Goal: Information Seeking & Learning: Learn about a topic

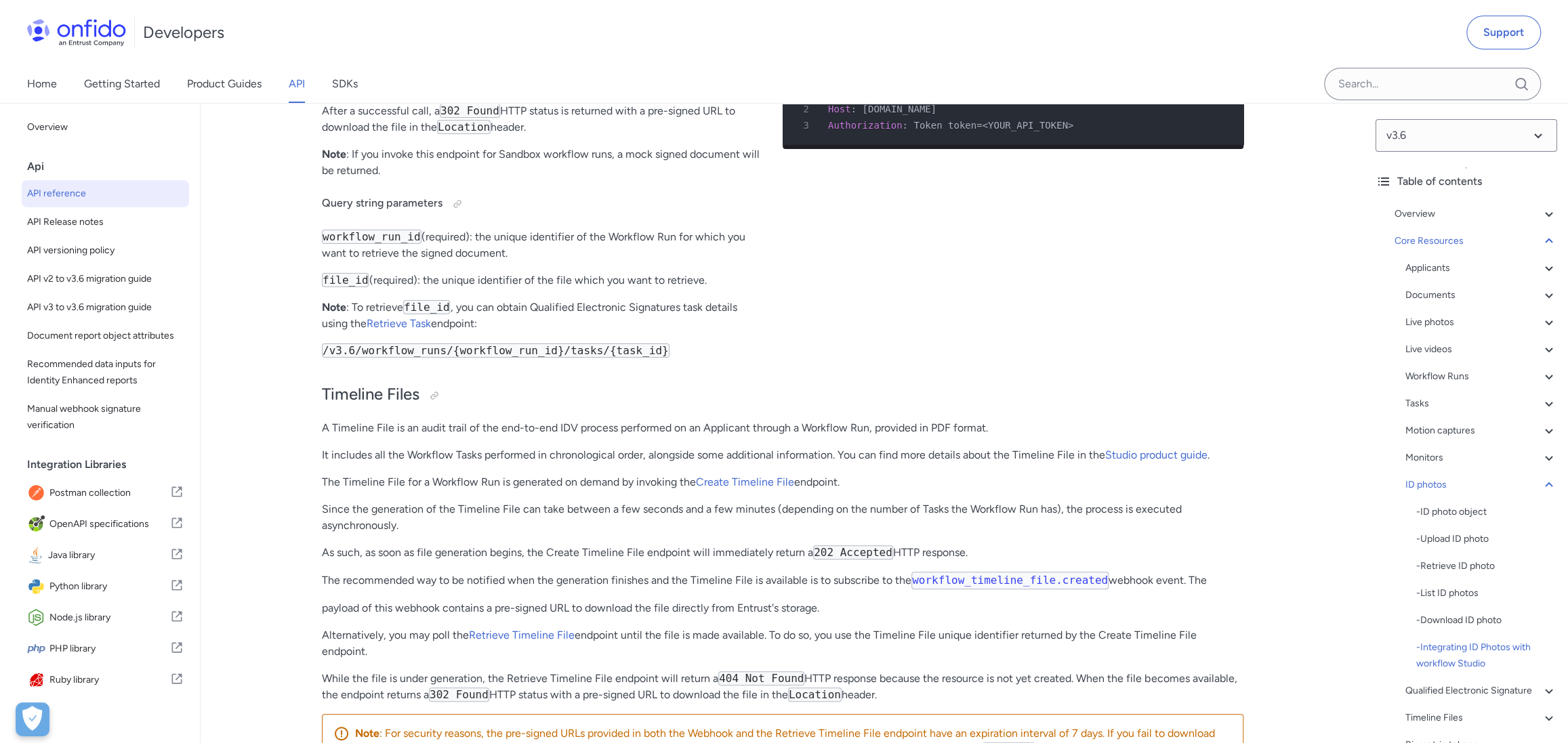
scroll to position [43257, 0]
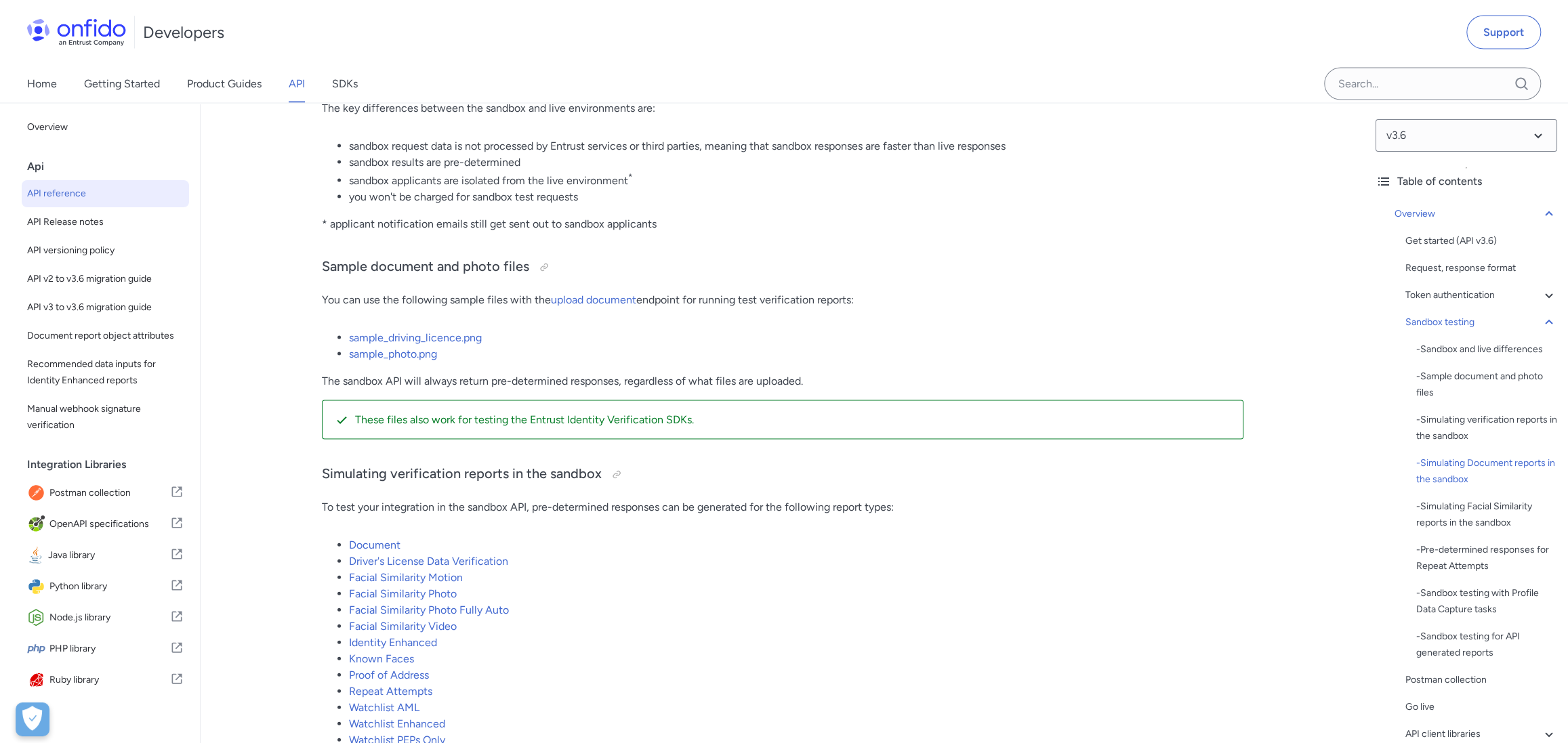
scroll to position [2159, 0]
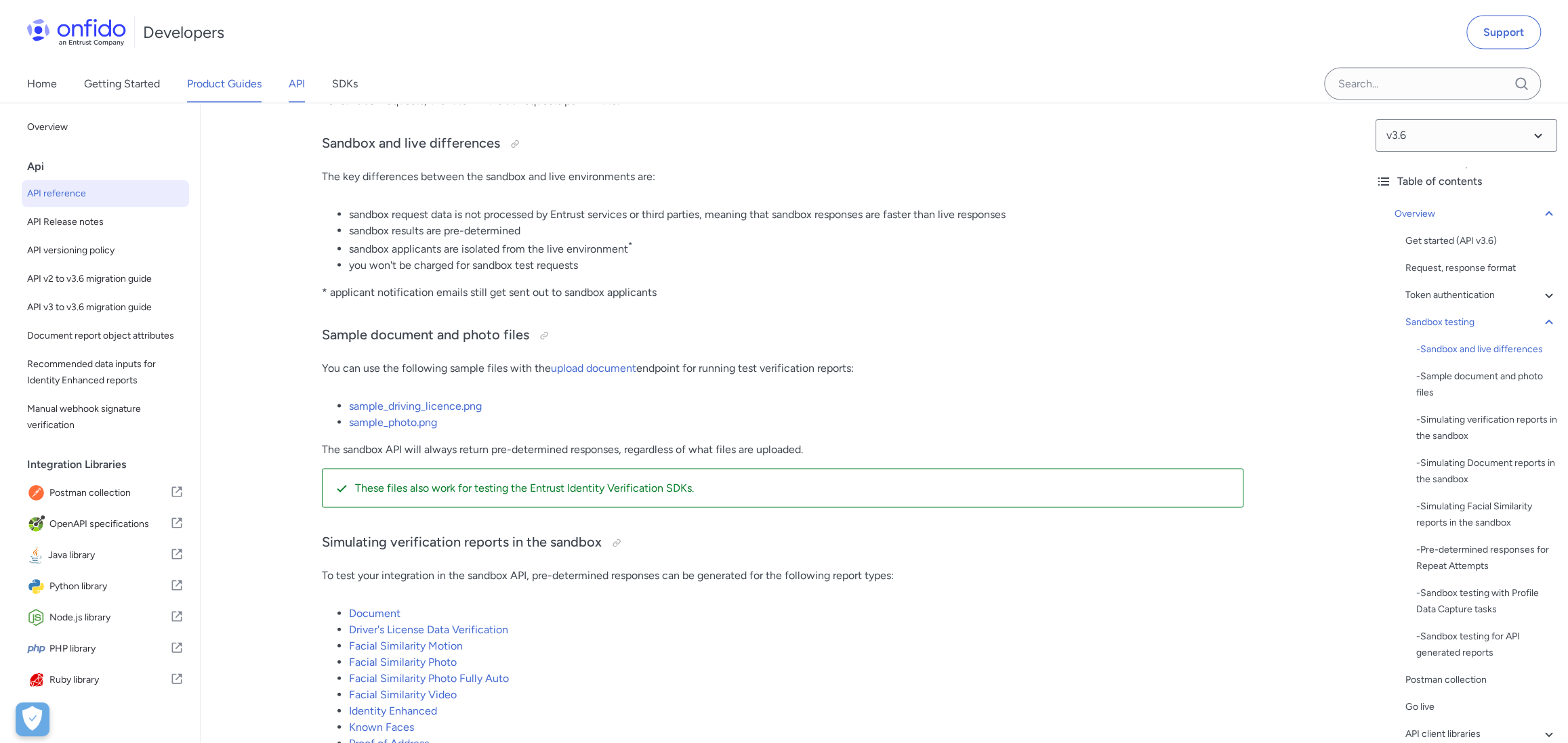
click at [220, 77] on link "Product Guides" at bounding box center [225, 84] width 75 height 38
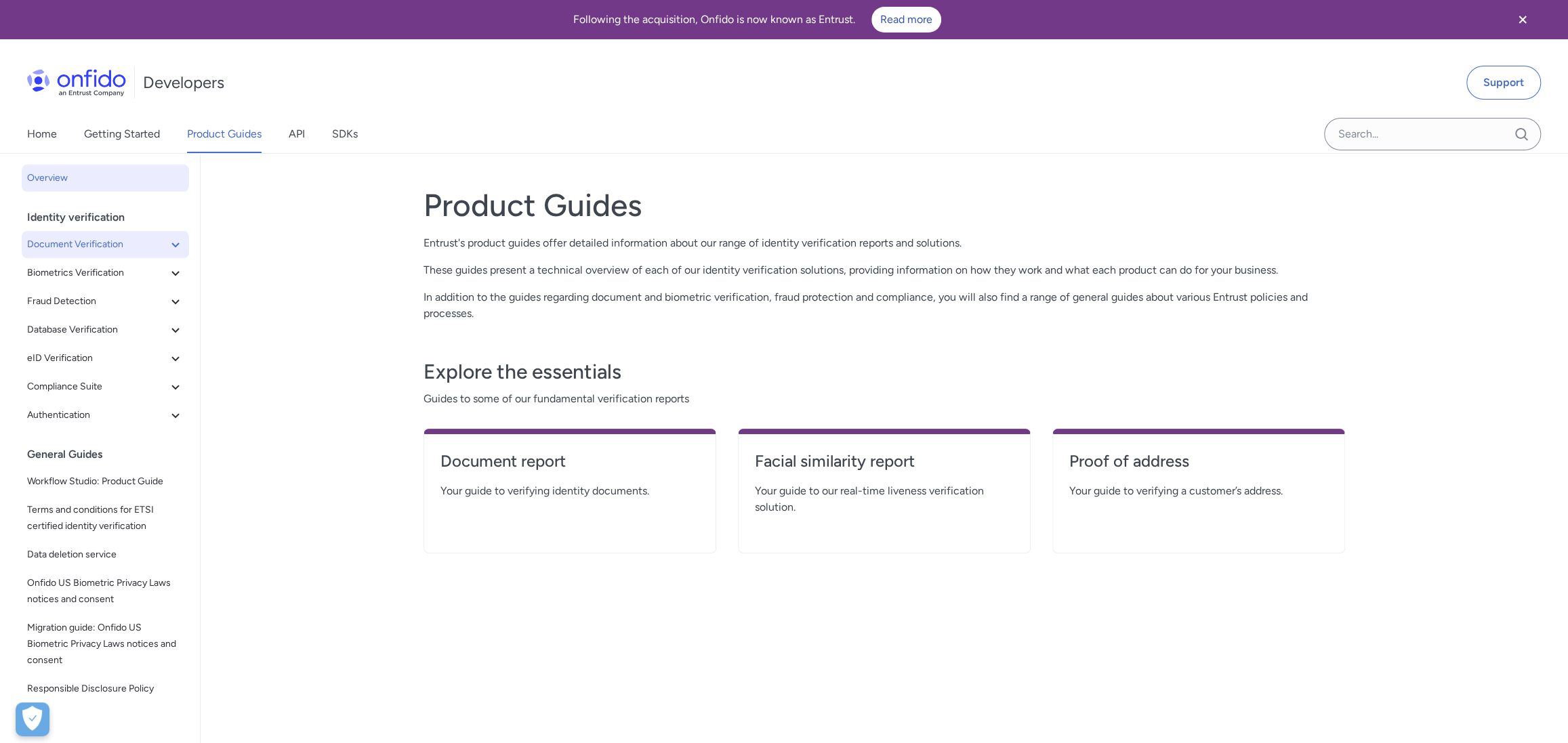
click at [167, 252] on button "Document Verification" at bounding box center [105, 245] width 167 height 27
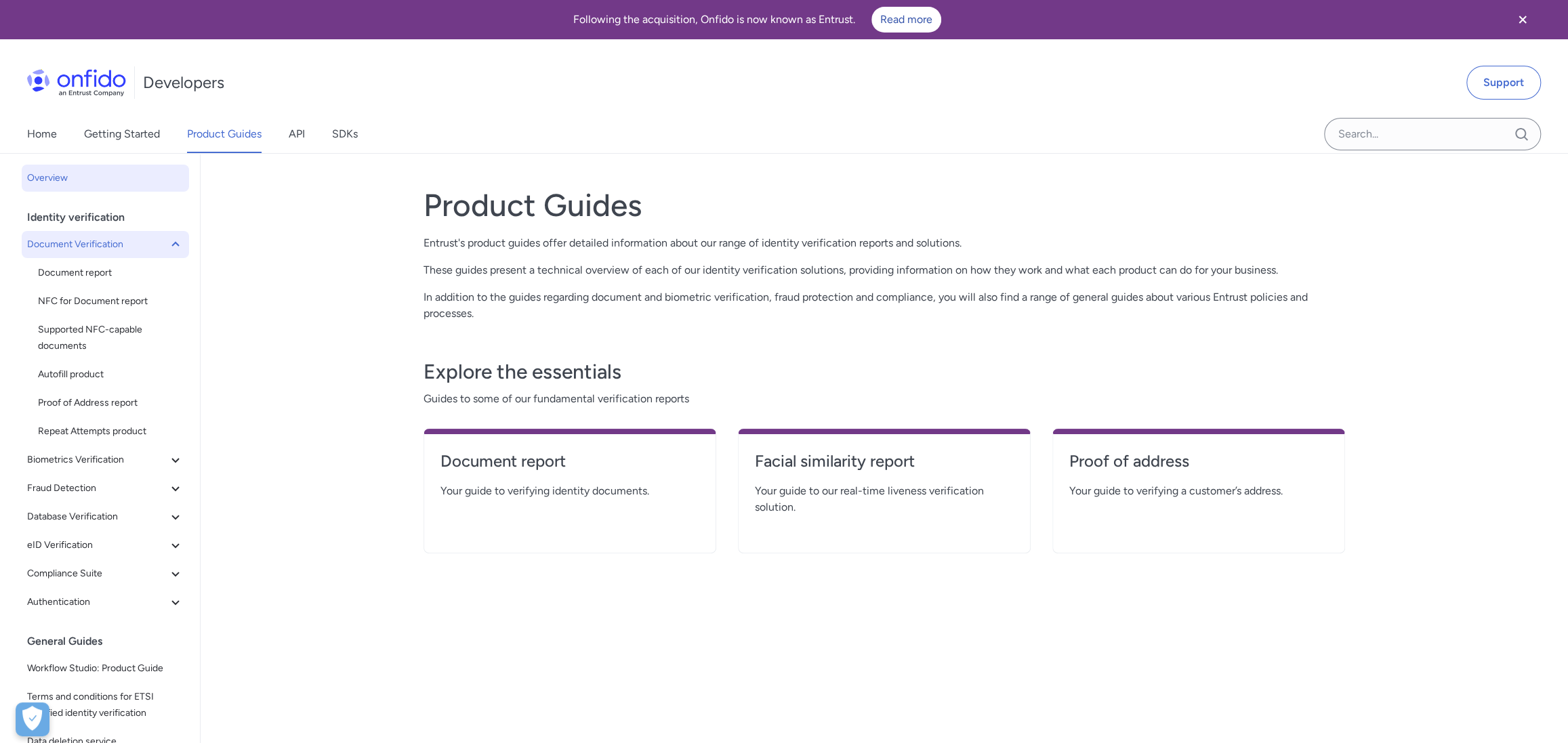
click at [167, 252] on button "Document Verification" at bounding box center [105, 245] width 167 height 27
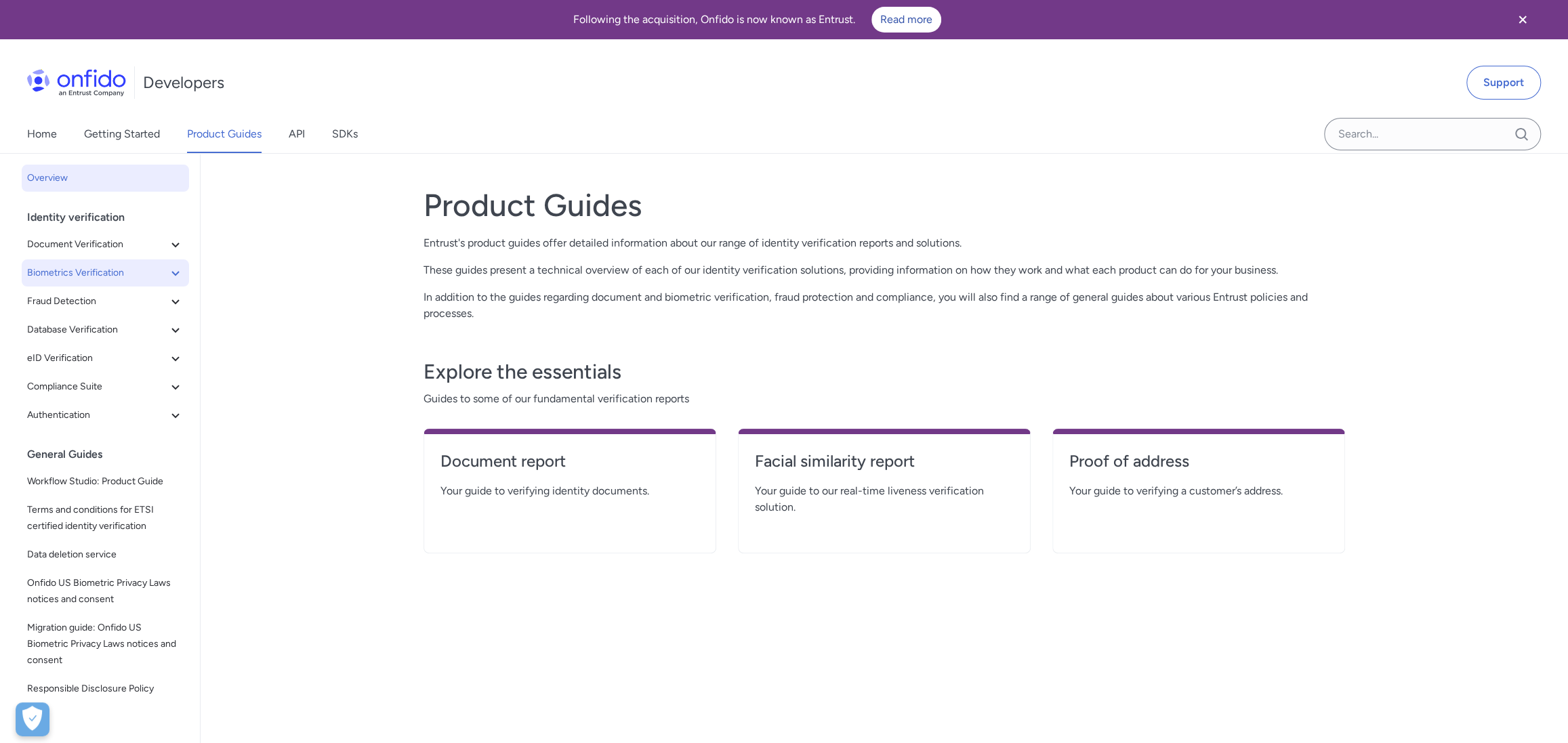
click at [168, 273] on icon at bounding box center [176, 273] width 17 height 17
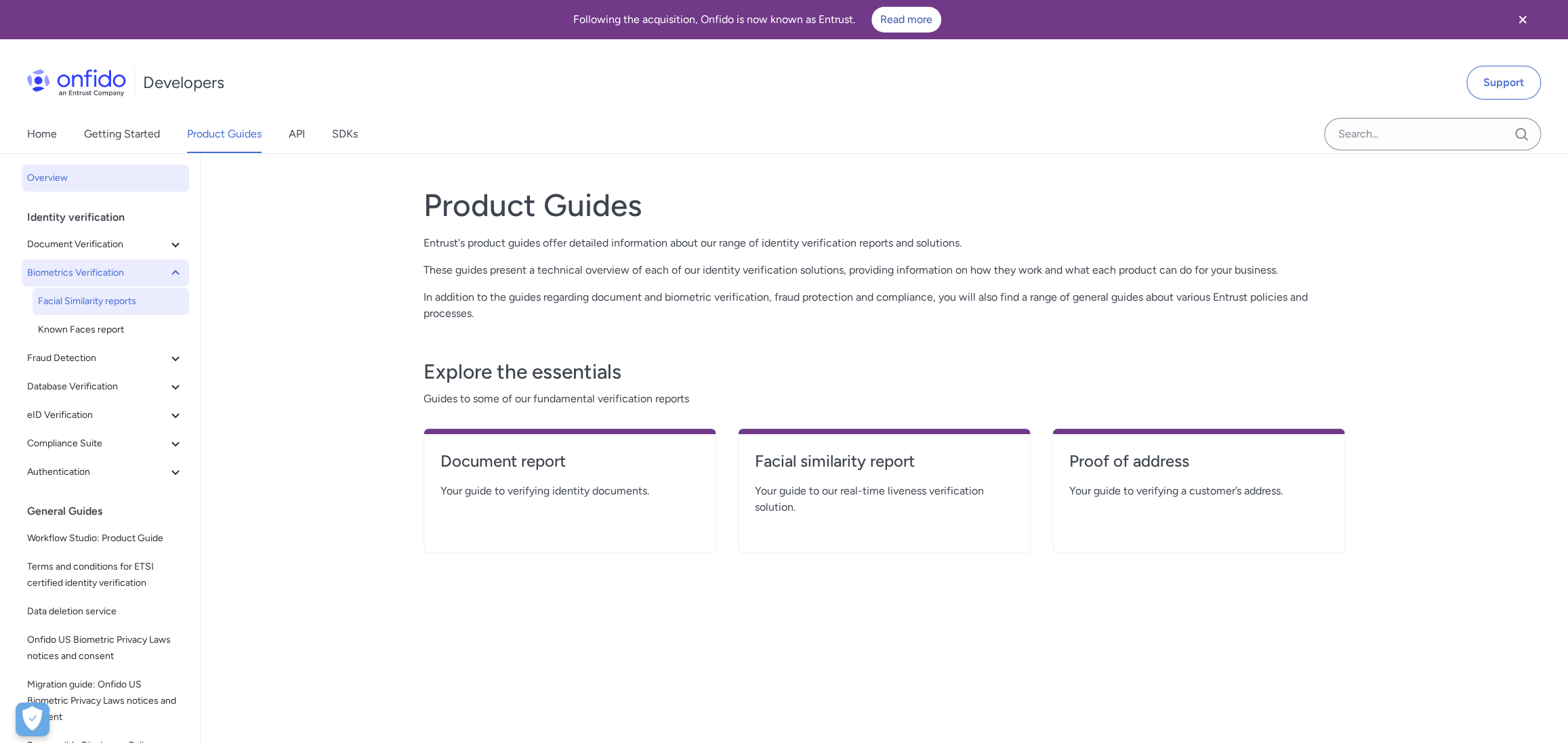
click at [133, 302] on span "Facial Similarity reports" at bounding box center [111, 302] width 146 height 17
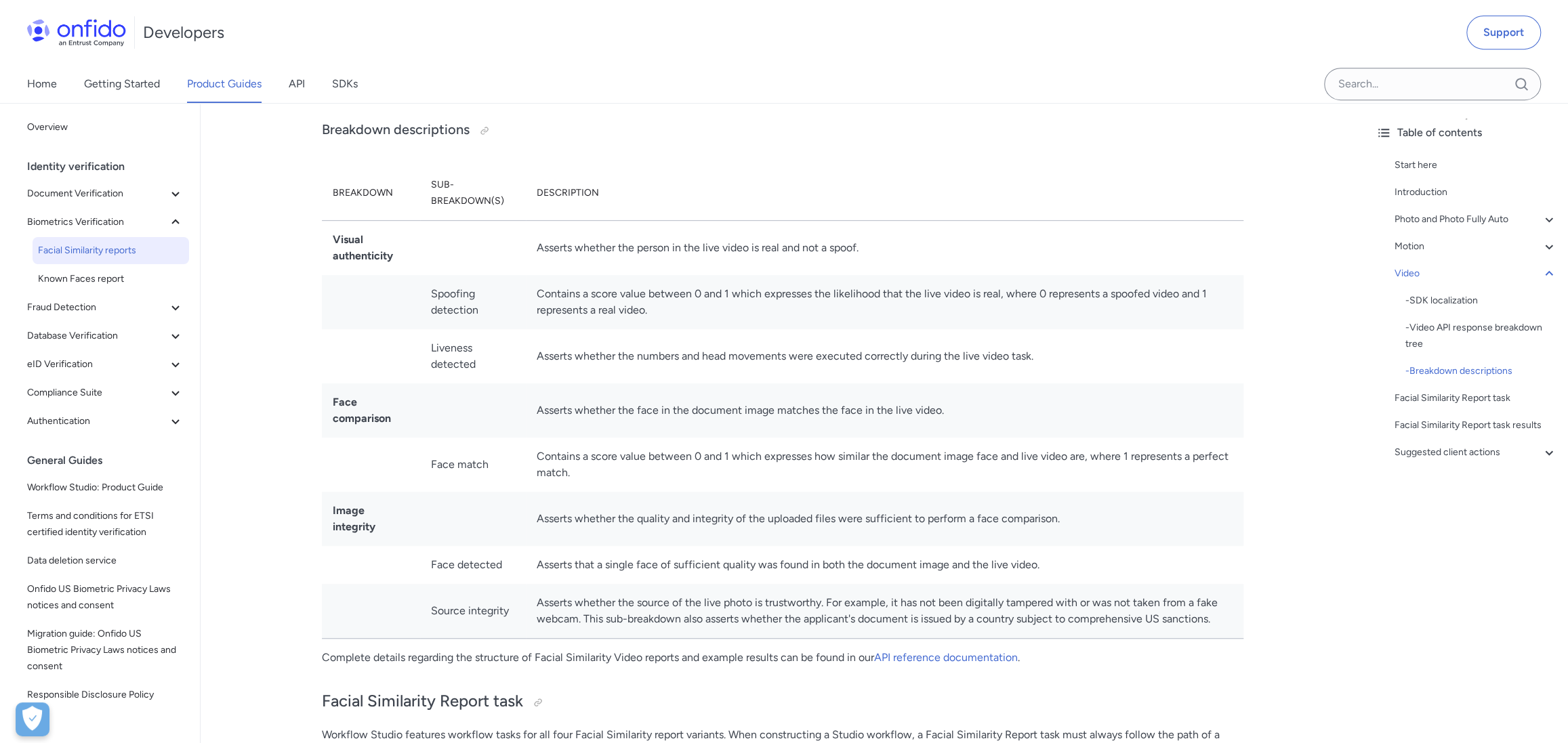
scroll to position [4801, 0]
click at [167, 223] on icon at bounding box center [176, 222] width 17 height 17
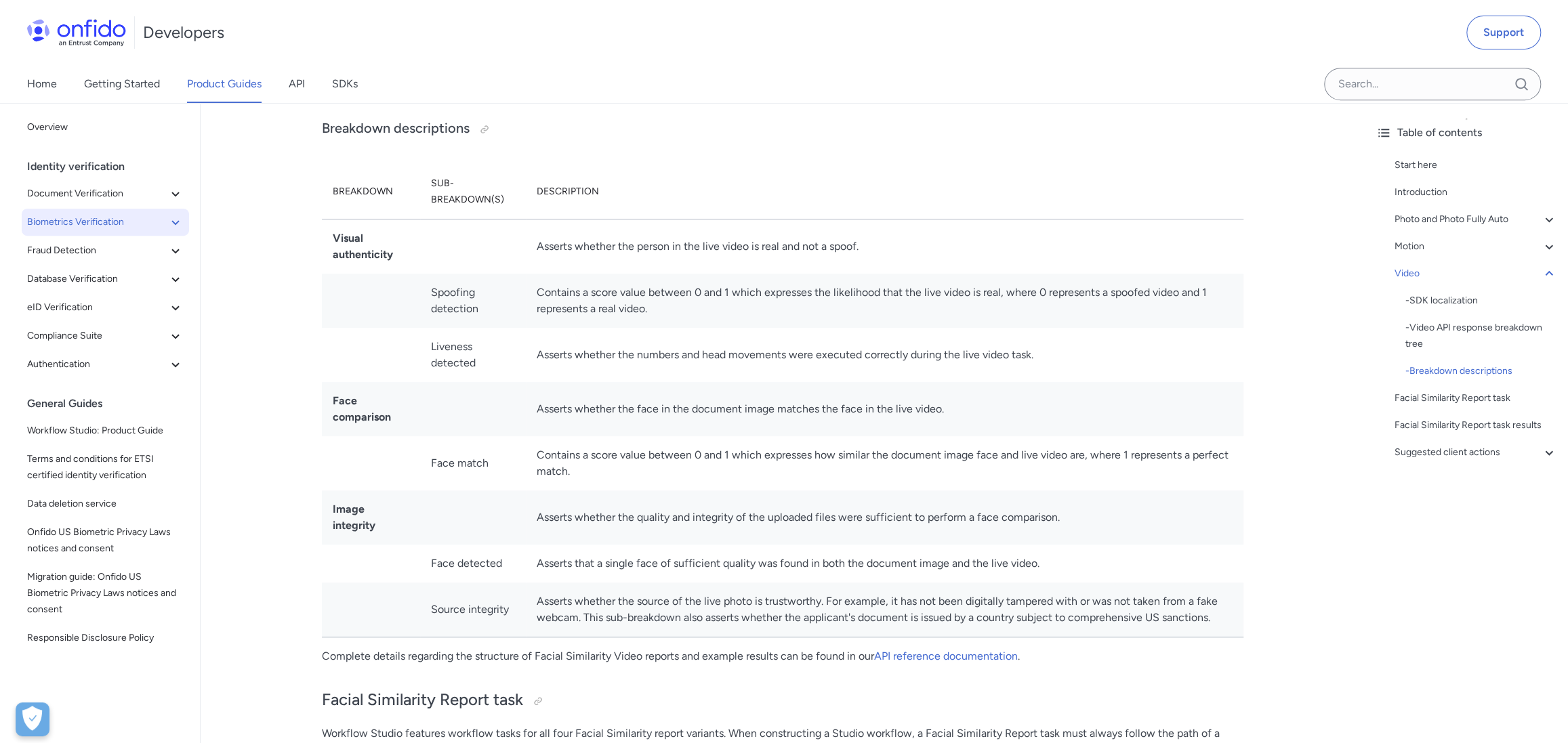
click at [131, 166] on div "Identity verification" at bounding box center [111, 167] width 167 height 27
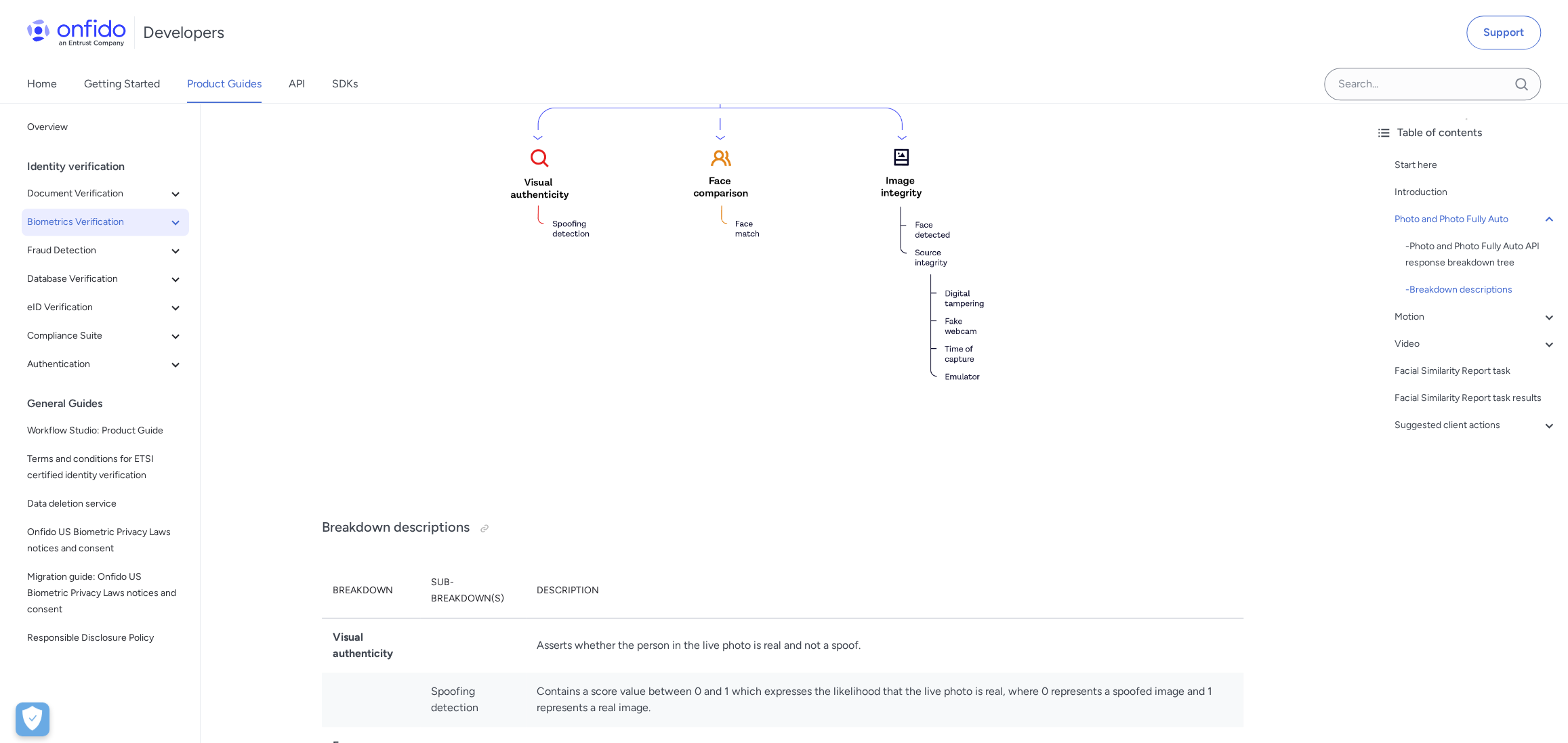
scroll to position [676, 0]
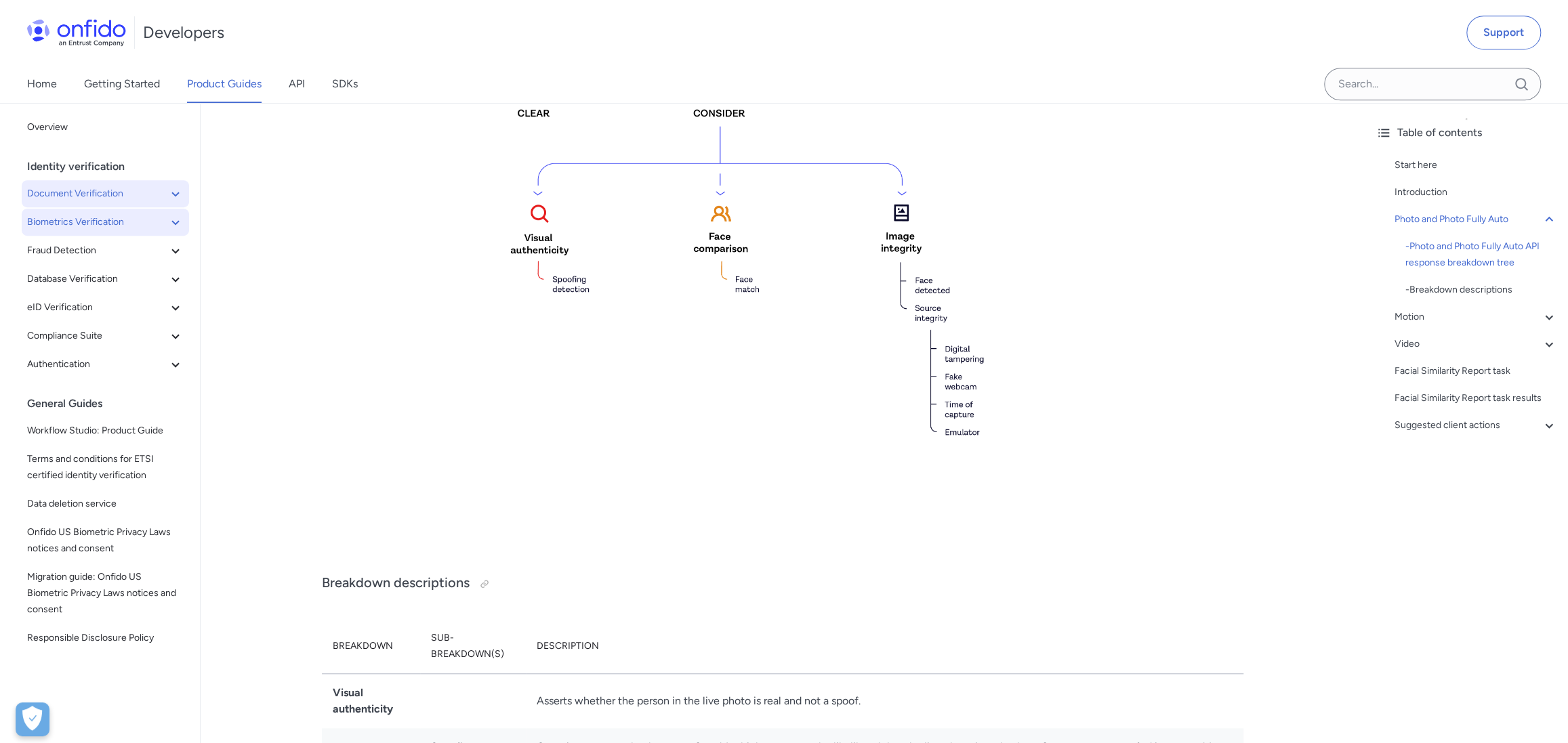
click at [172, 197] on icon at bounding box center [176, 194] width 17 height 17
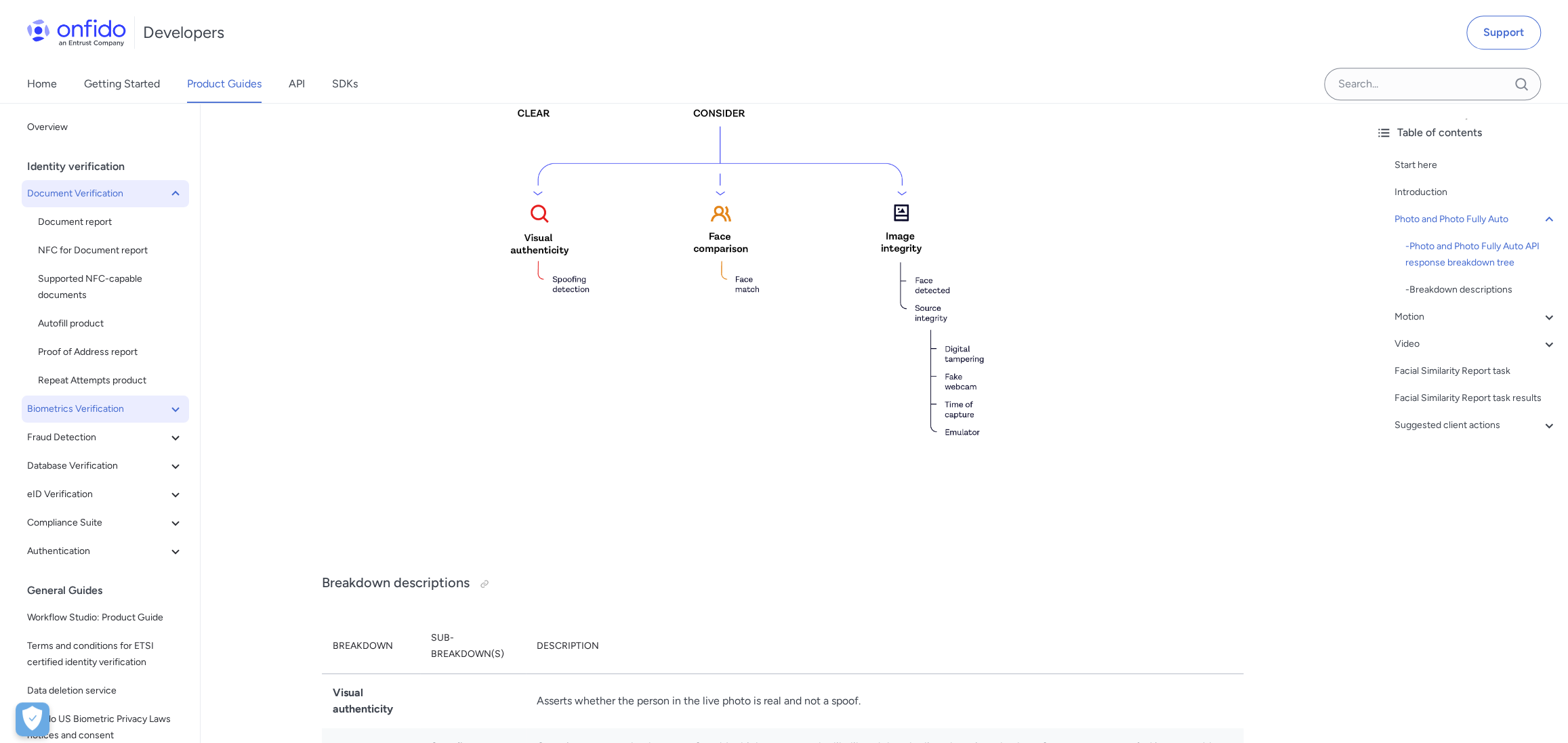
click at [168, 197] on icon at bounding box center [176, 194] width 17 height 17
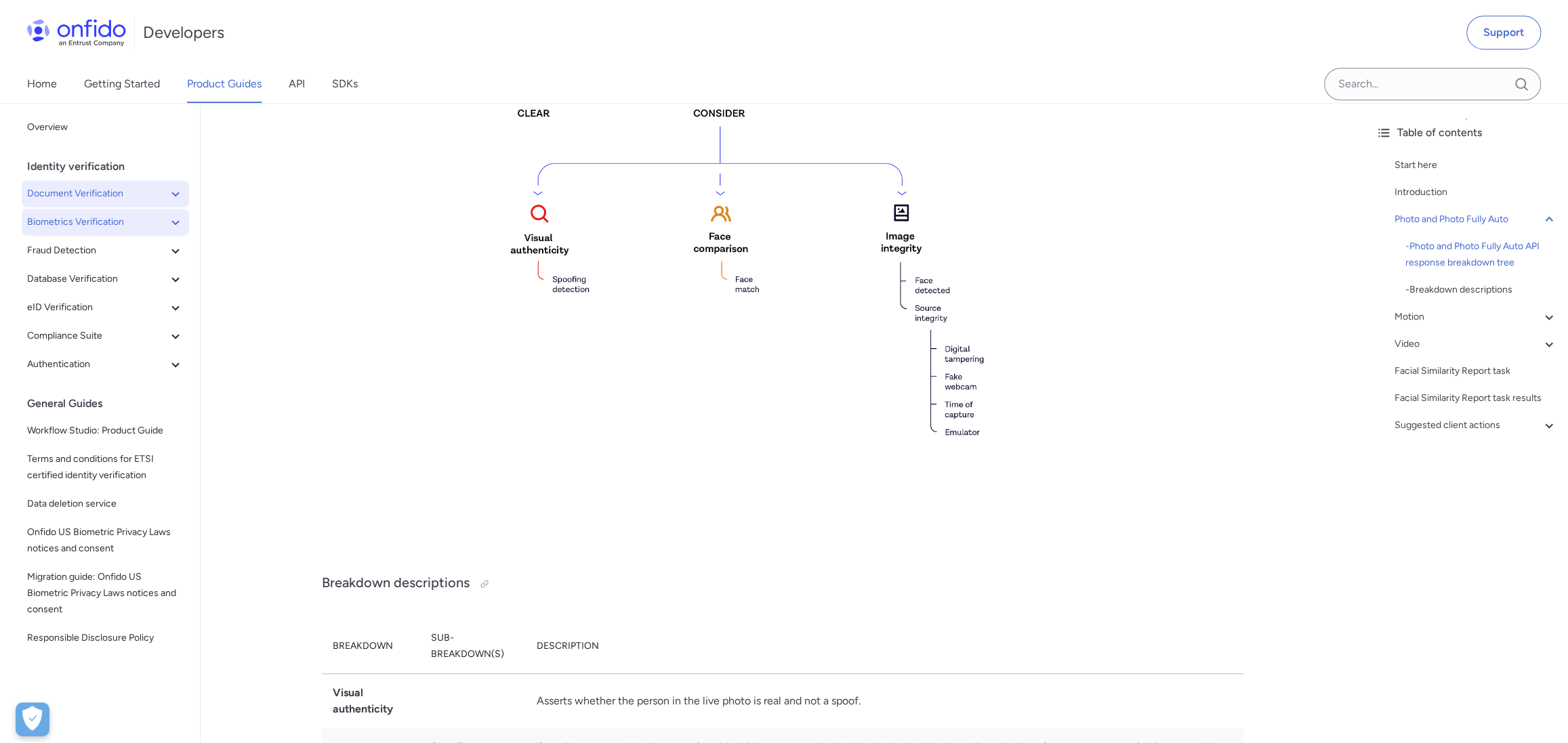
click at [168, 215] on icon at bounding box center [176, 222] width 17 height 17
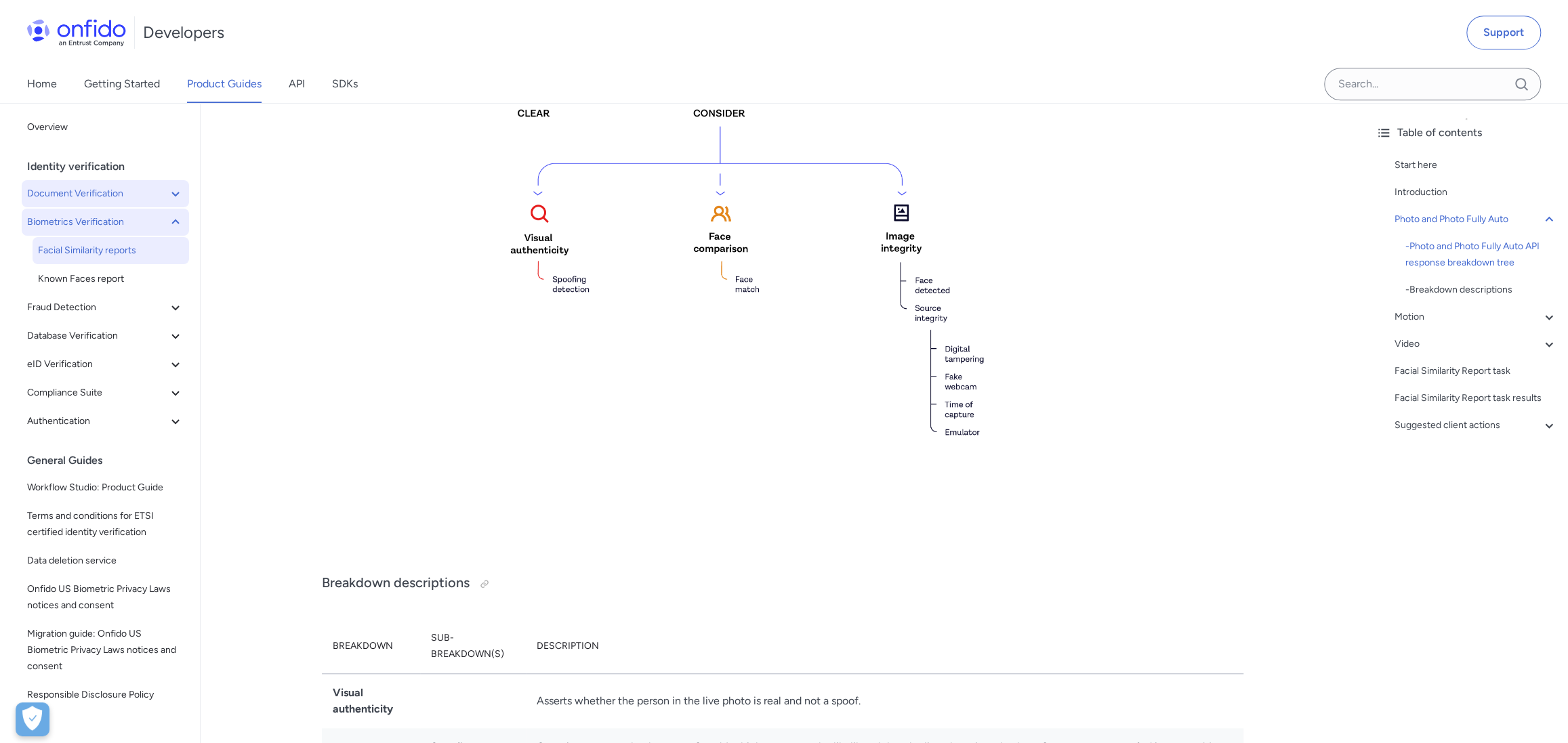
click at [115, 257] on span "Facial Similarity reports" at bounding box center [111, 251] width 146 height 17
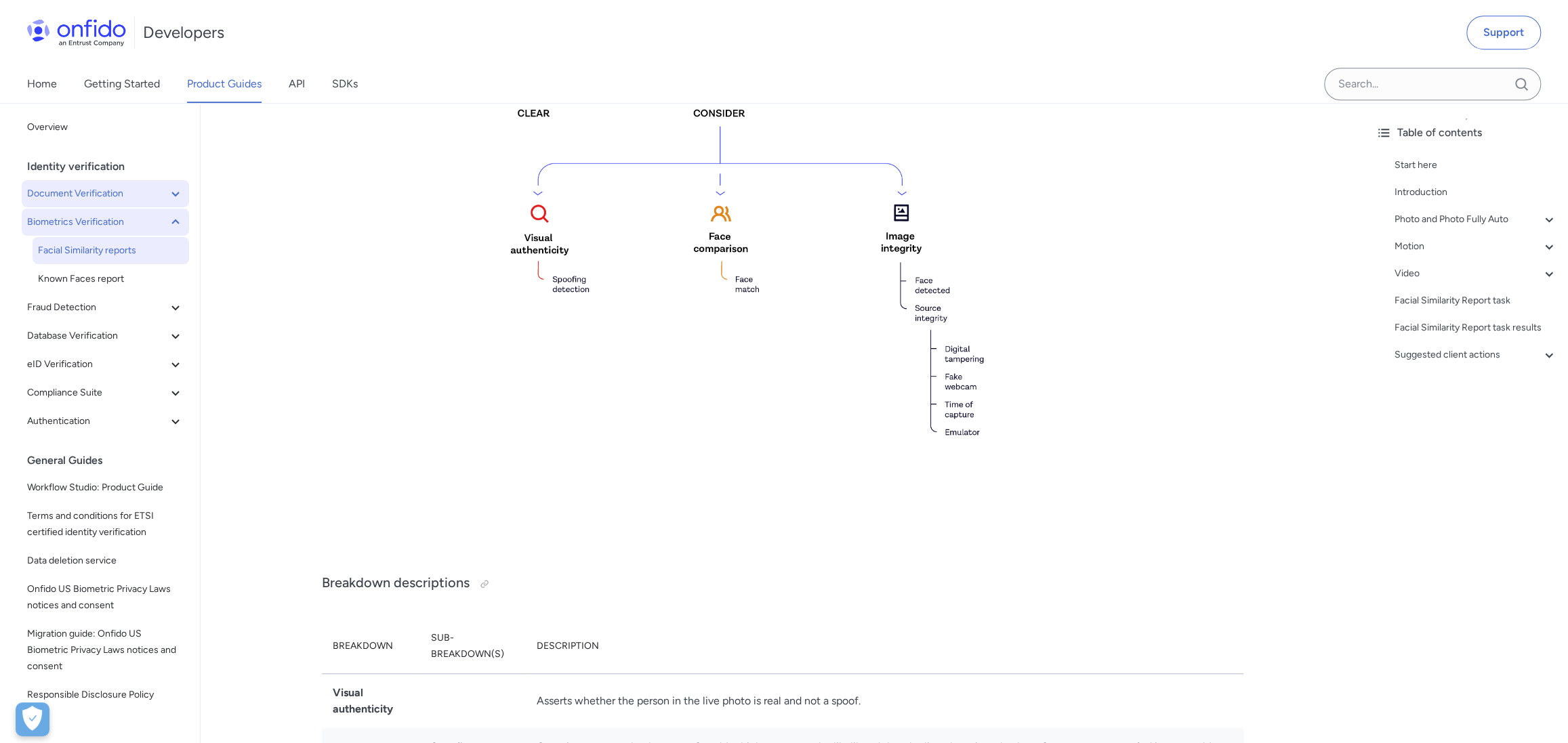
scroll to position [0, 0]
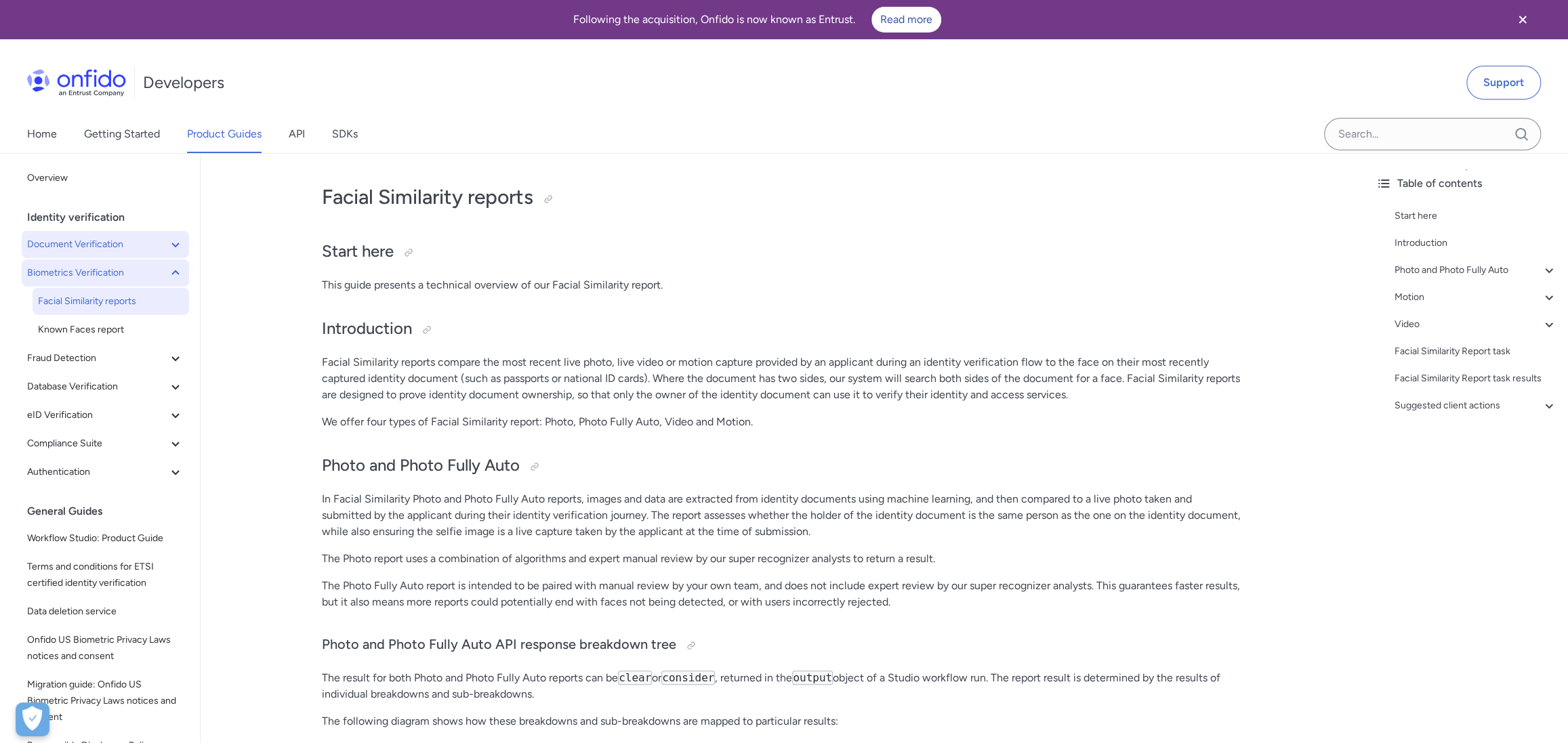
click at [129, 221] on div "Identity verification" at bounding box center [111, 217] width 167 height 27
click at [157, 246] on span "Document Verification" at bounding box center [97, 245] width 140 height 17
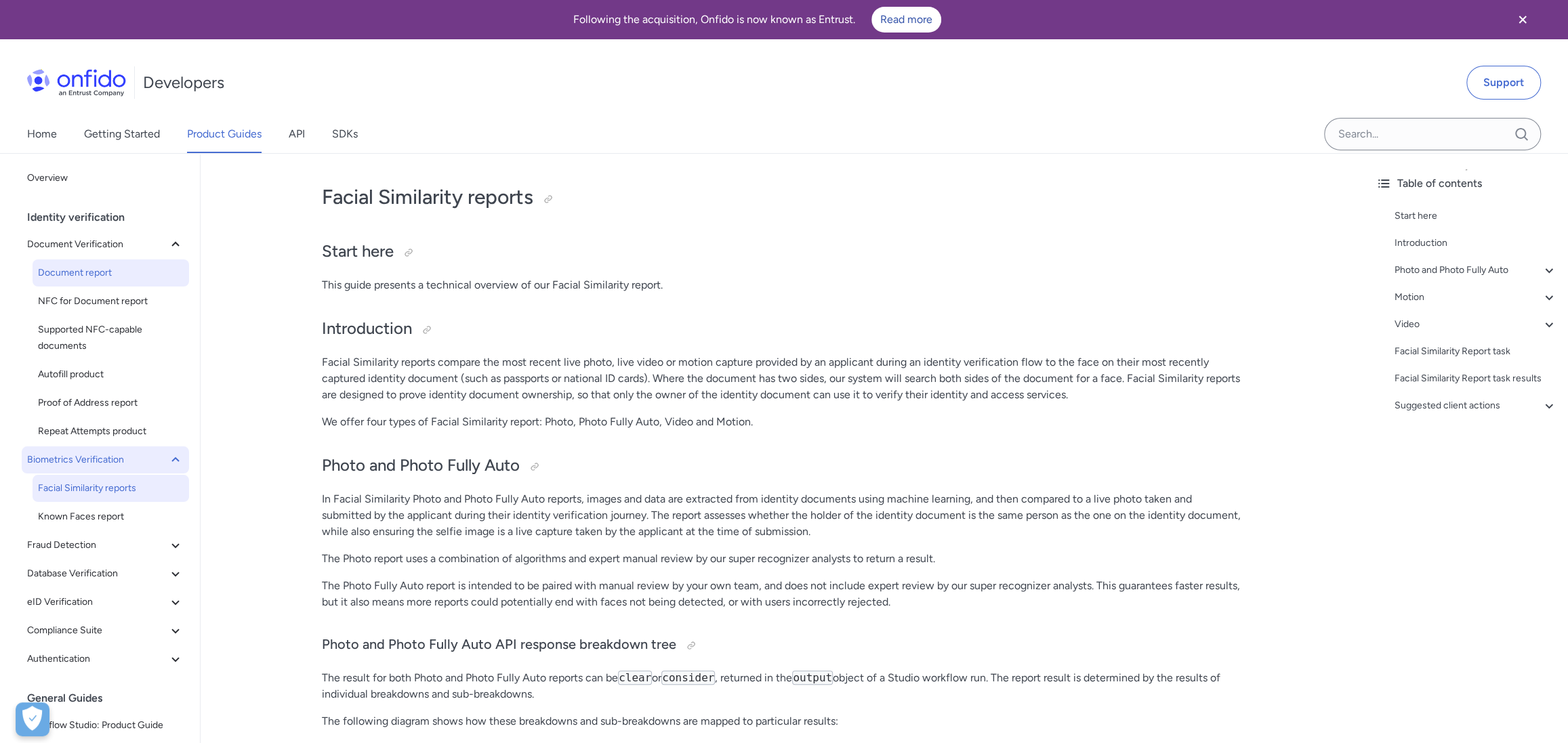
click at [143, 265] on span "Document report" at bounding box center [111, 273] width 146 height 17
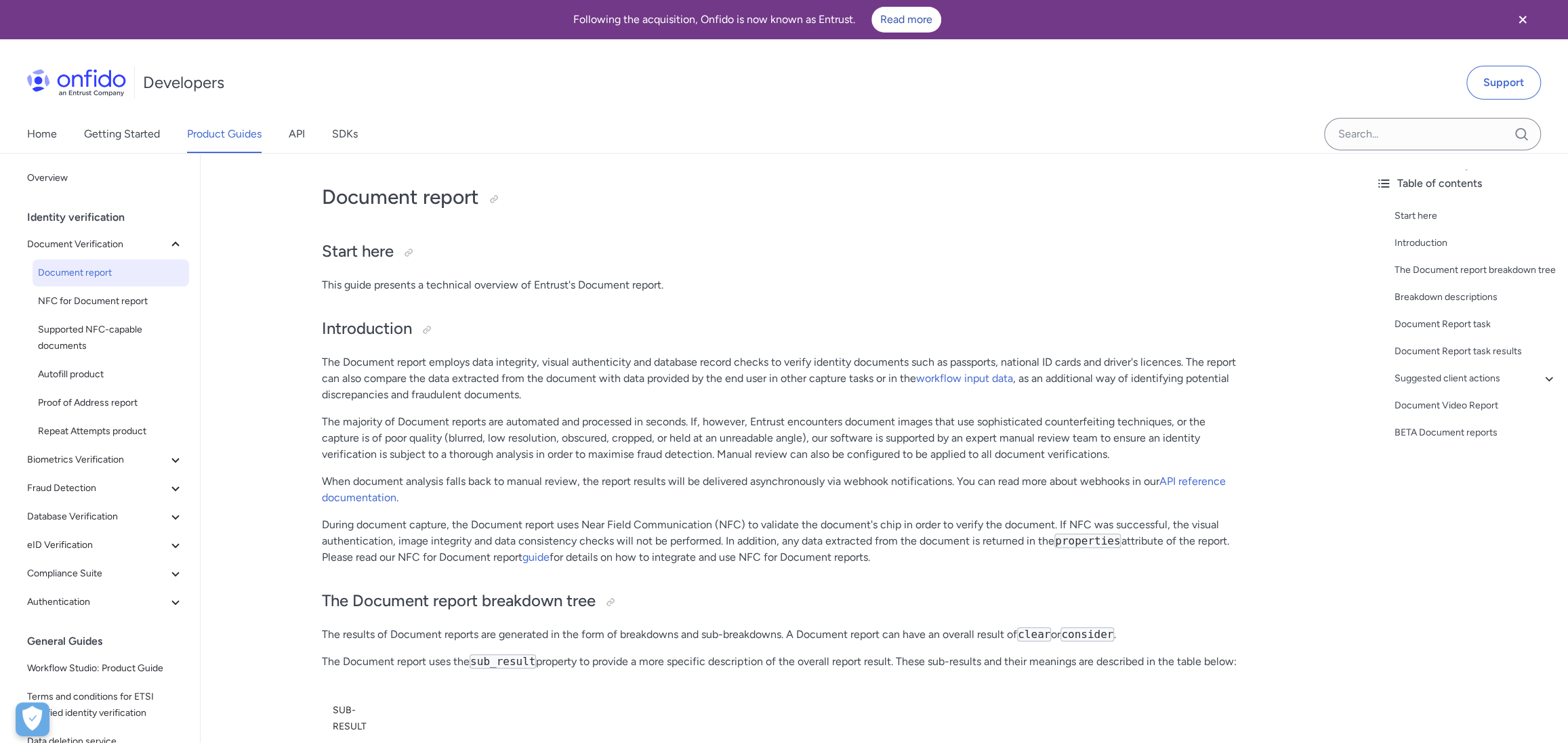
click at [149, 281] on link "Document report" at bounding box center [110, 273] width 157 height 27
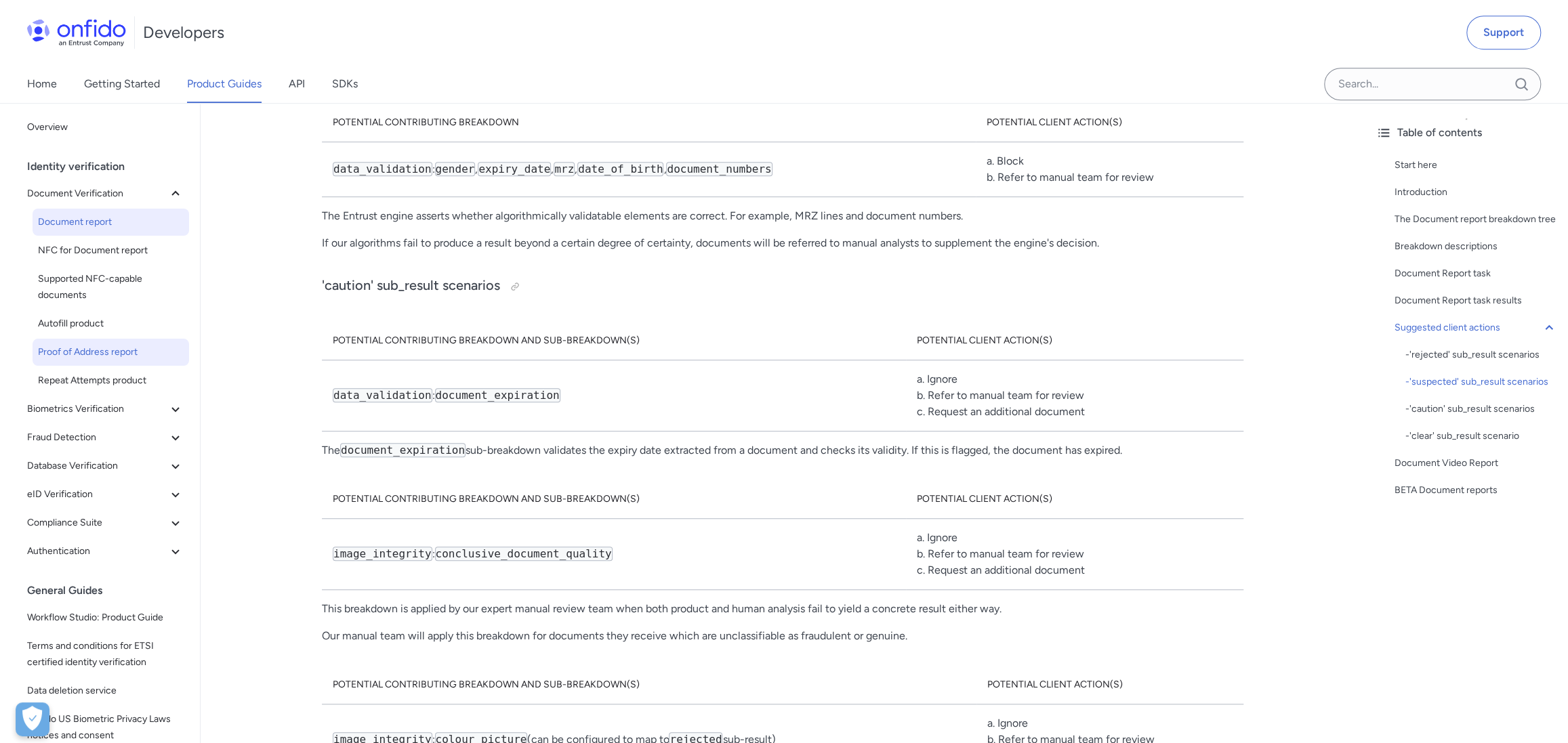
scroll to position [9246, 0]
click at [90, 359] on span "Proof of Address report" at bounding box center [111, 352] width 146 height 17
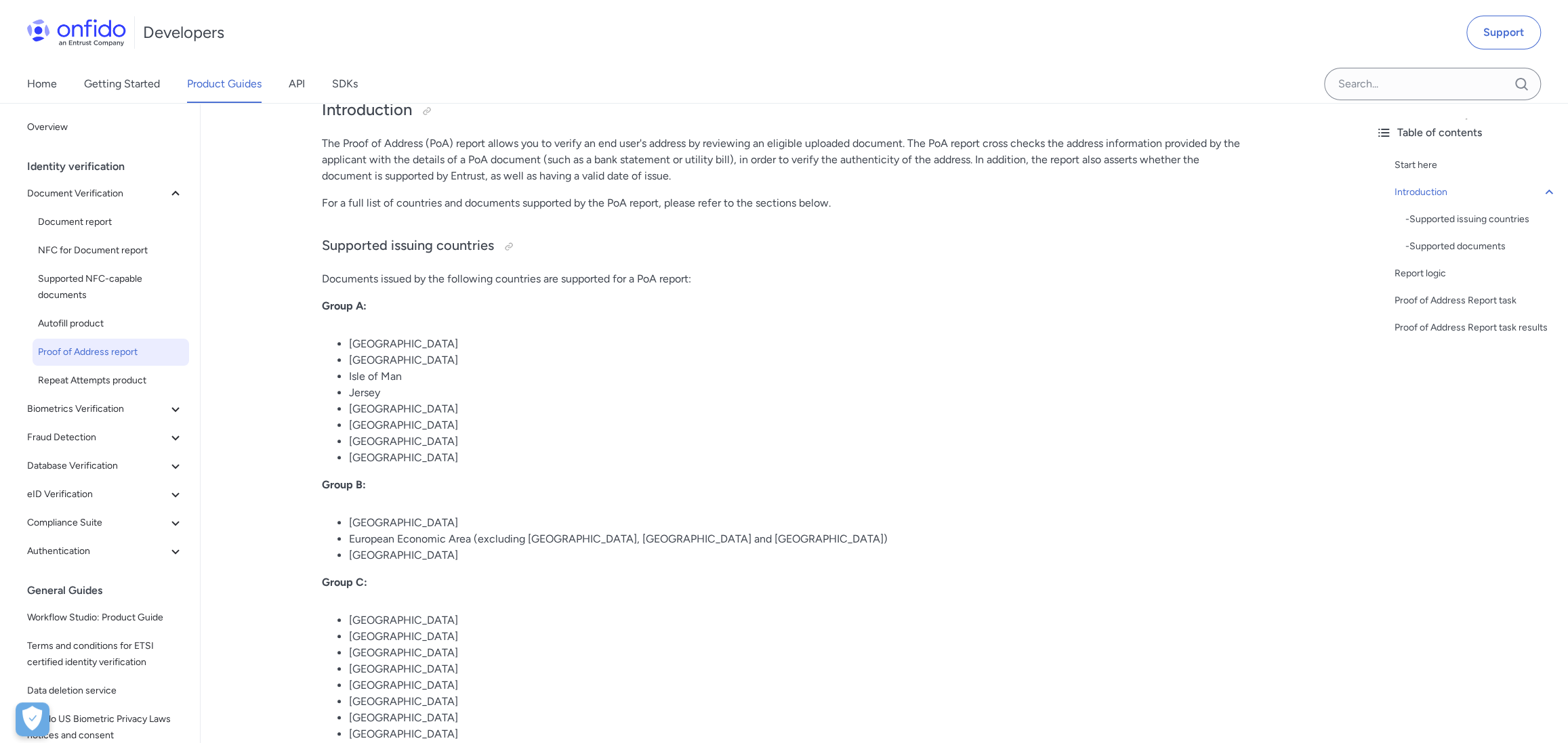
scroll to position [286, 0]
click at [146, 378] on span "Repeat Attempts product" at bounding box center [111, 381] width 146 height 17
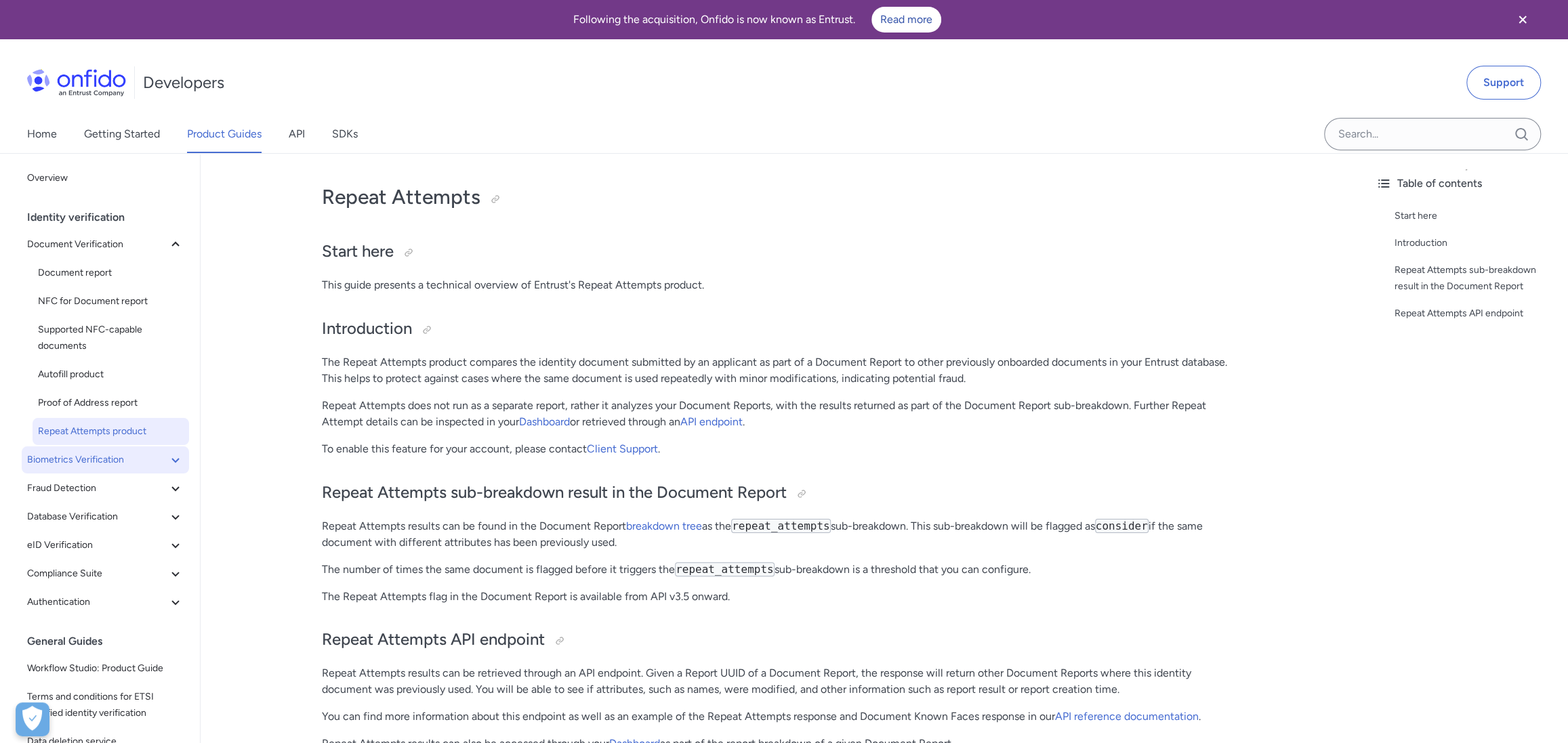
click at [152, 464] on span "Biometrics Verification" at bounding box center [97, 460] width 140 height 17
click at [143, 477] on link "Facial Similarity reports" at bounding box center [110, 488] width 157 height 27
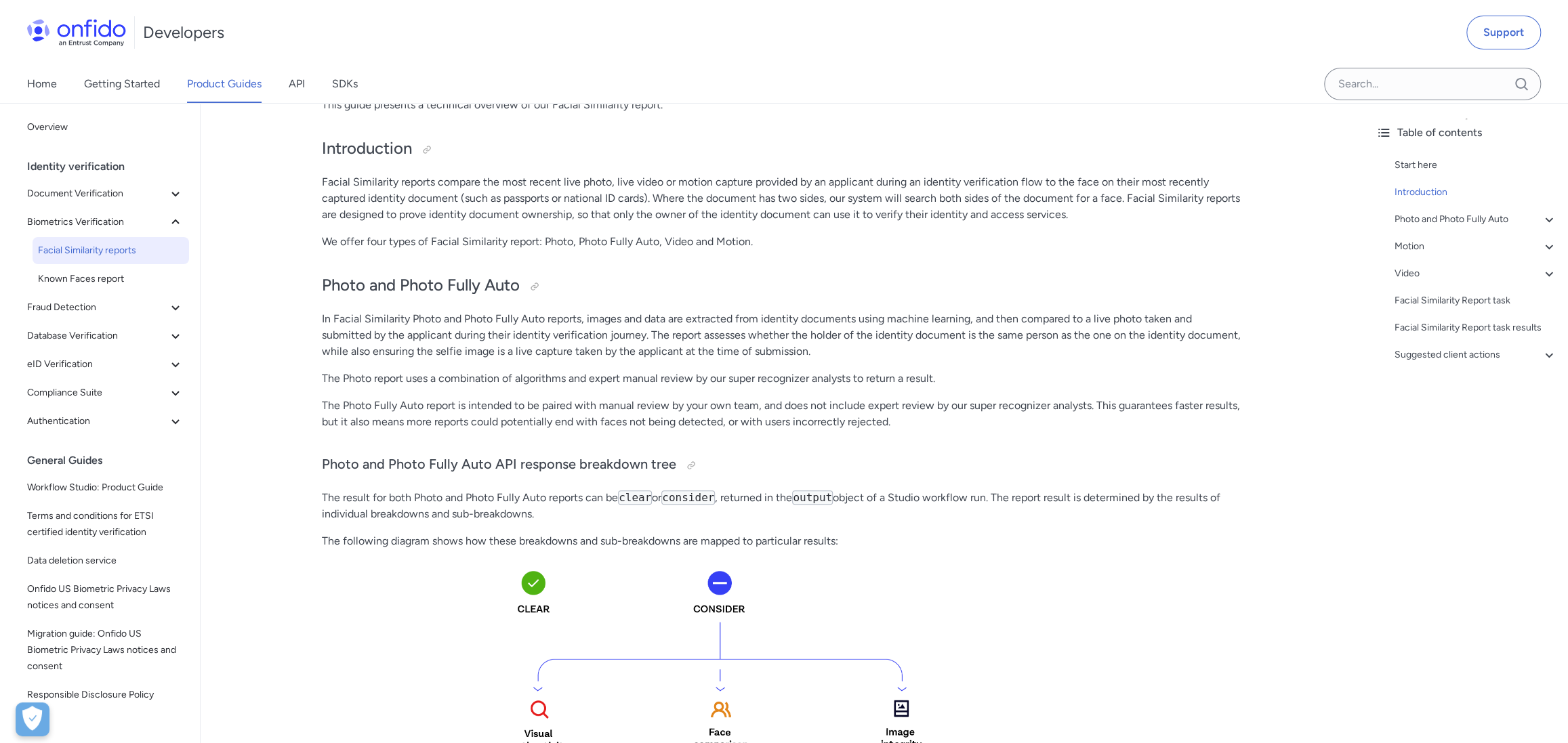
scroll to position [183, 0]
click at [117, 255] on span "Facial Similarity reports" at bounding box center [111, 251] width 146 height 17
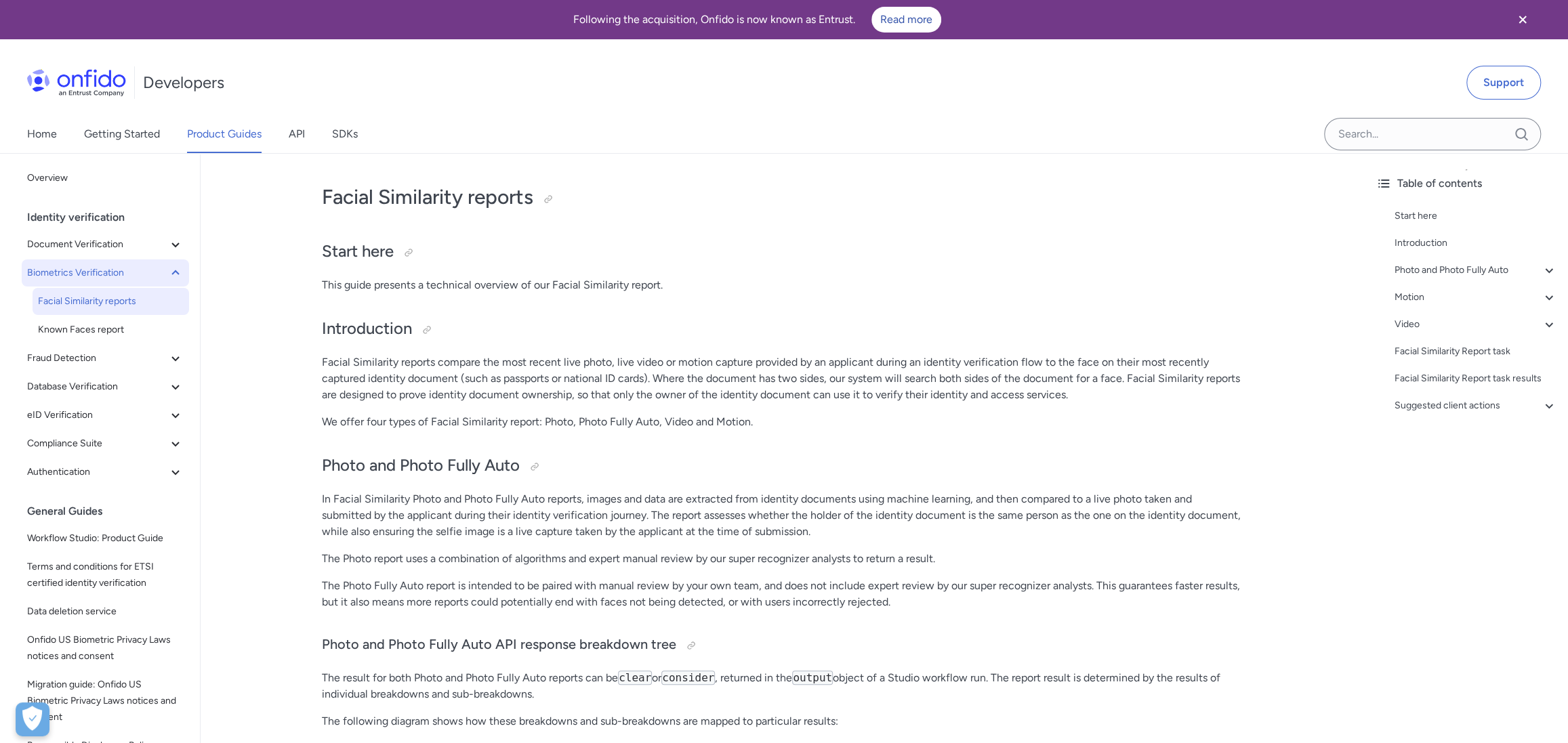
click at [119, 279] on span "Biometrics Verification" at bounding box center [97, 273] width 140 height 17
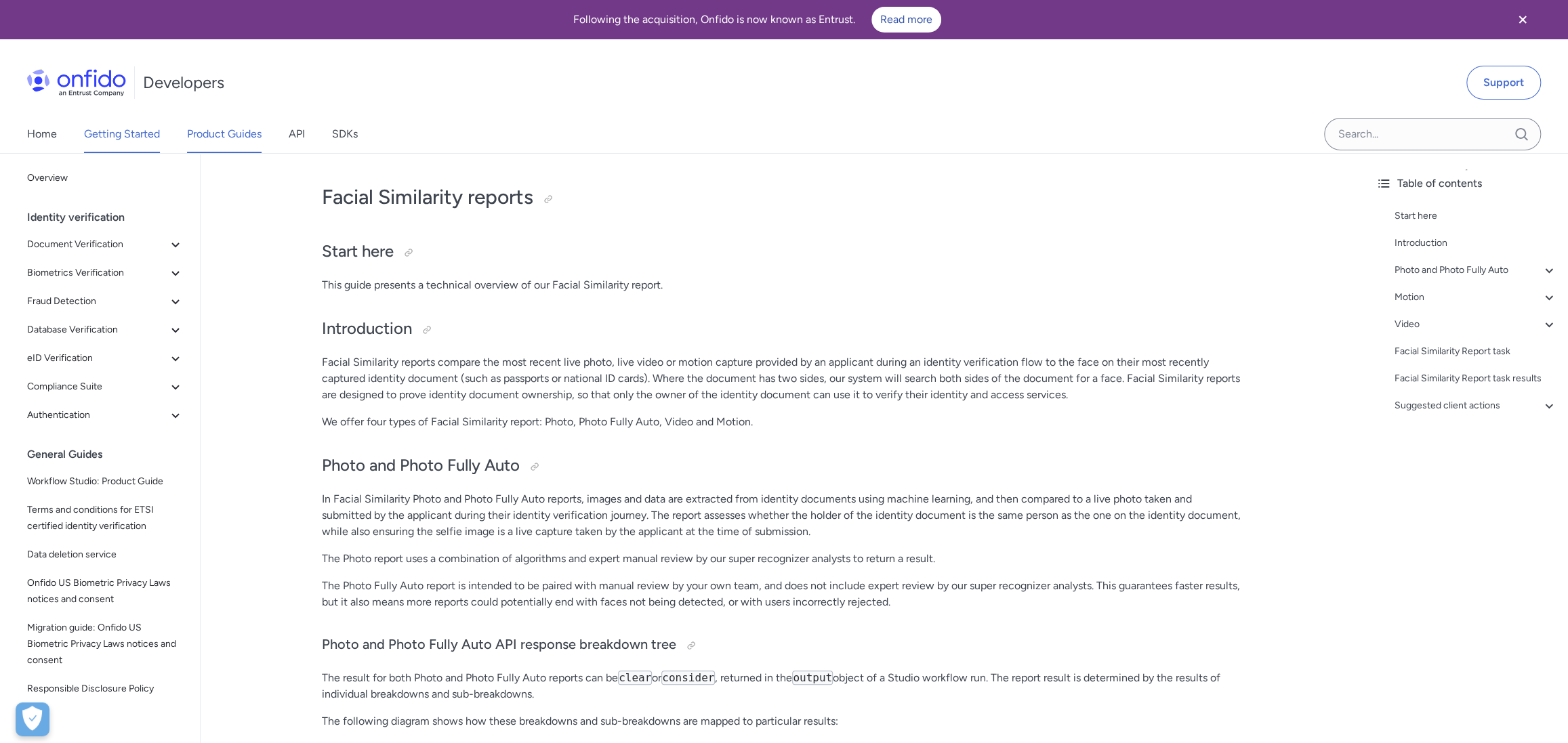
click at [115, 147] on link "Getting Started" at bounding box center [122, 134] width 76 height 38
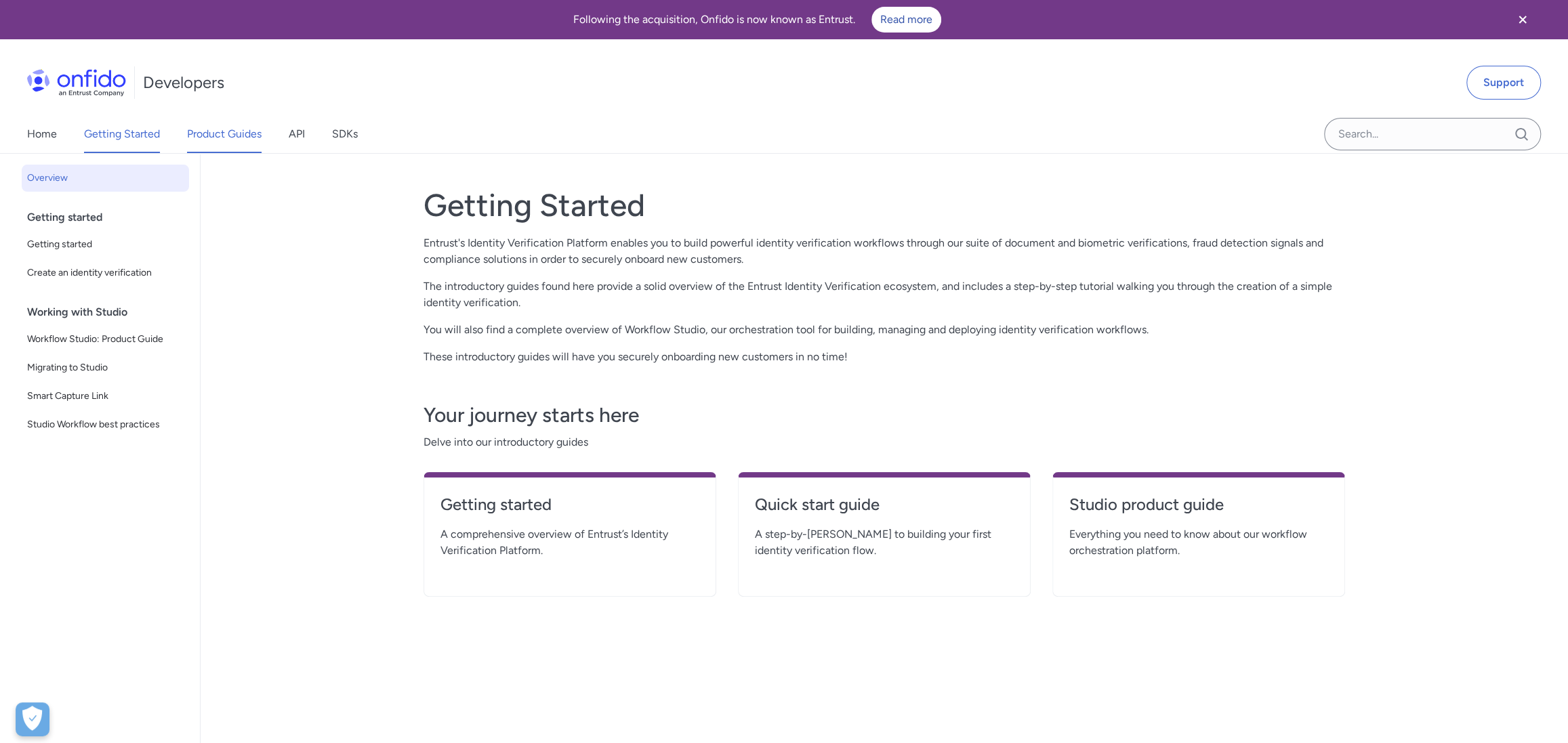
click at [201, 138] on link "Product Guides" at bounding box center [225, 134] width 75 height 38
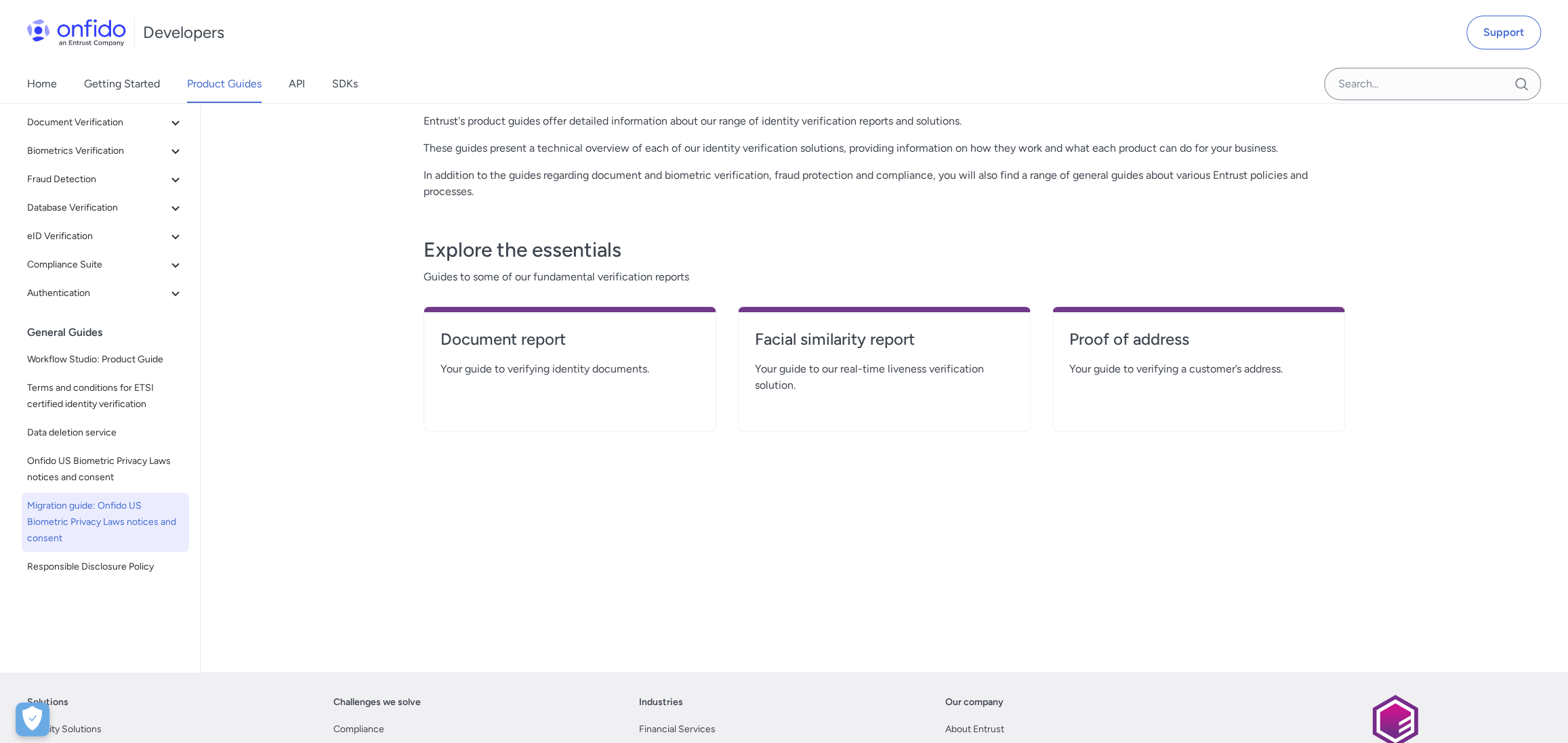
scroll to position [123, 0]
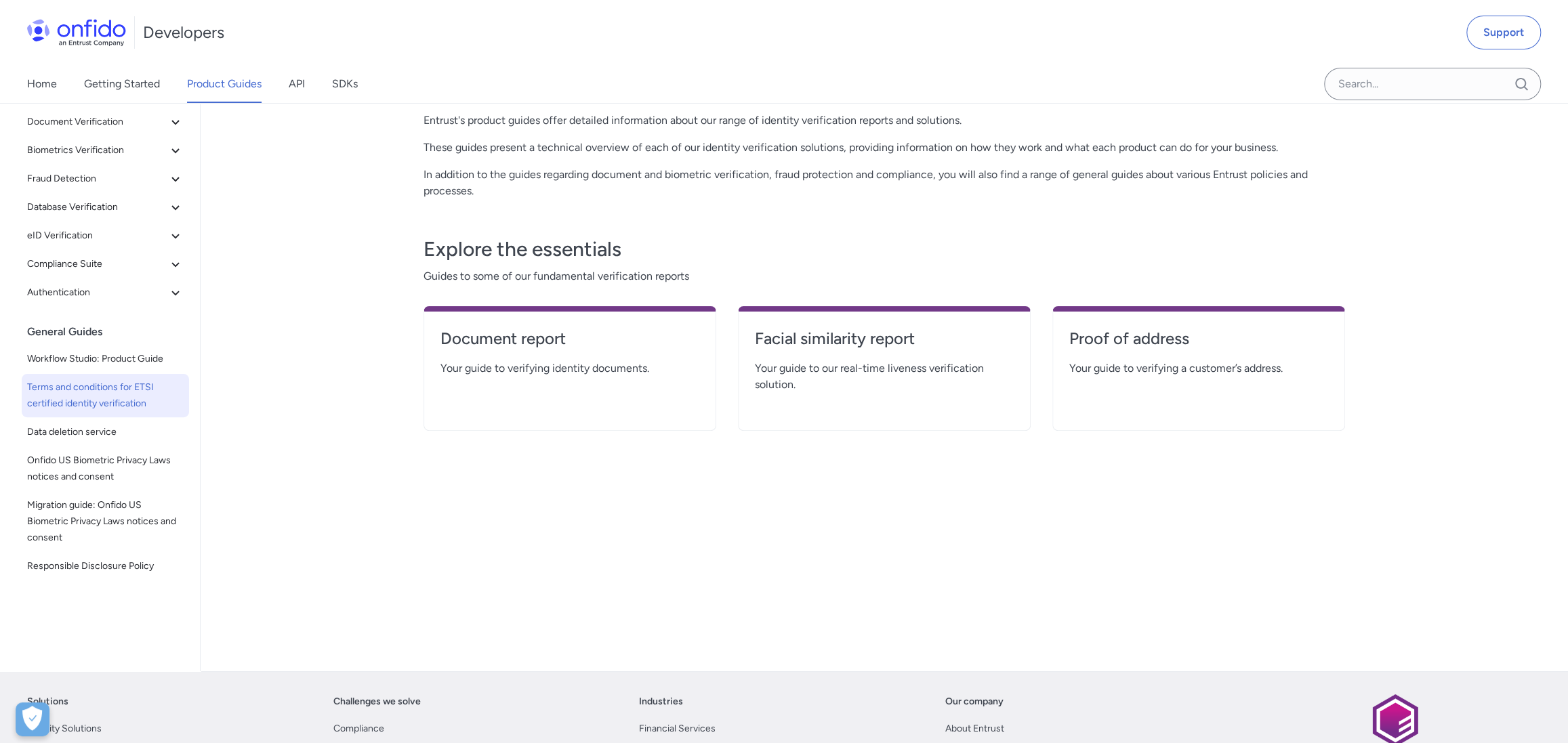
click at [69, 413] on link "Terms and conditions for ETSI certified identity verification" at bounding box center [105, 396] width 167 height 43
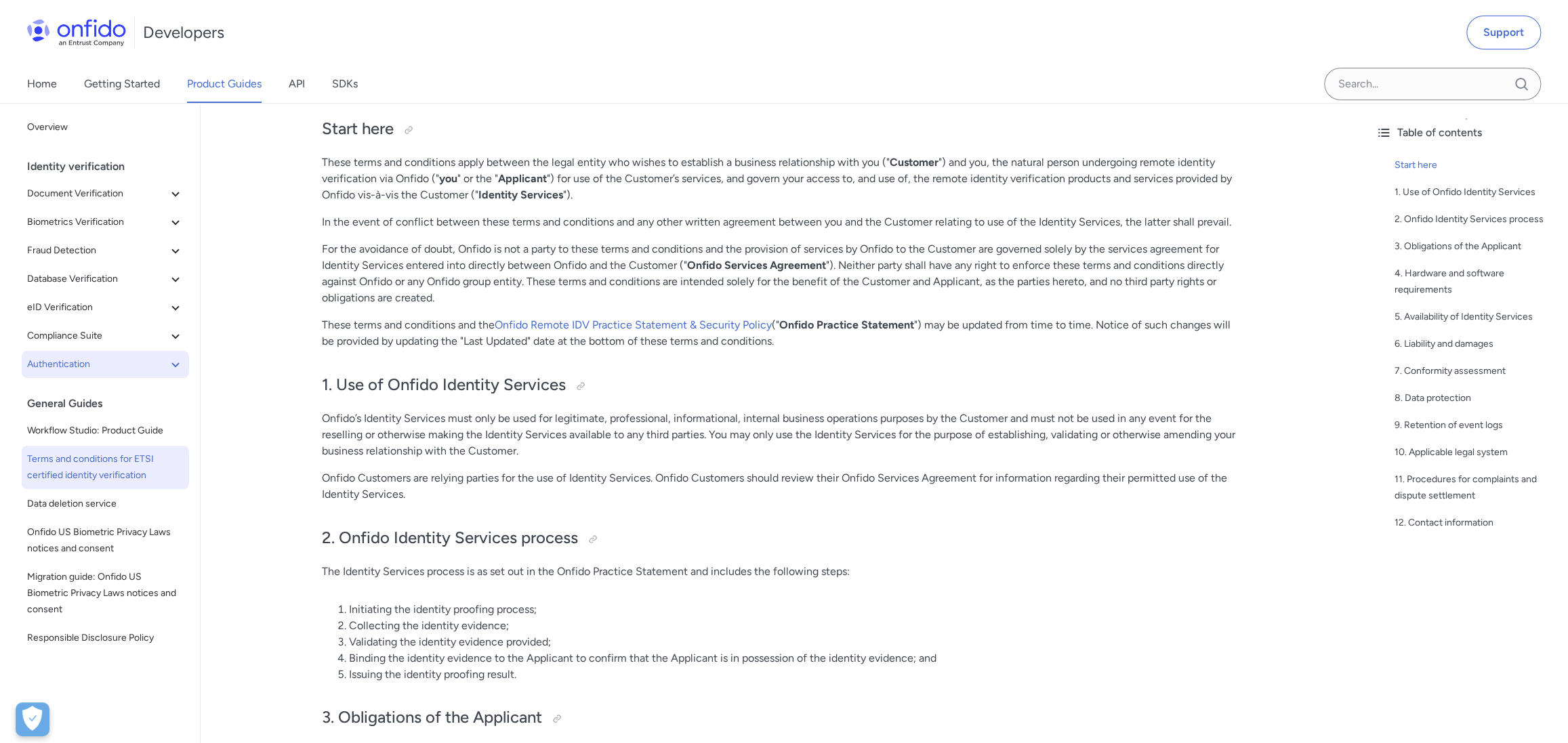
click at [81, 358] on span "Authentication" at bounding box center [97, 365] width 140 height 17
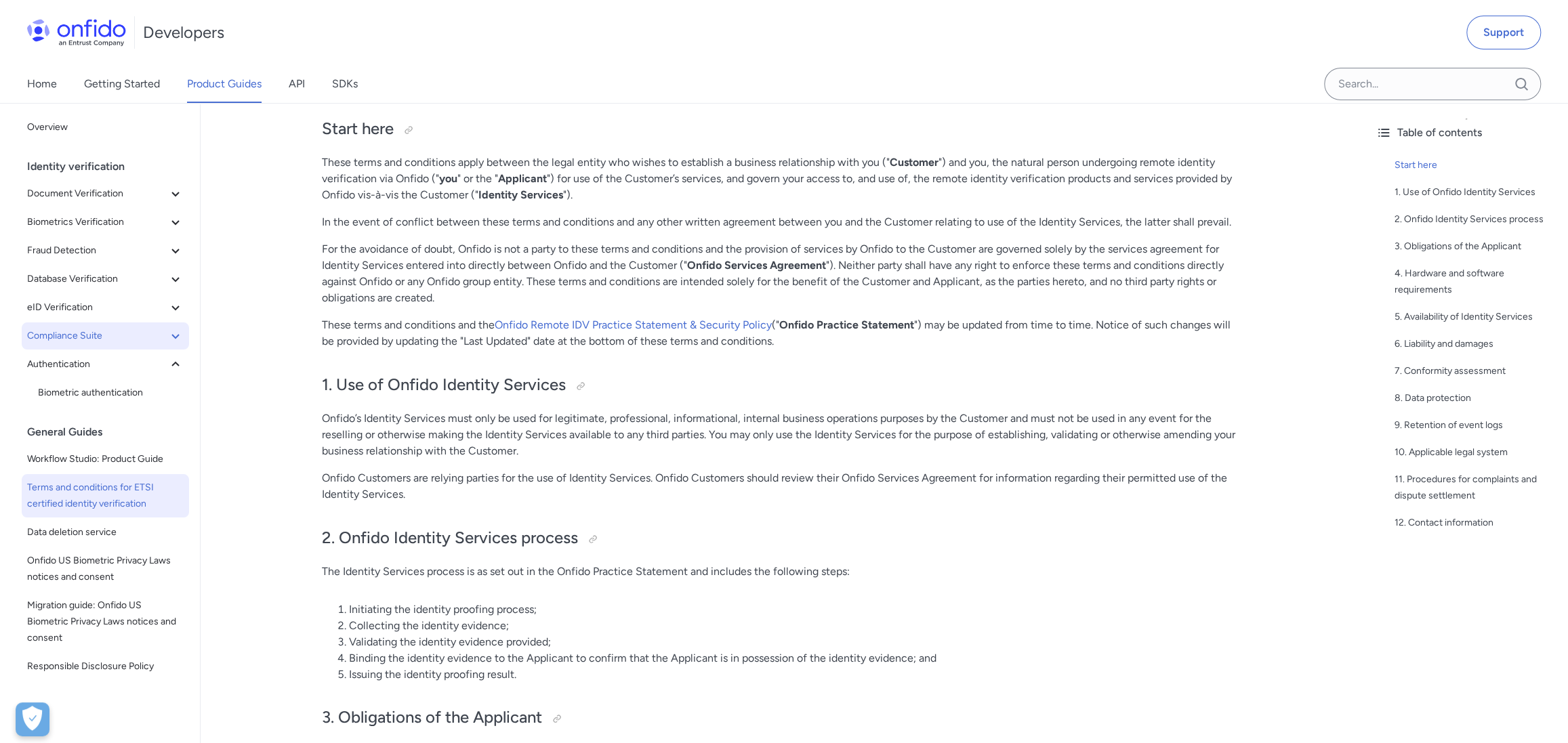
click at [80, 336] on span "Compliance Suite" at bounding box center [97, 336] width 140 height 17
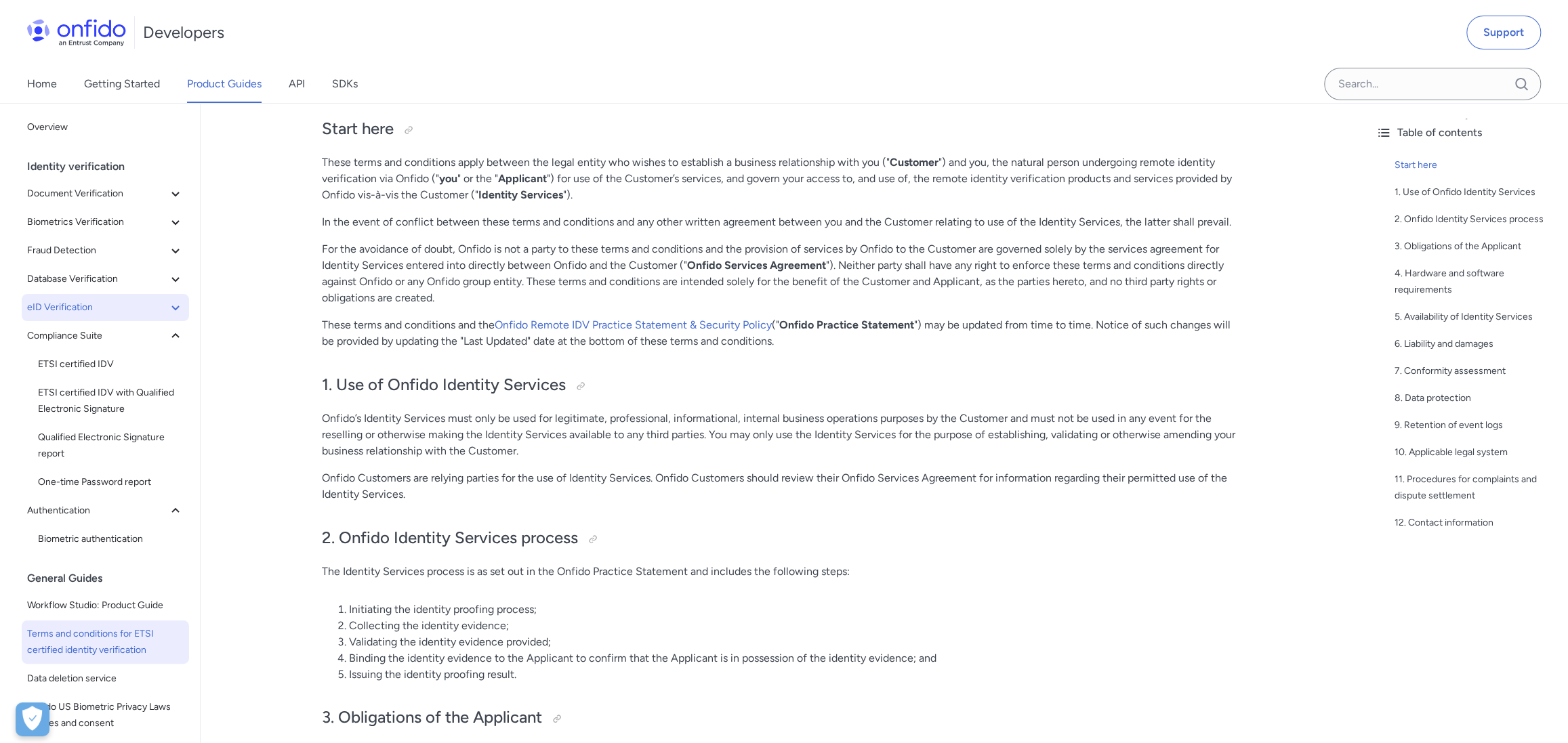
click at [79, 313] on span "eID Verification" at bounding box center [97, 308] width 140 height 17
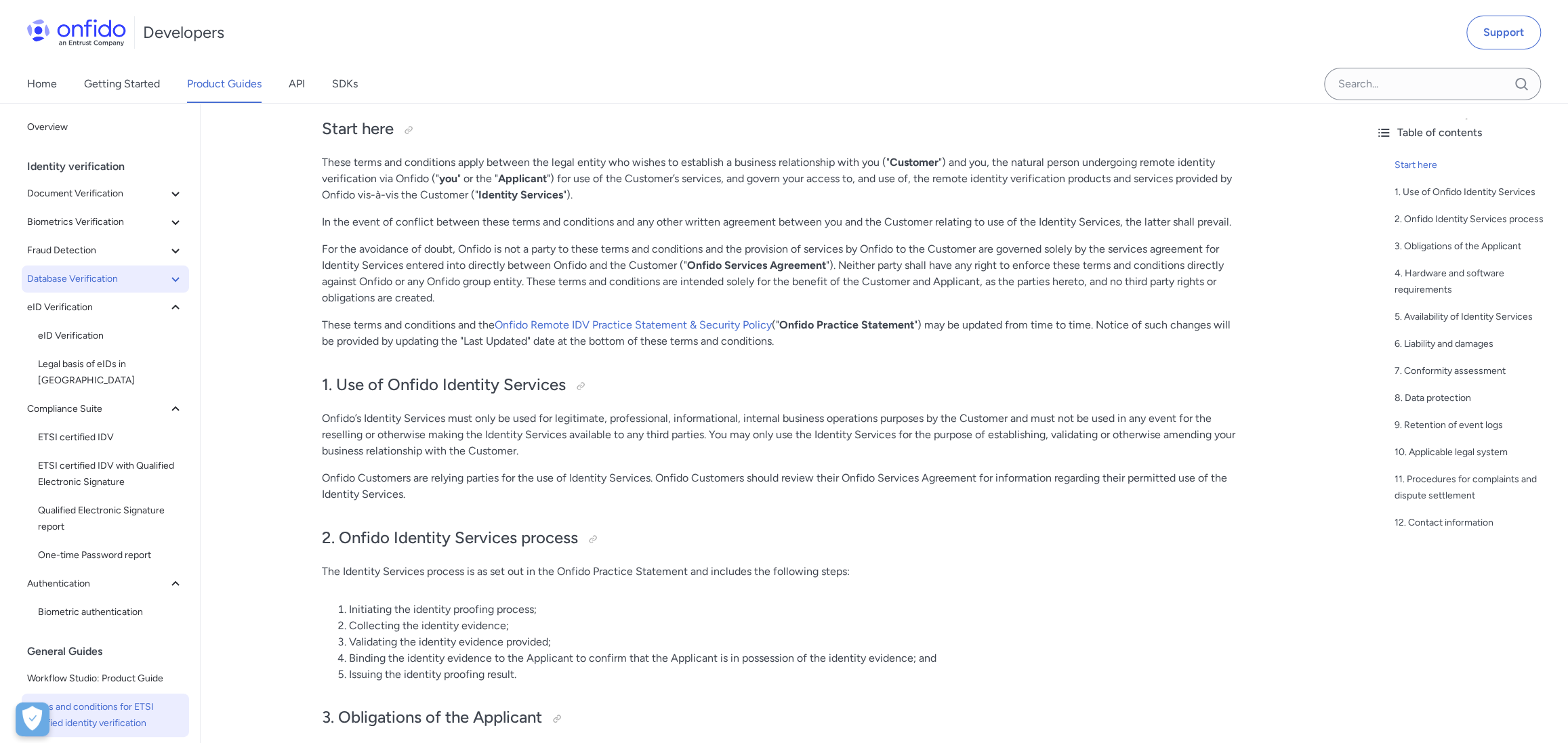
click at [74, 277] on span "Database Verification" at bounding box center [97, 279] width 140 height 17
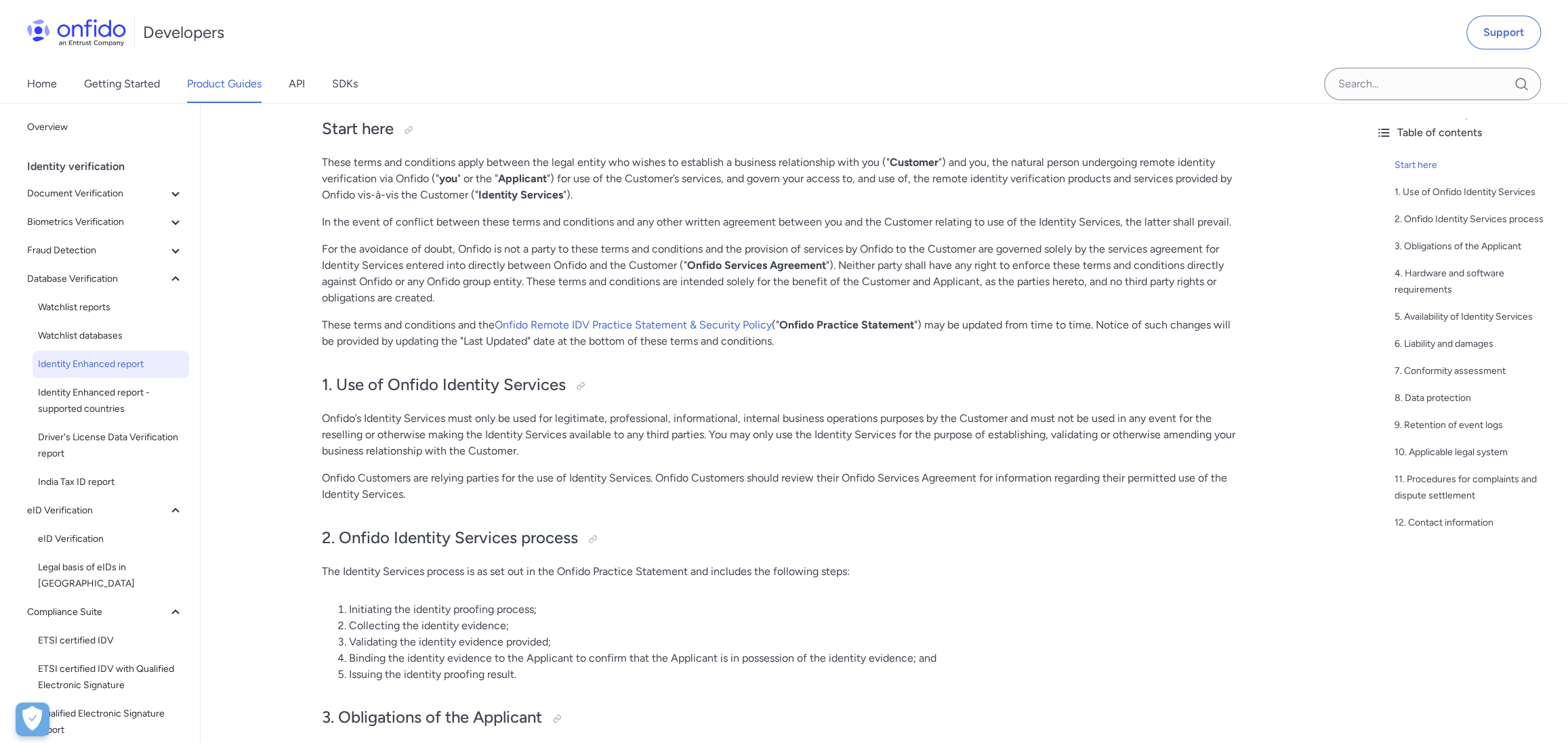
click at [76, 357] on span "Identity Enhanced report" at bounding box center [111, 365] width 146 height 17
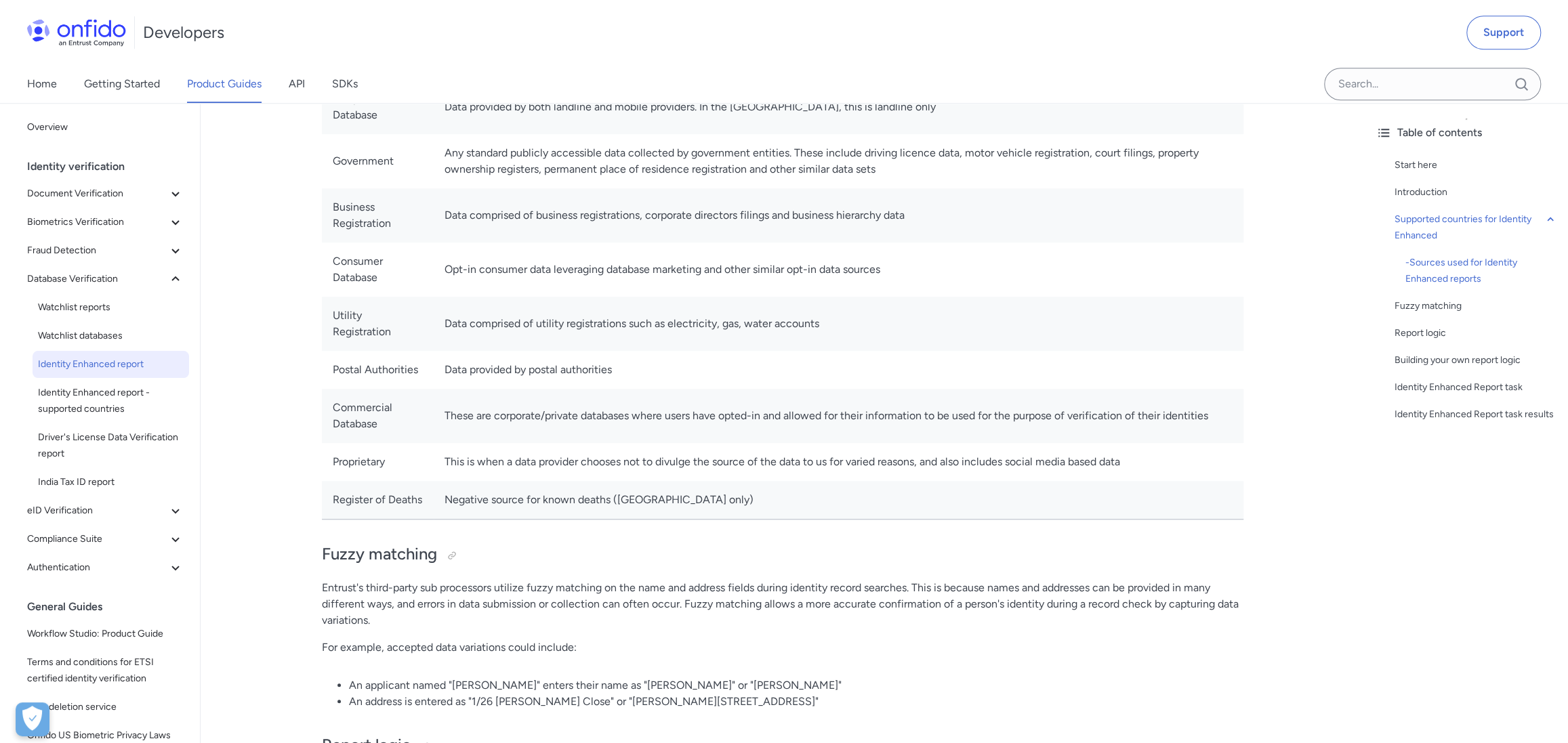
scroll to position [745, 0]
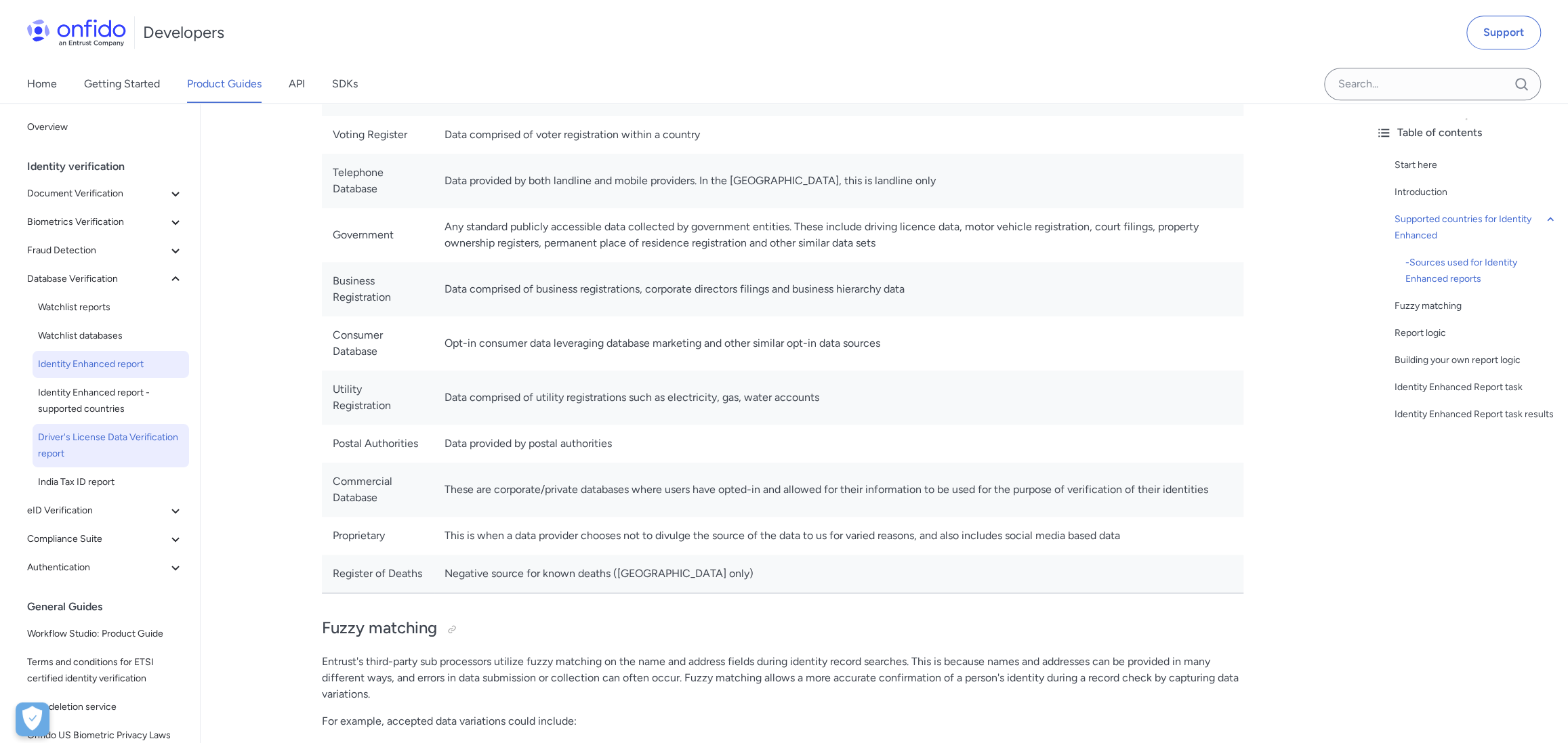
click at [108, 441] on span "Driver's License Data Verification report" at bounding box center [111, 445] width 146 height 32
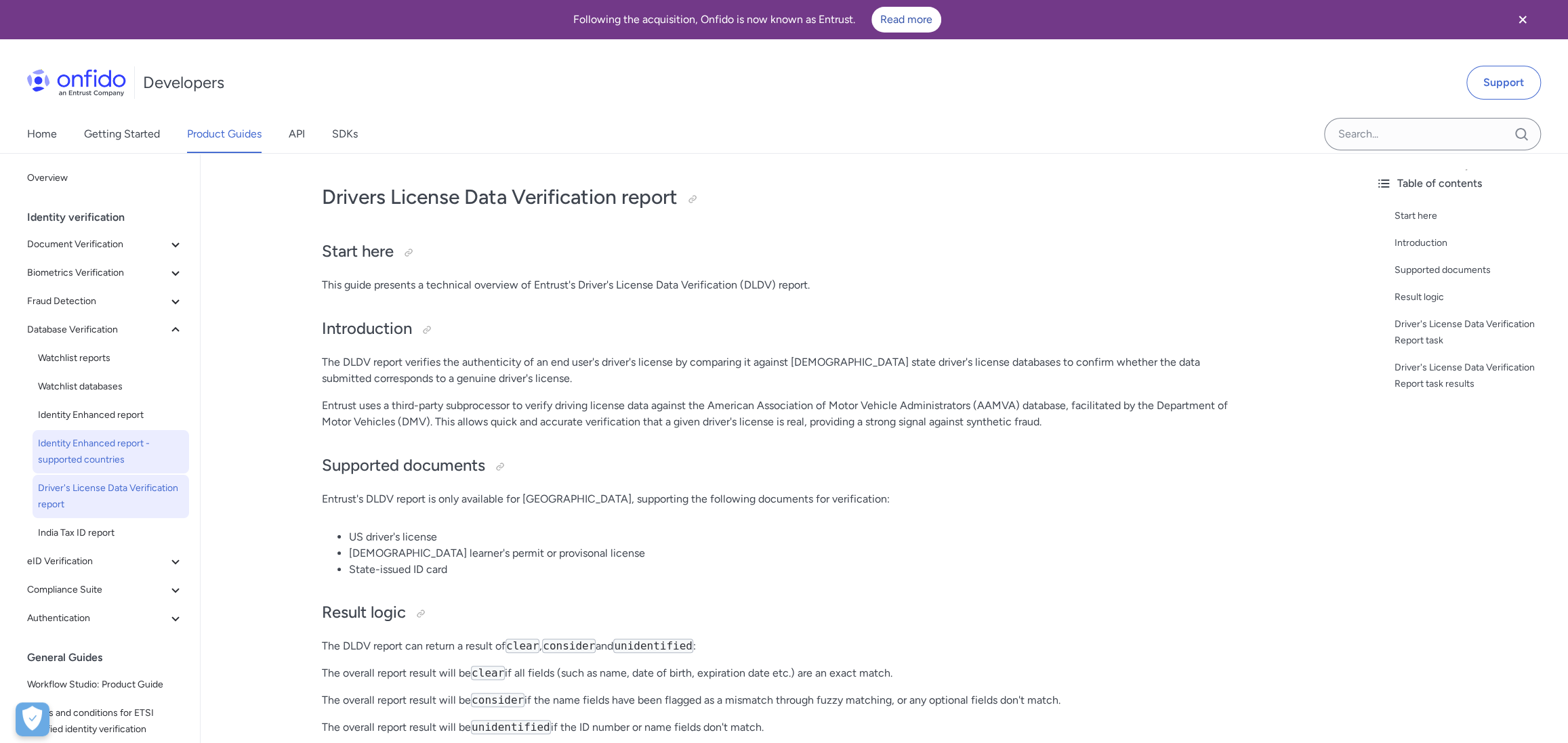
click at [120, 435] on span "Identity Enhanced report - supported countries" at bounding box center [111, 451] width 146 height 32
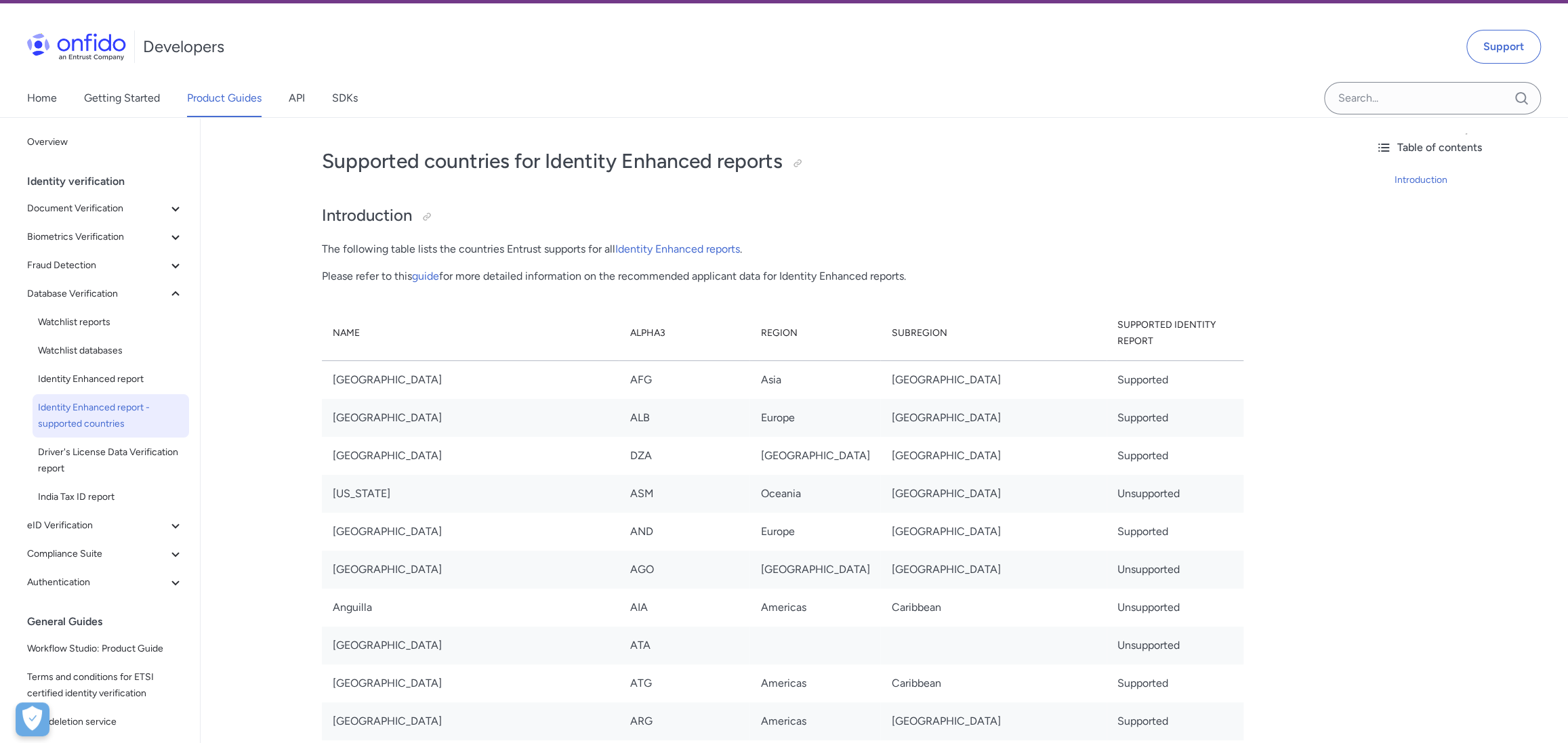
scroll to position [27, 0]
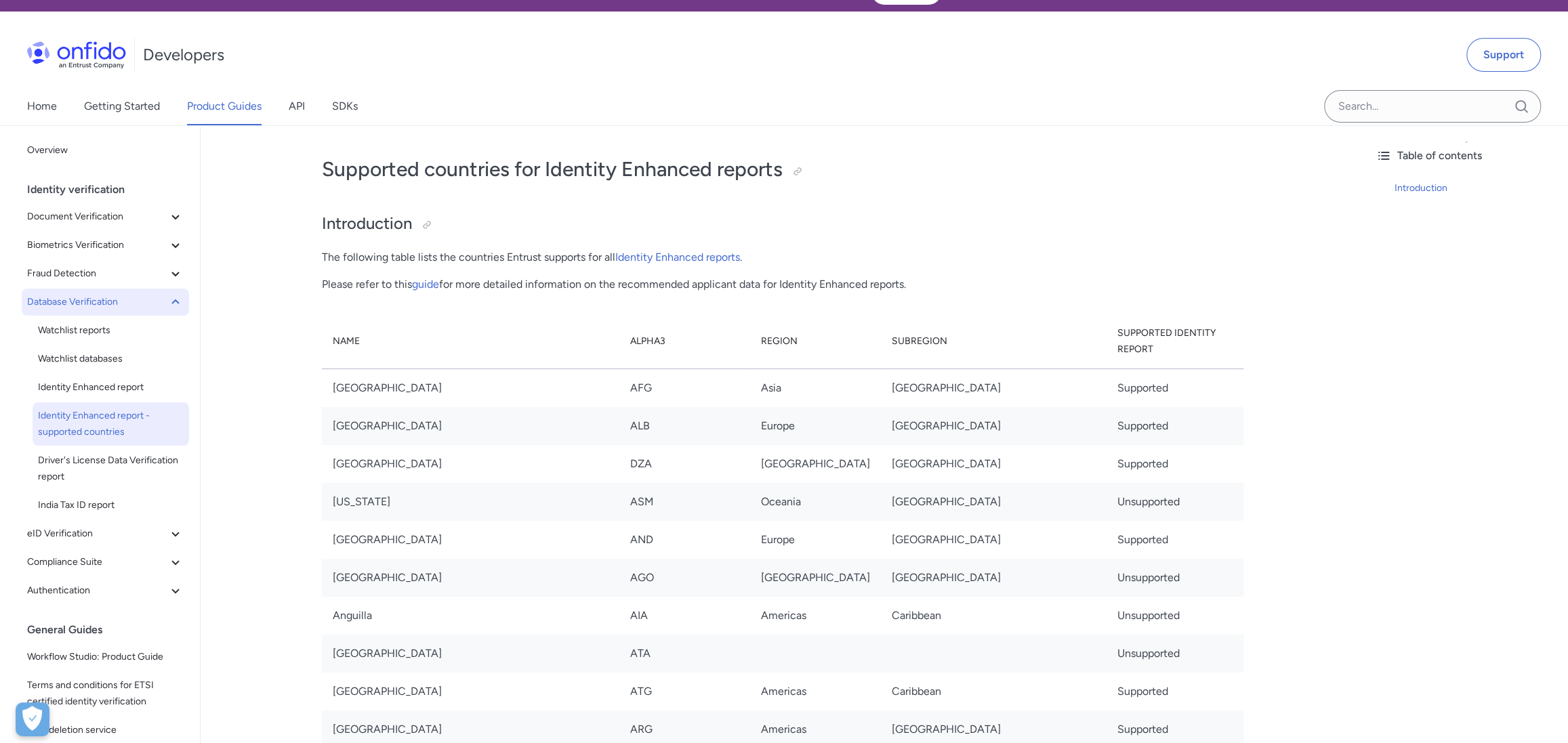
click at [112, 304] on span "Database Verification" at bounding box center [97, 303] width 140 height 17
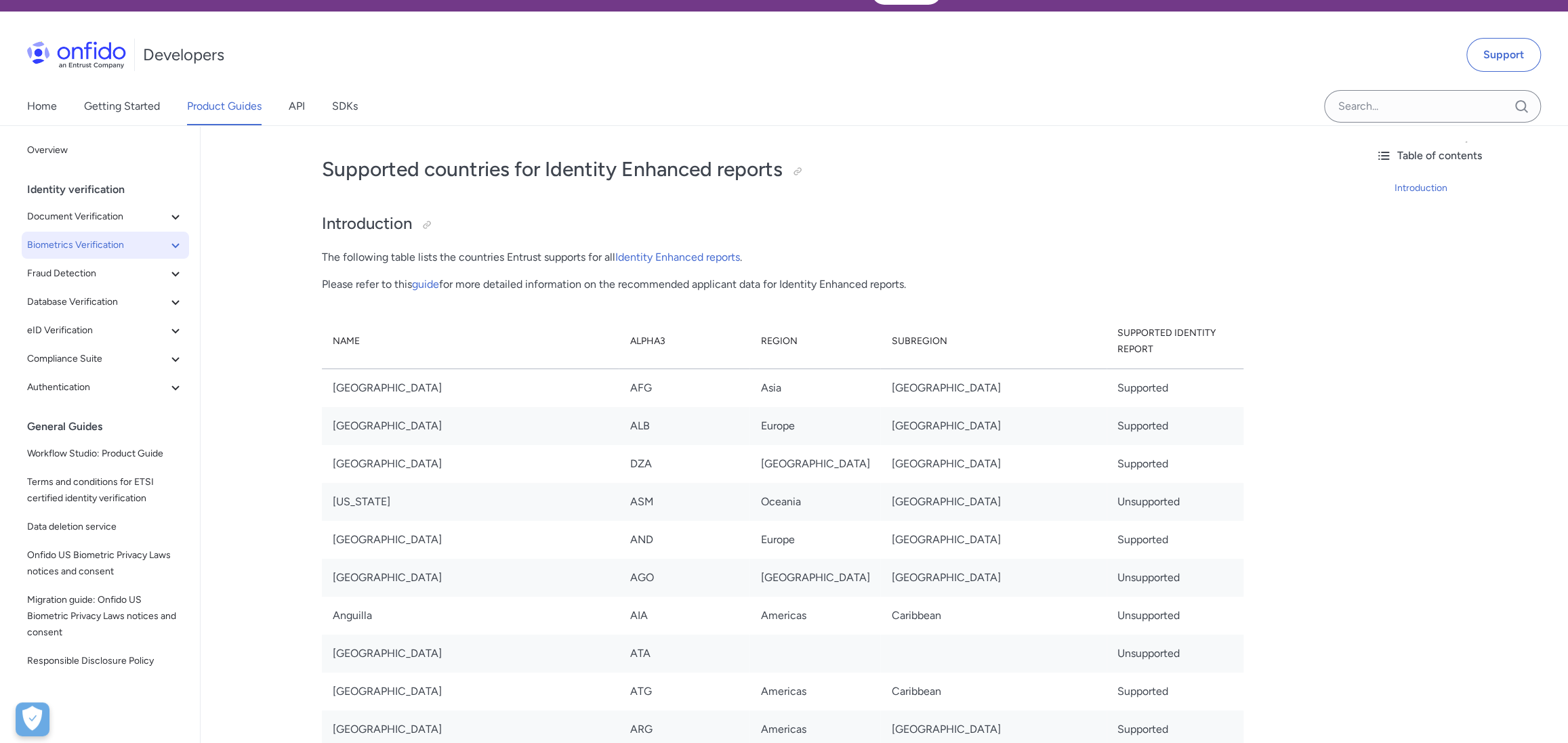
click at [102, 231] on button "Biometrics Verification" at bounding box center [105, 245] width 167 height 27
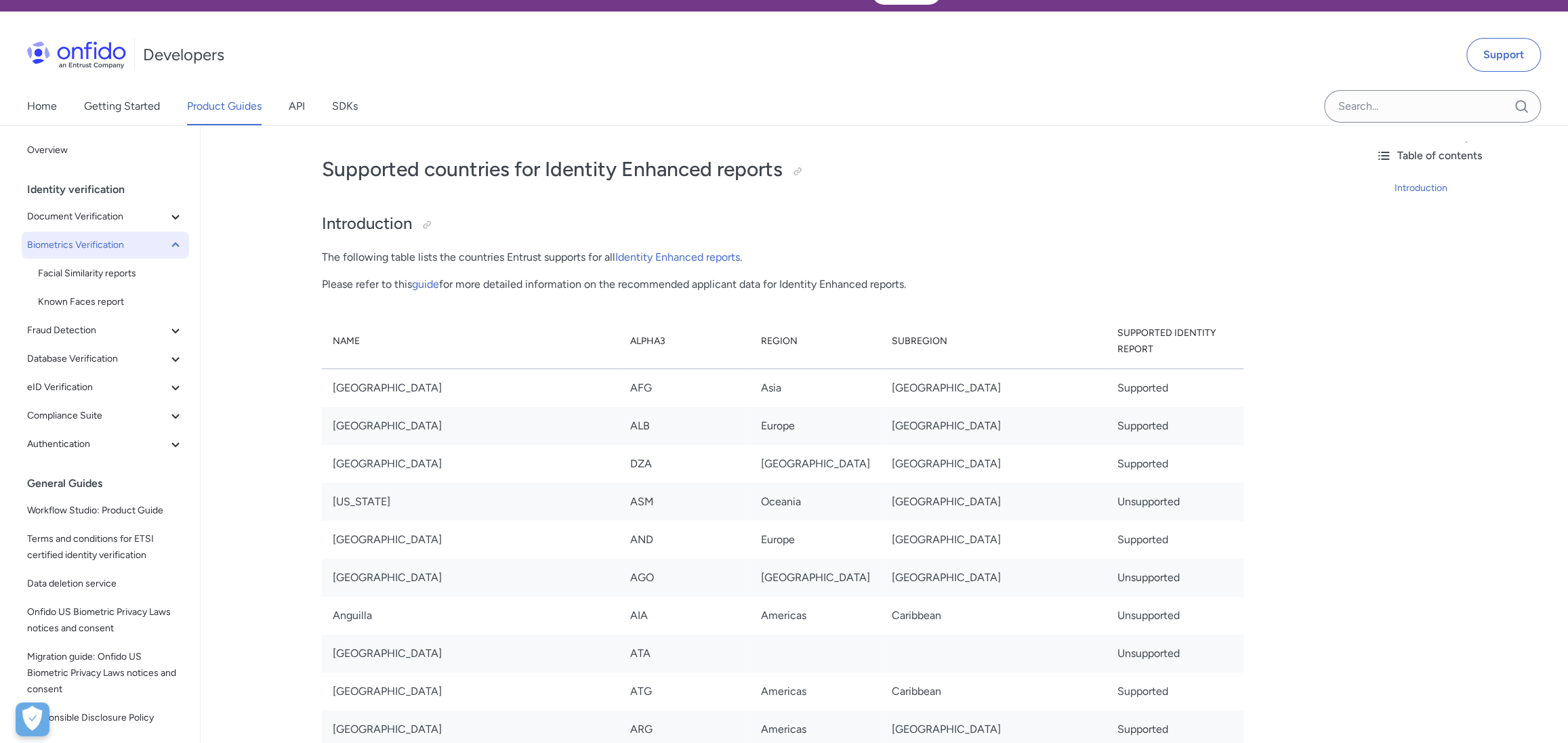
click at [102, 231] on button "Biometrics Verification" at bounding box center [105, 245] width 167 height 27
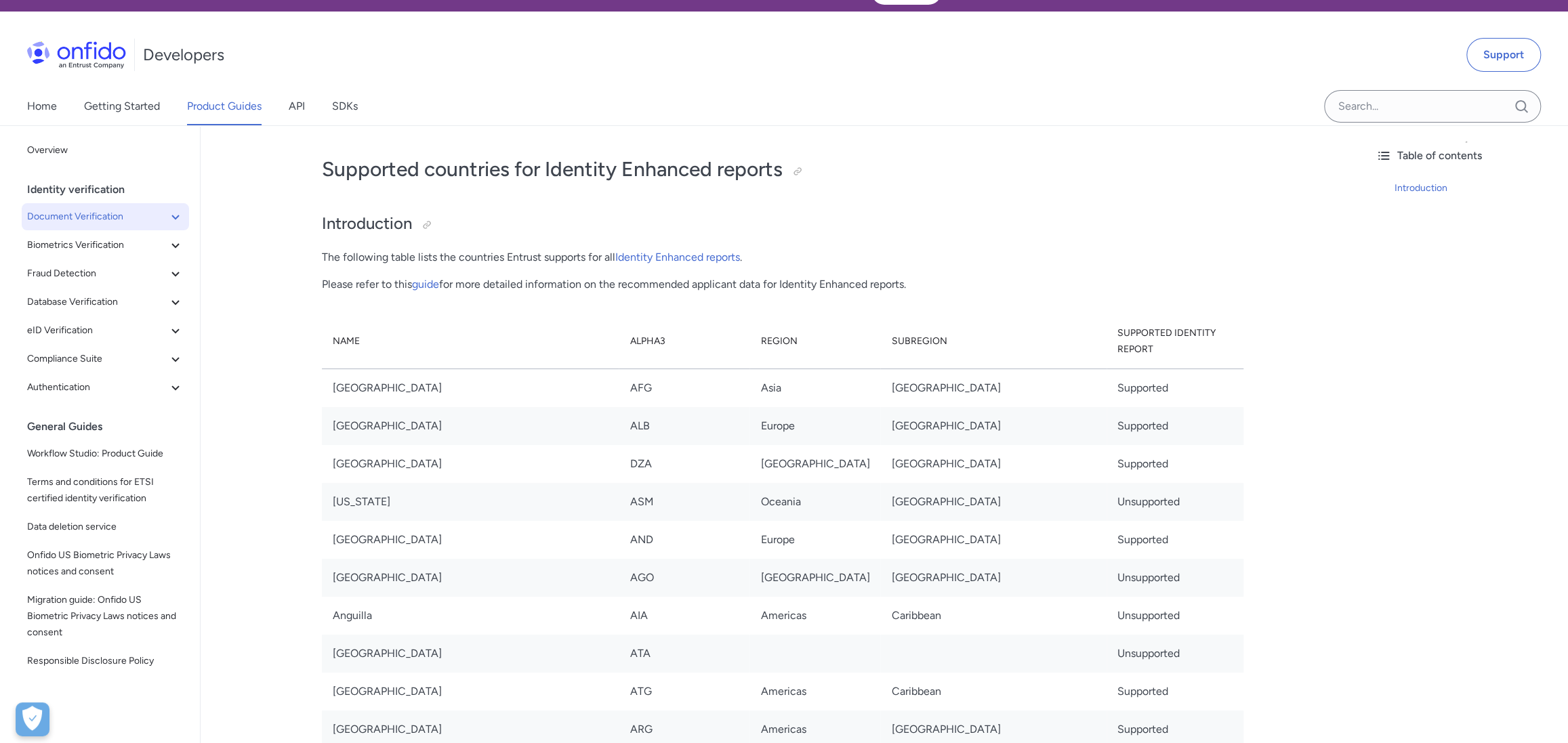
click at [102, 222] on span "Document Verification" at bounding box center [97, 217] width 140 height 17
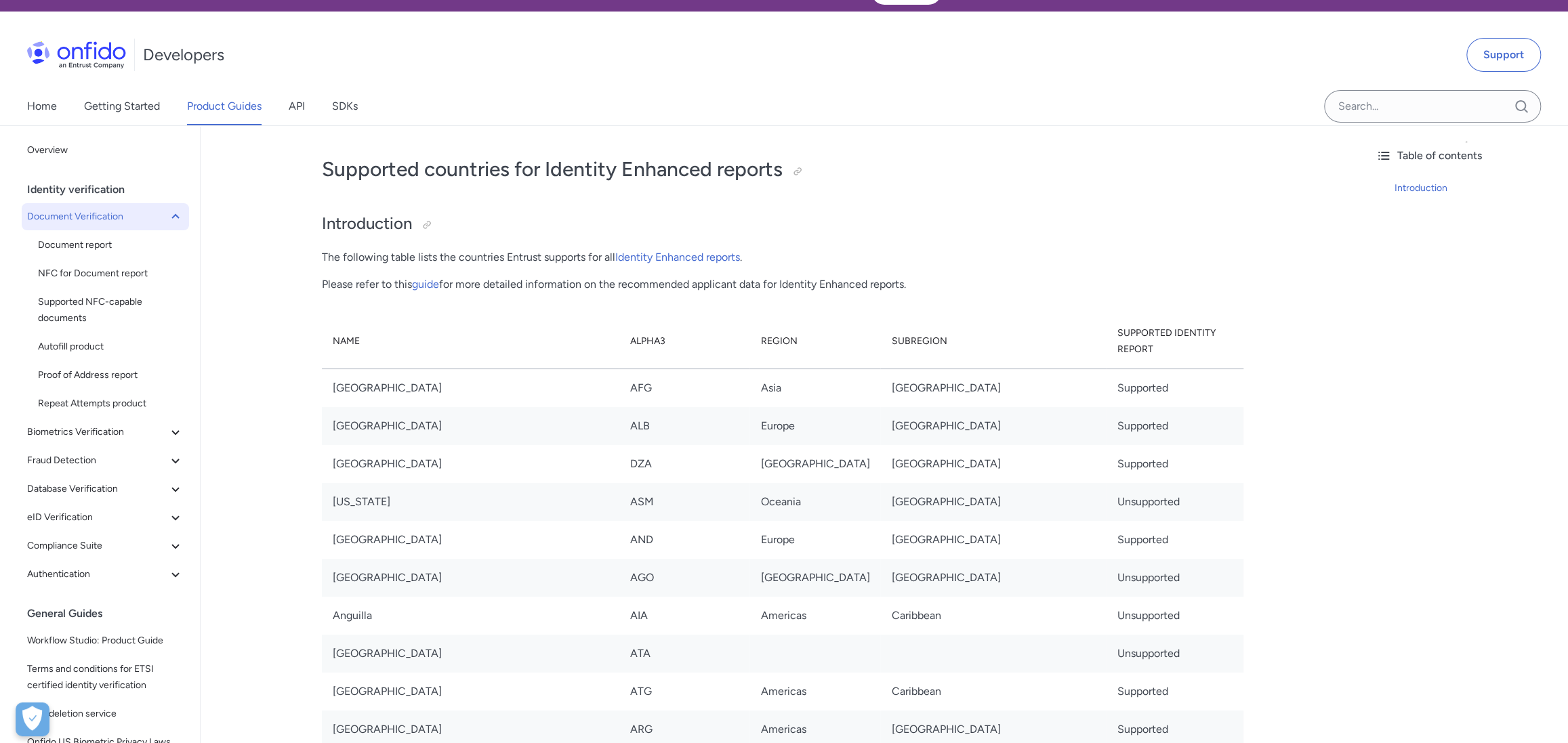
click at [102, 223] on span "Document Verification" at bounding box center [97, 217] width 140 height 17
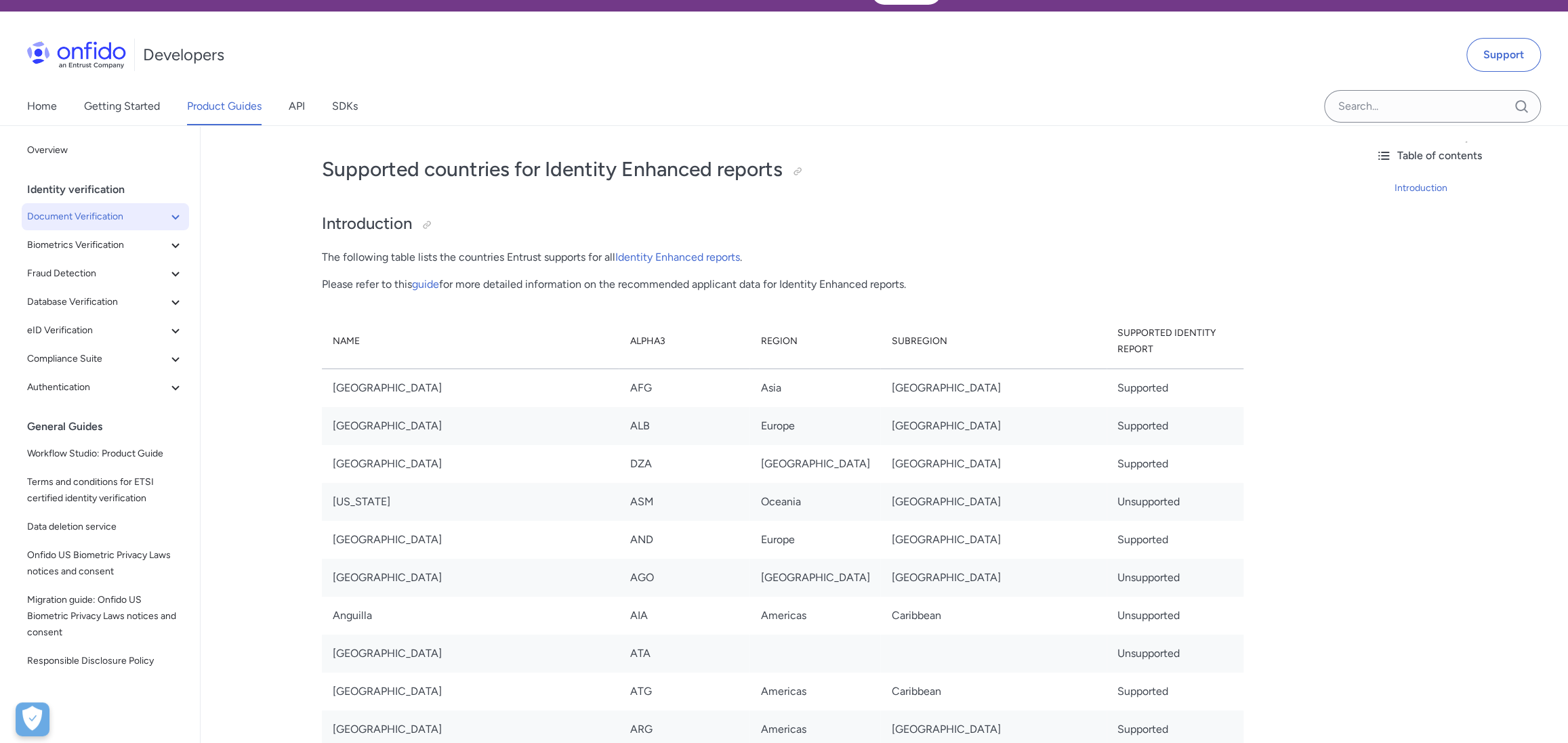
click at [102, 224] on button "Document Verification" at bounding box center [105, 216] width 167 height 27
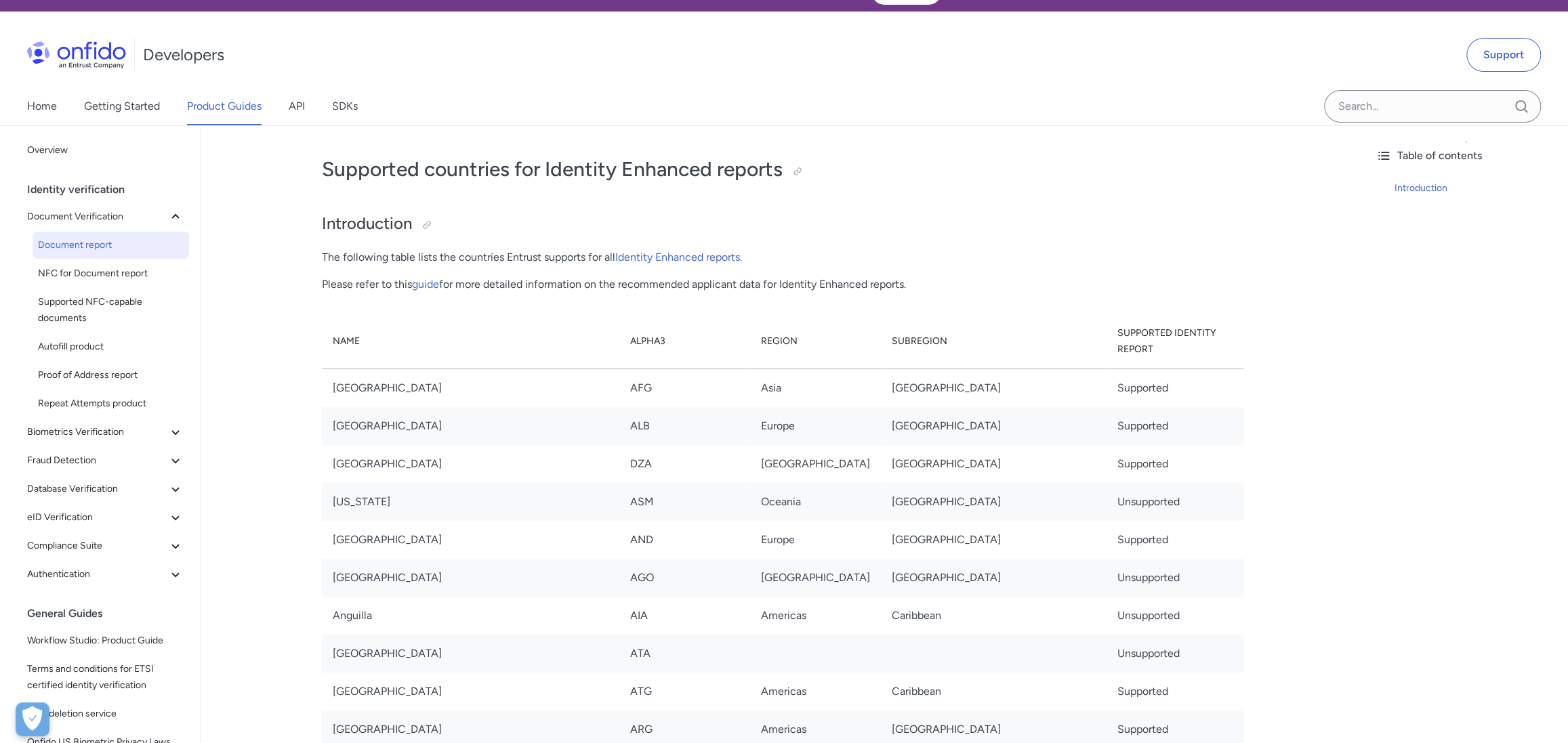
click at [100, 237] on span "Document report" at bounding box center [111, 245] width 146 height 17
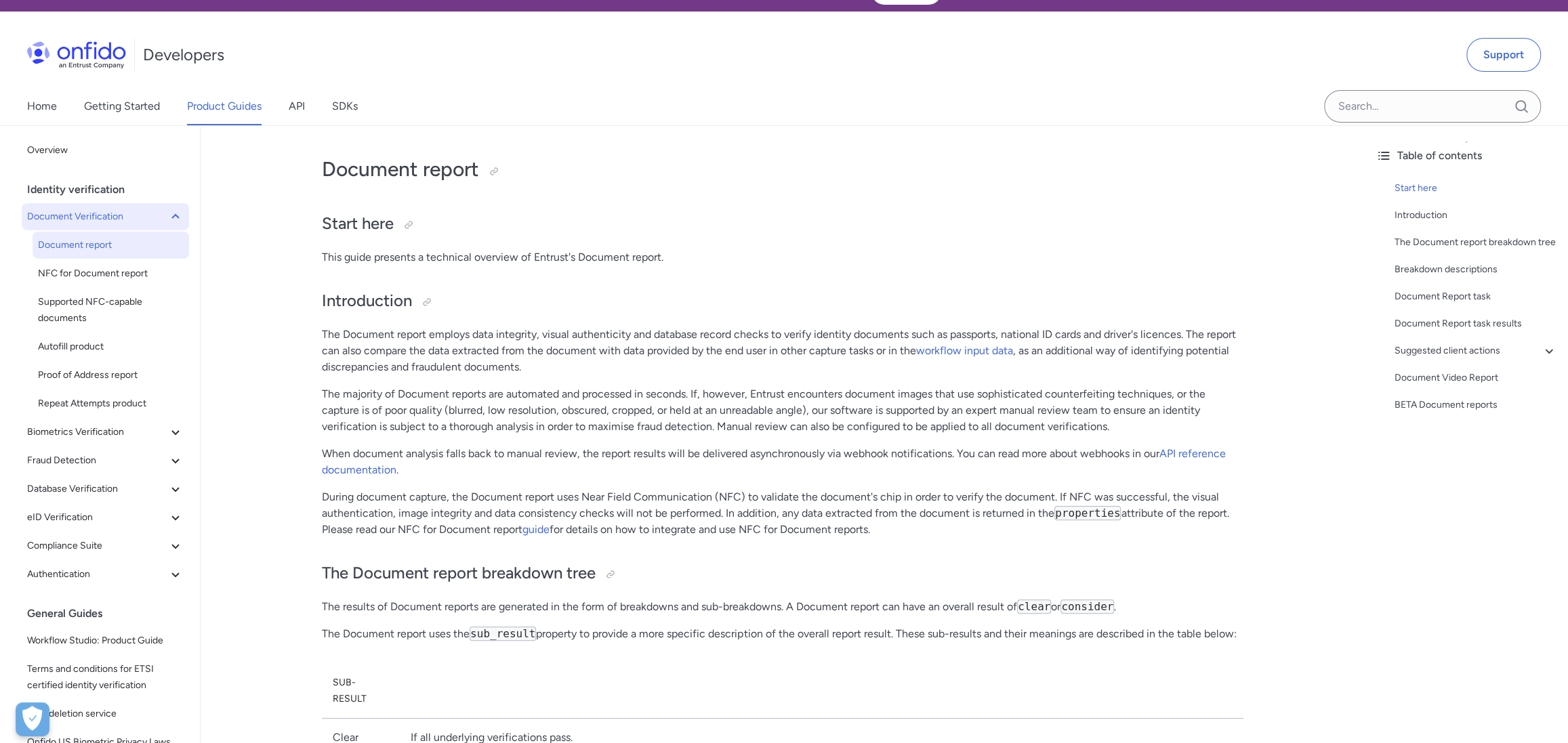
click at [109, 215] on span "Document Verification" at bounding box center [97, 217] width 140 height 17
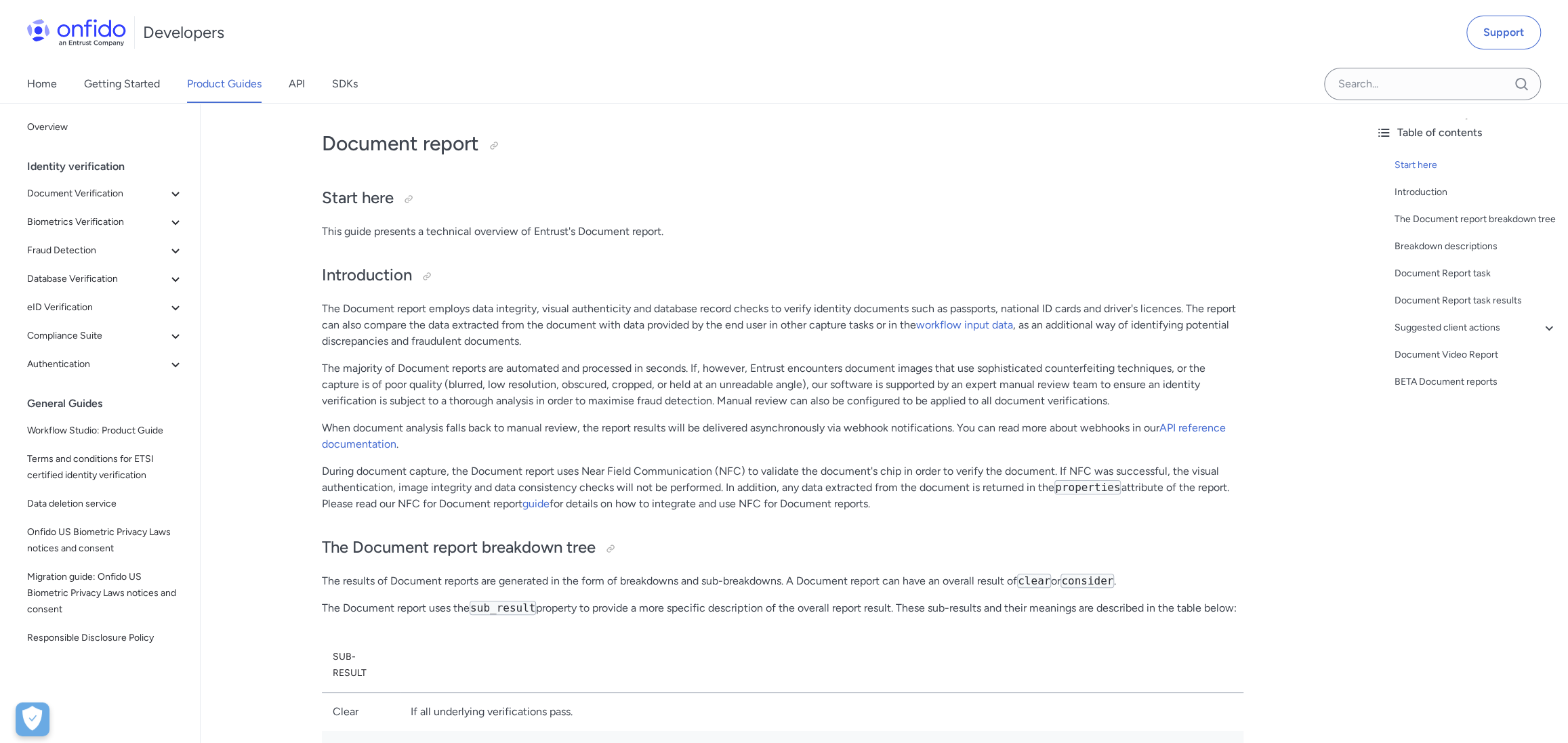
scroll to position [21, 0]
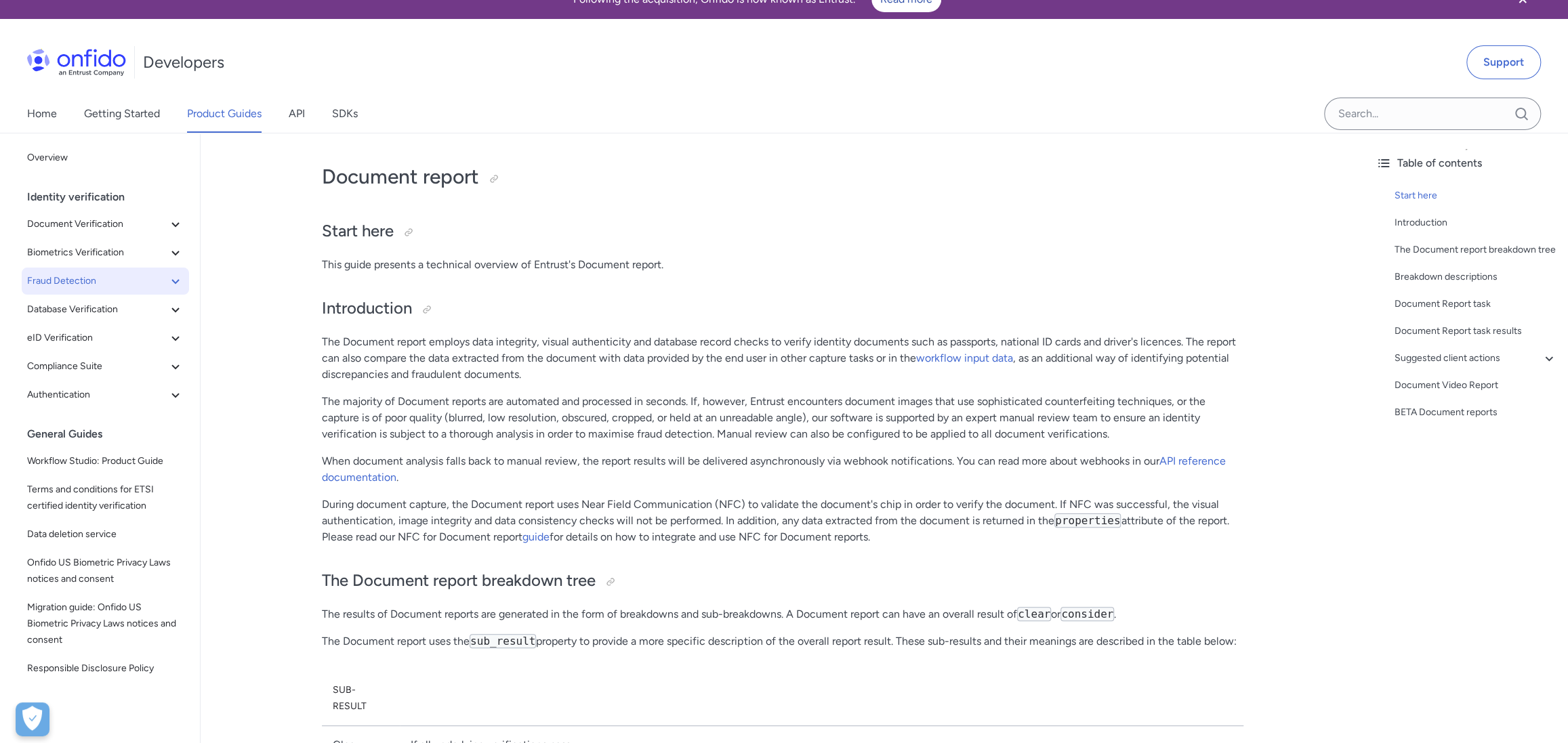
click at [73, 290] on button "Fraud Detection" at bounding box center [105, 281] width 167 height 27
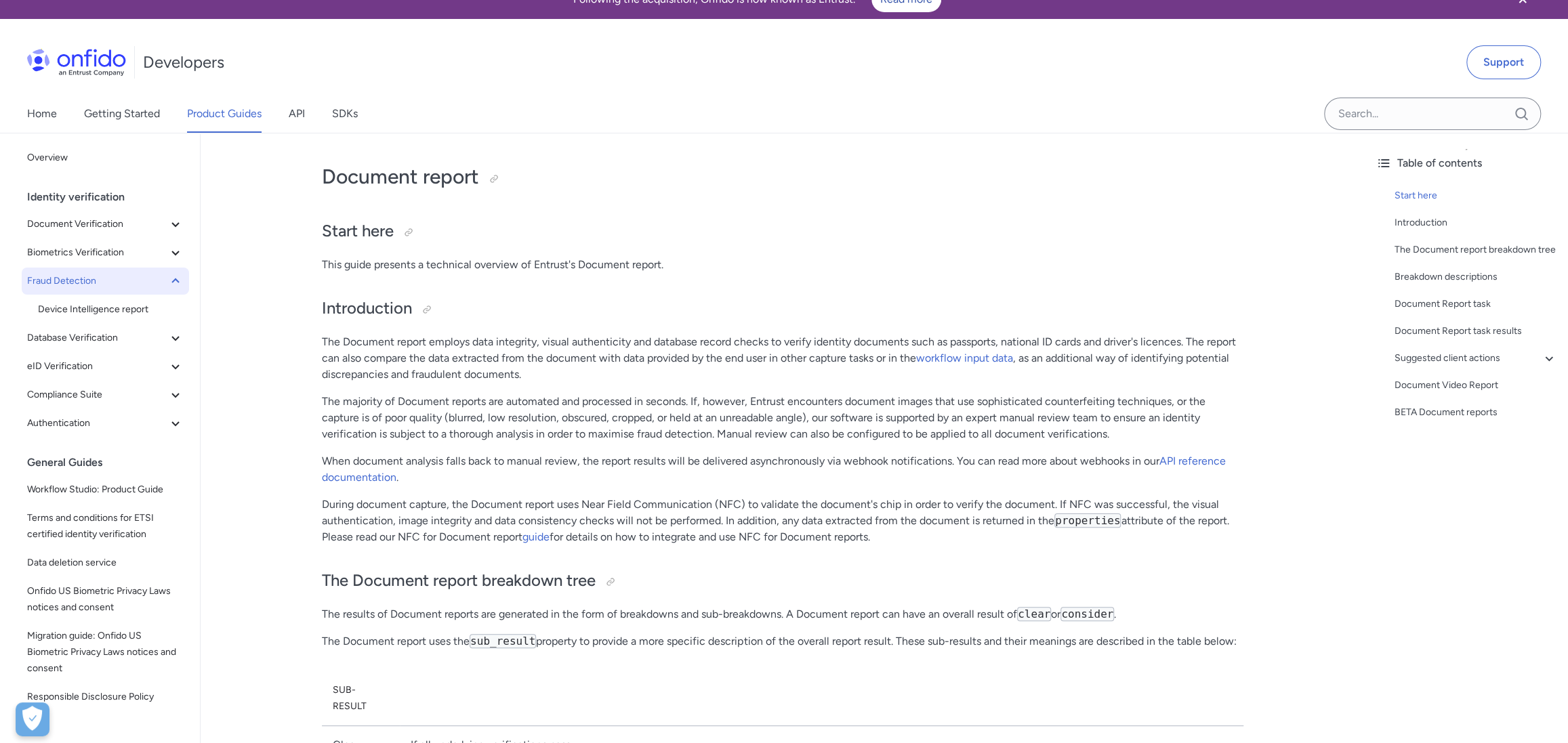
click at [73, 290] on button "Fraud Detection" at bounding box center [105, 281] width 167 height 27
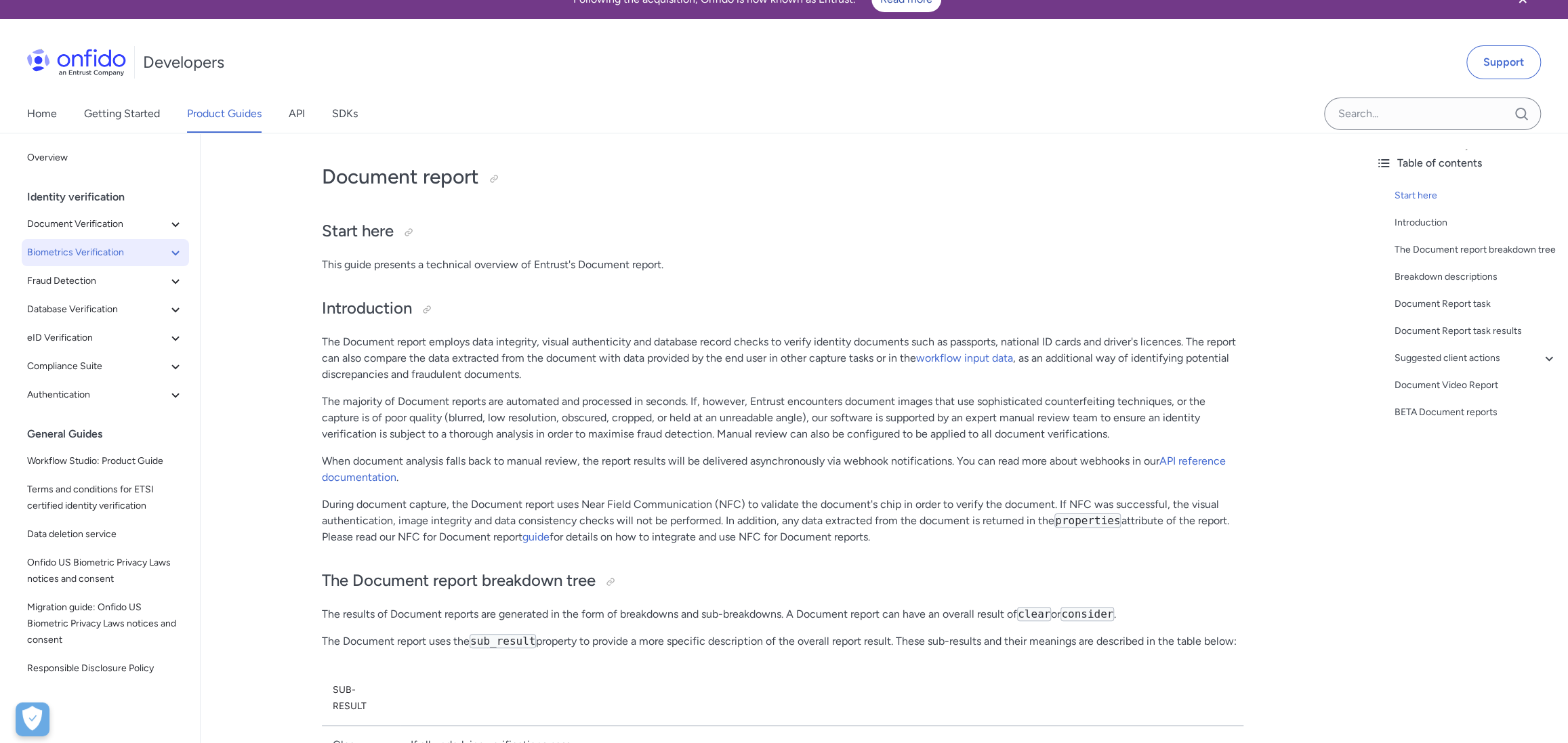
click at [85, 255] on span "Biometrics Verification" at bounding box center [97, 253] width 140 height 17
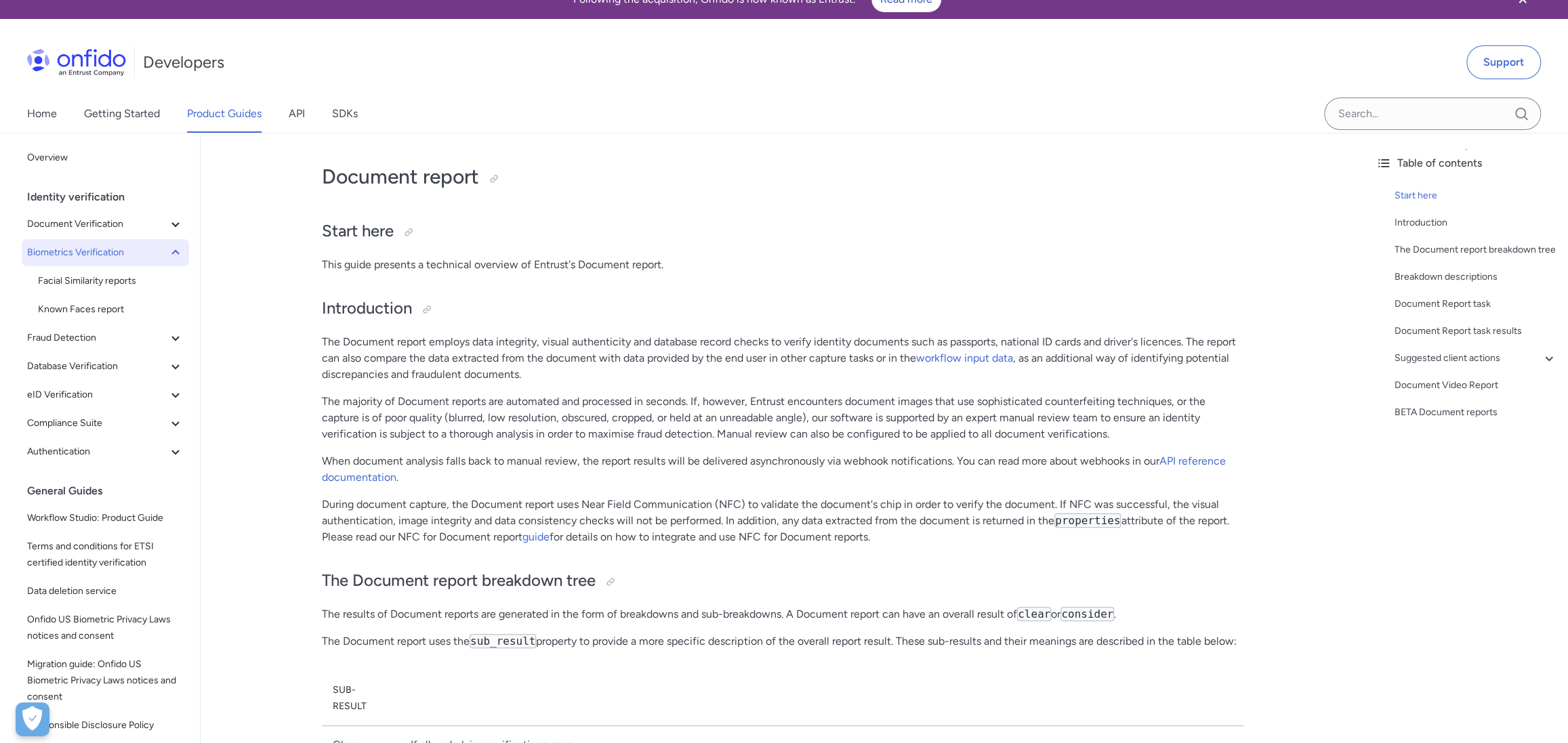
click at [85, 255] on span "Biometrics Verification" at bounding box center [97, 253] width 140 height 17
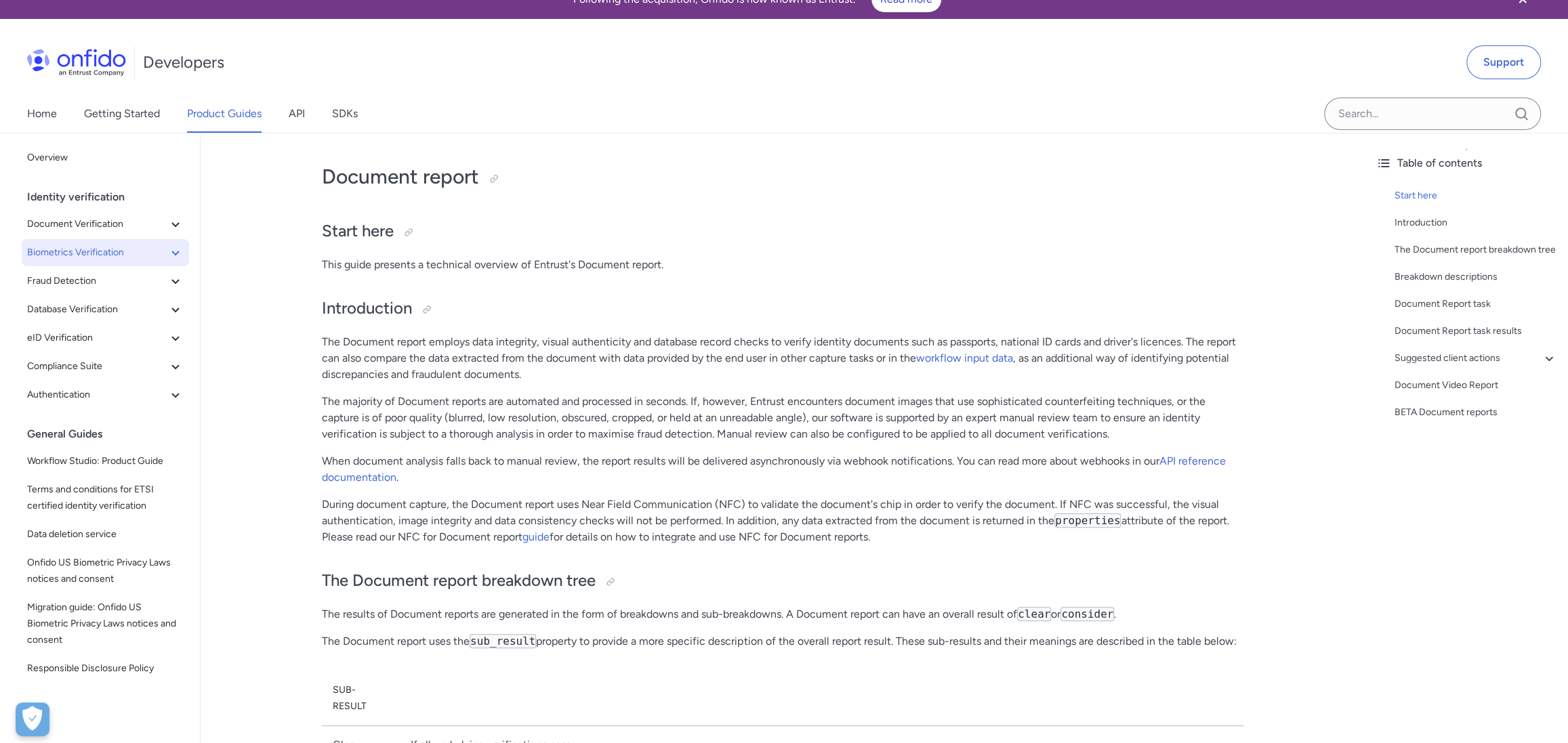
click at [85, 255] on span "Biometrics Verification" at bounding box center [97, 253] width 140 height 17
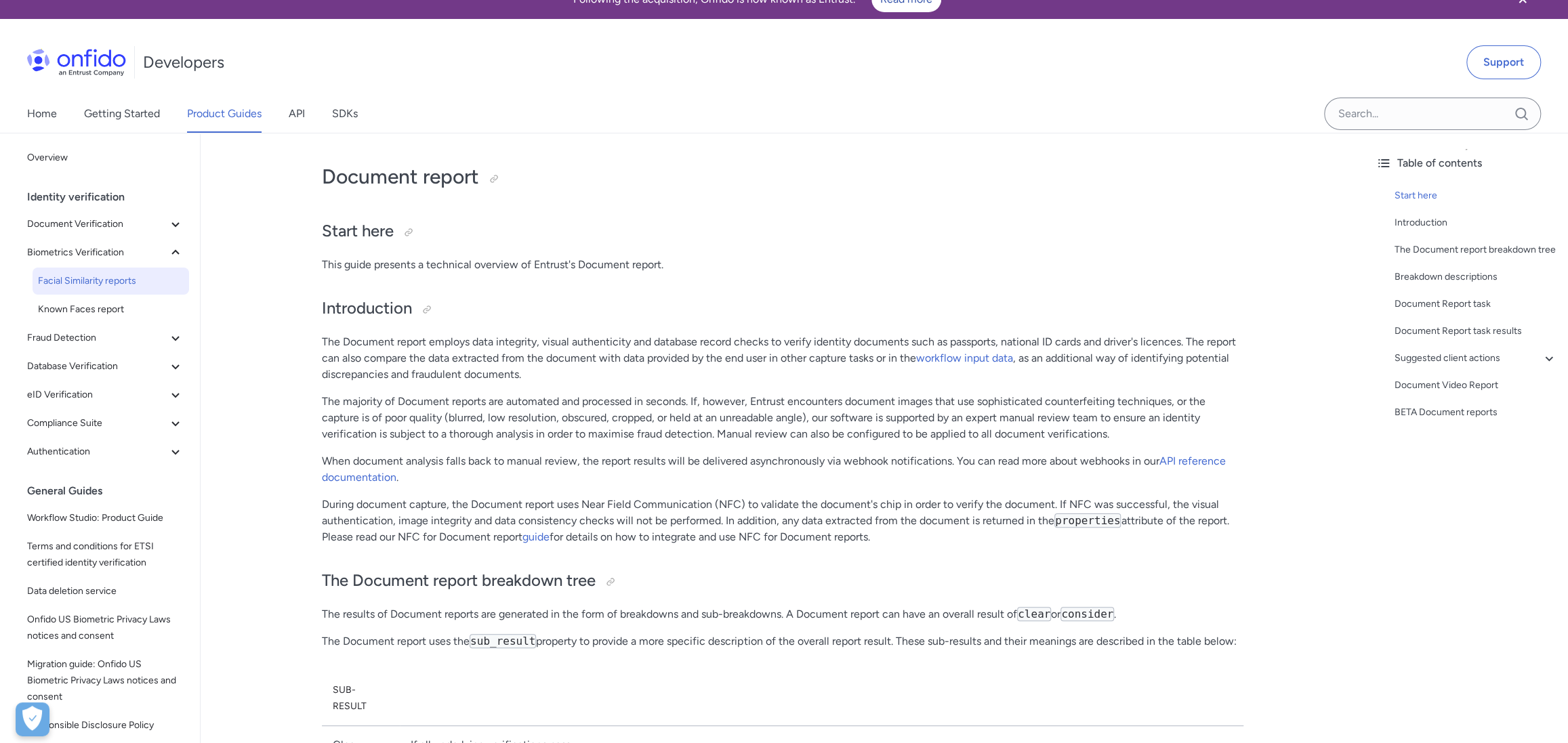
click at [85, 282] on span "Facial Similarity reports" at bounding box center [111, 281] width 146 height 17
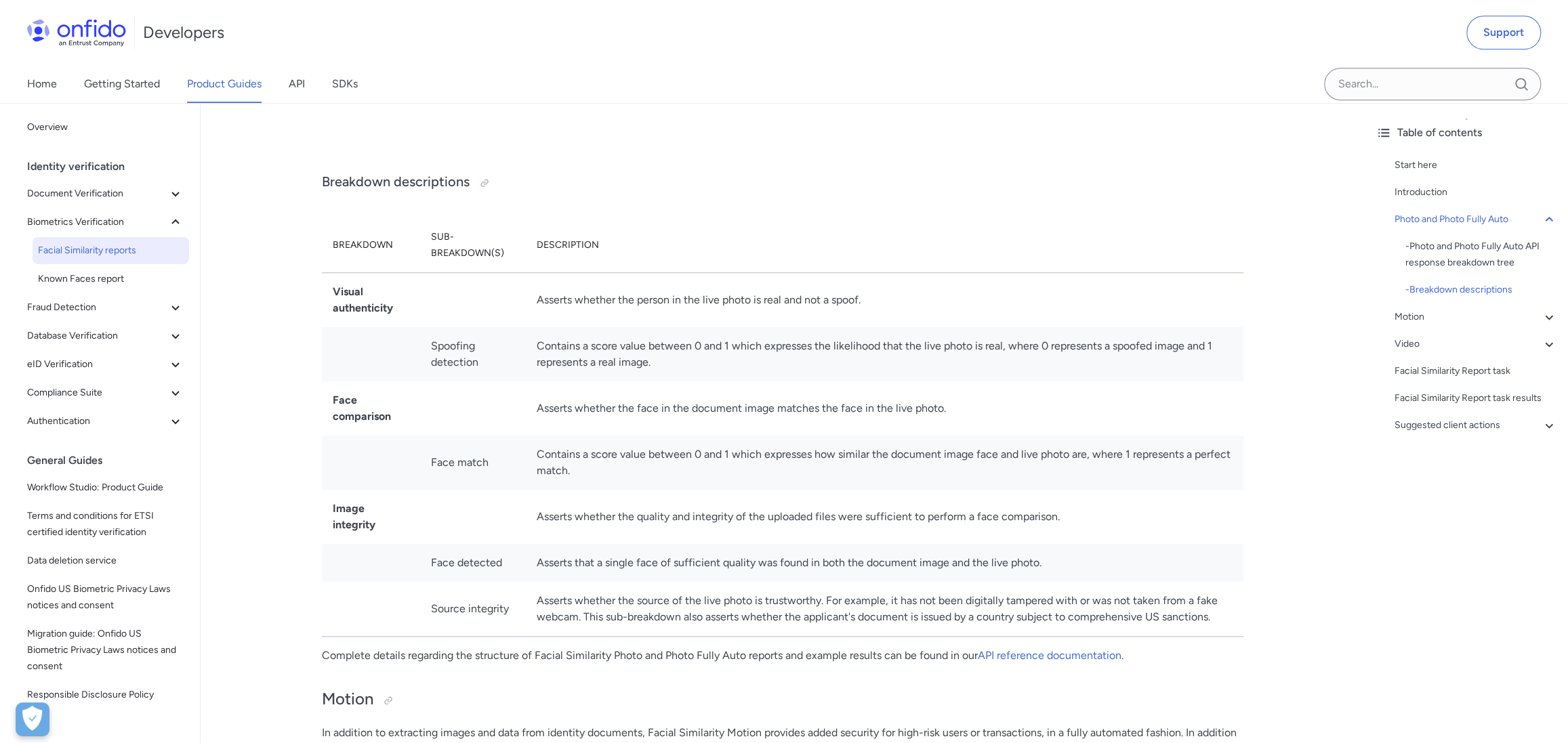
scroll to position [1079, 0]
click at [129, 216] on span "Biometrics Verification" at bounding box center [97, 222] width 140 height 17
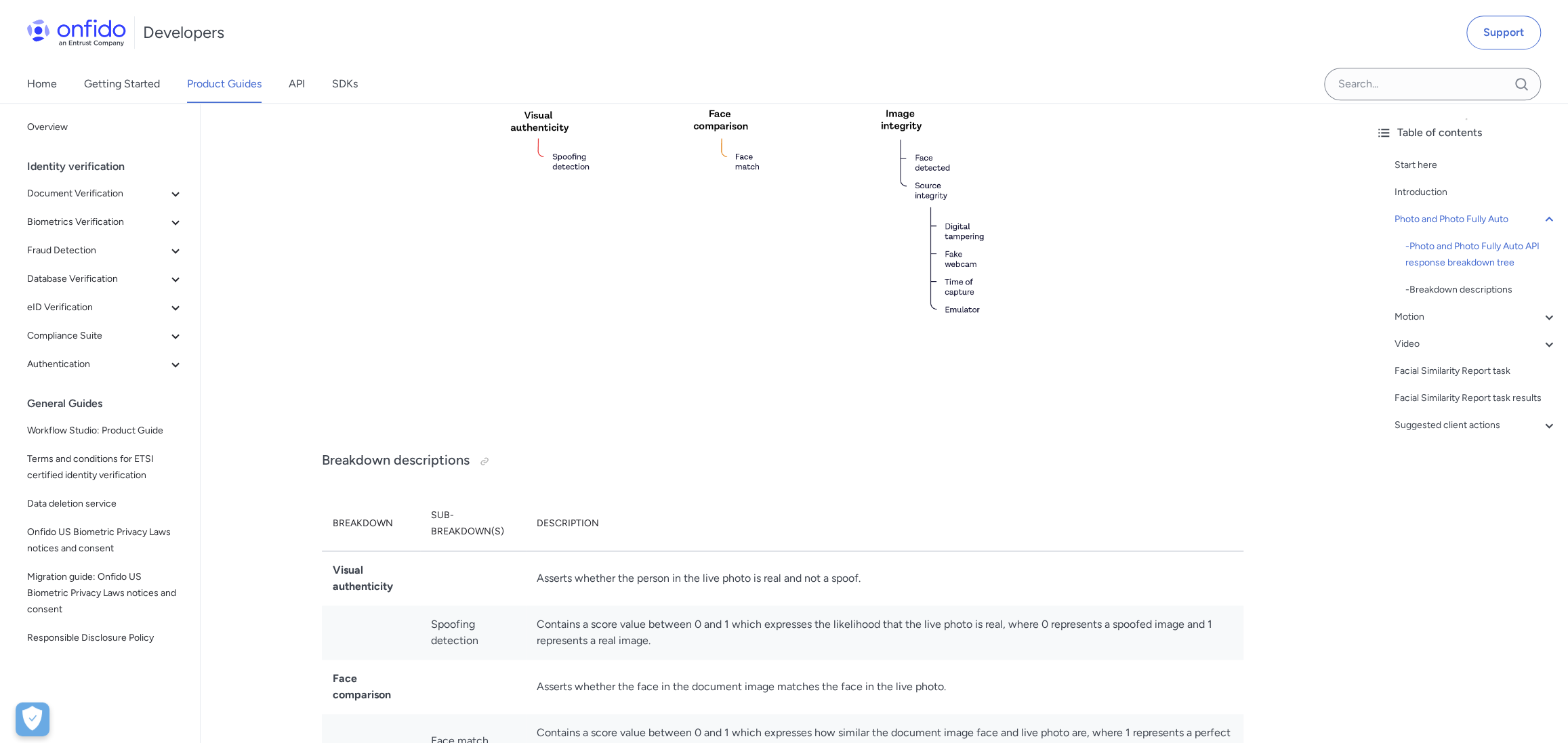
scroll to position [800, 0]
click at [95, 199] on span "Document Verification" at bounding box center [97, 194] width 140 height 17
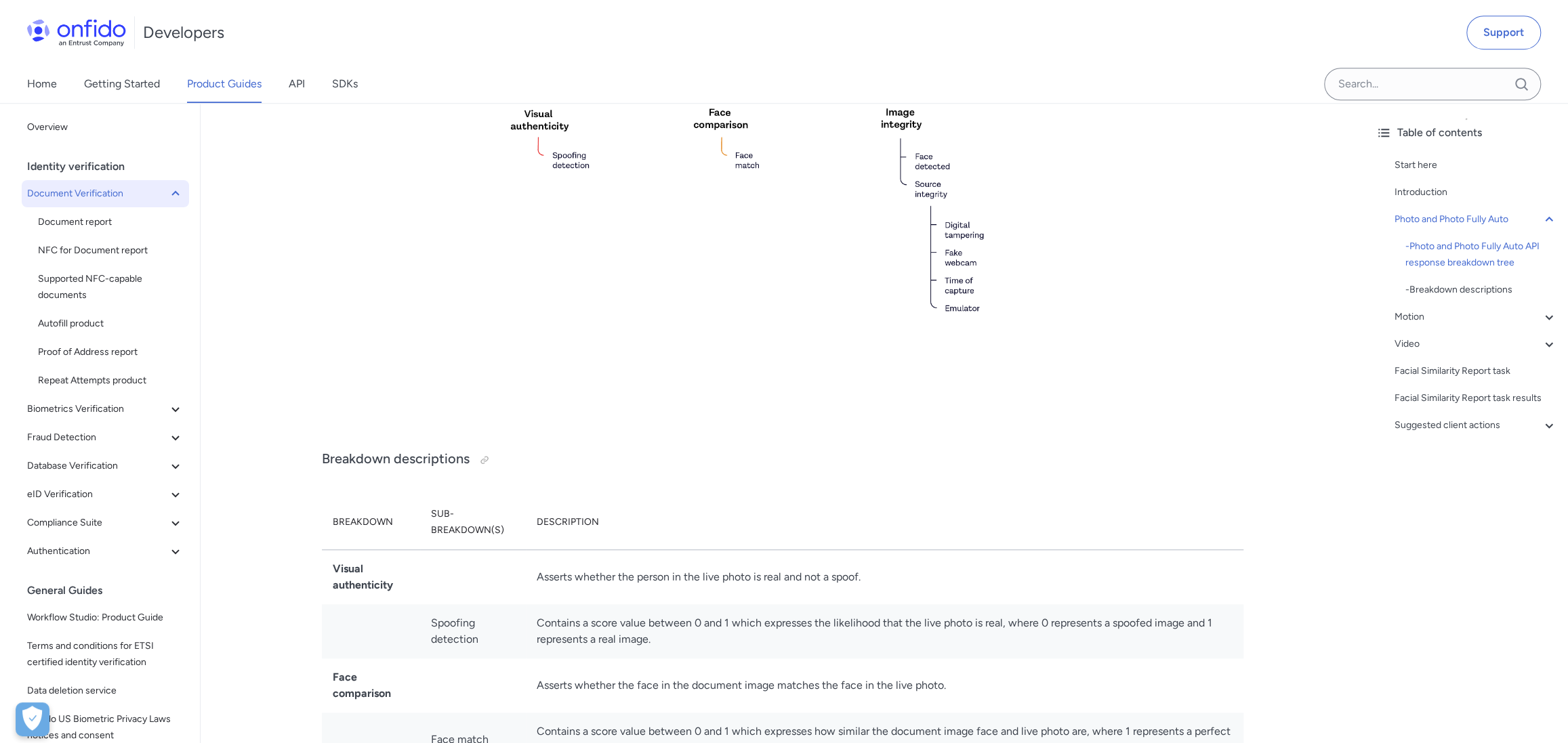
click at [95, 199] on span "Document Verification" at bounding box center [97, 194] width 140 height 17
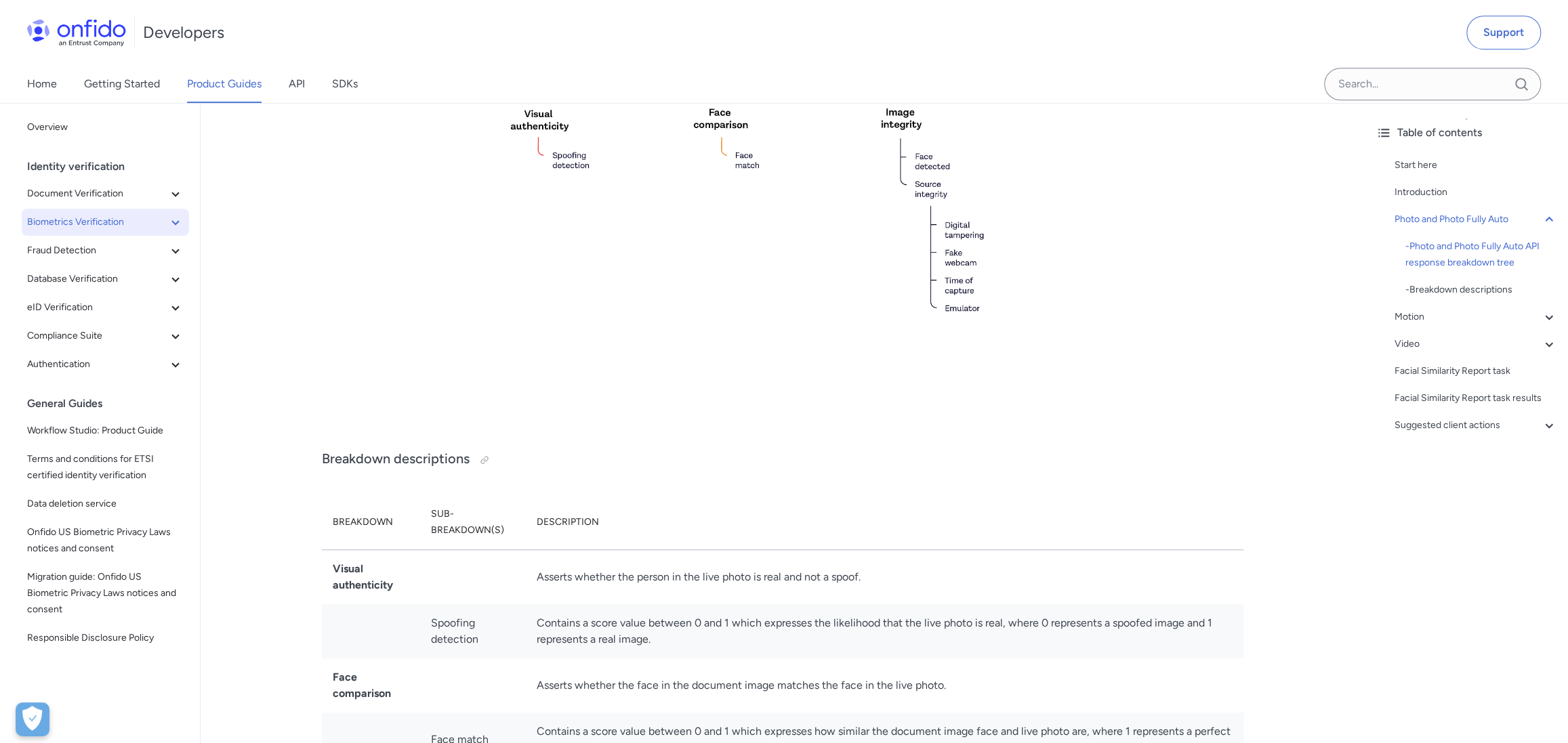
click at [97, 223] on span "Biometrics Verification" at bounding box center [97, 222] width 140 height 17
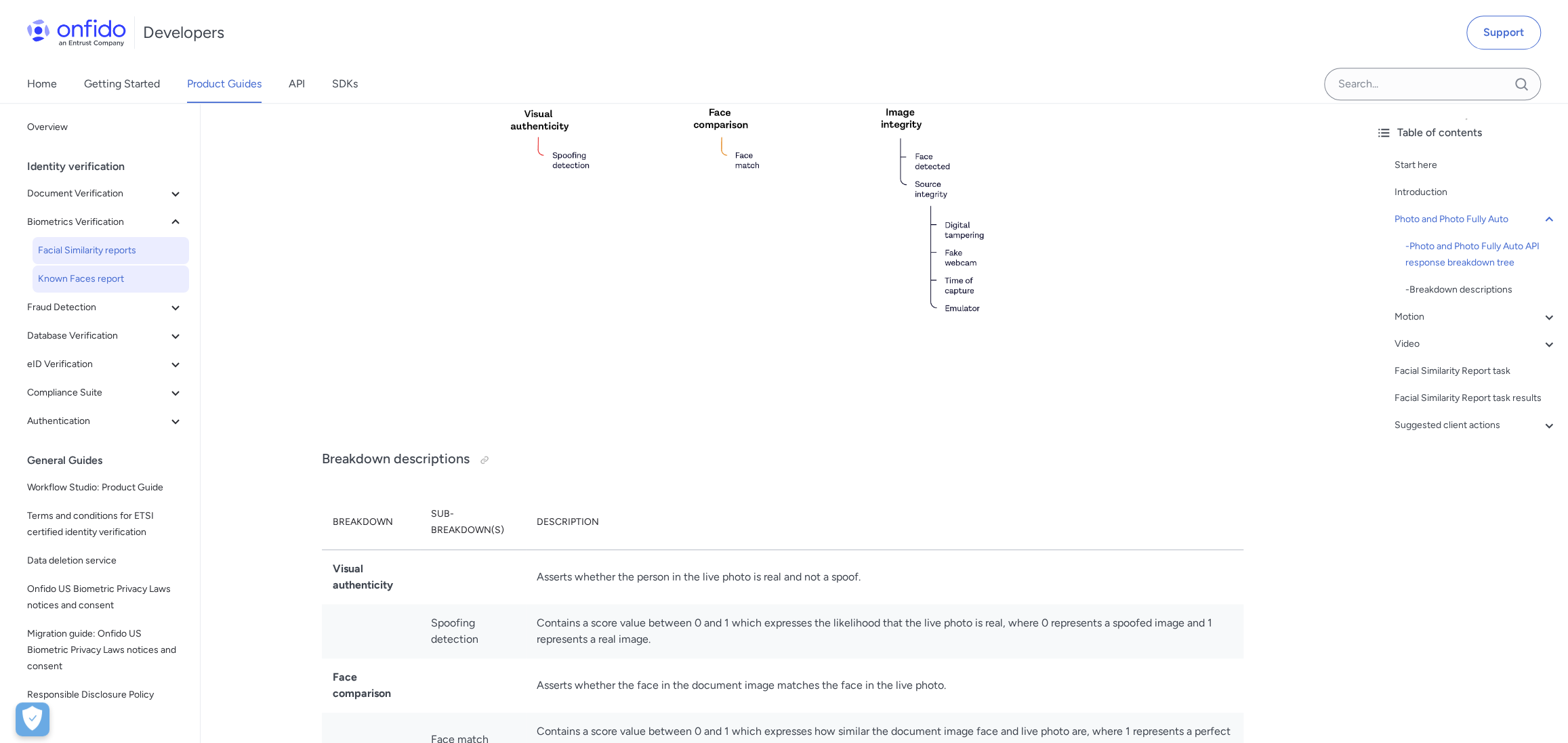
click at [107, 278] on span "Known Faces report" at bounding box center [111, 279] width 146 height 17
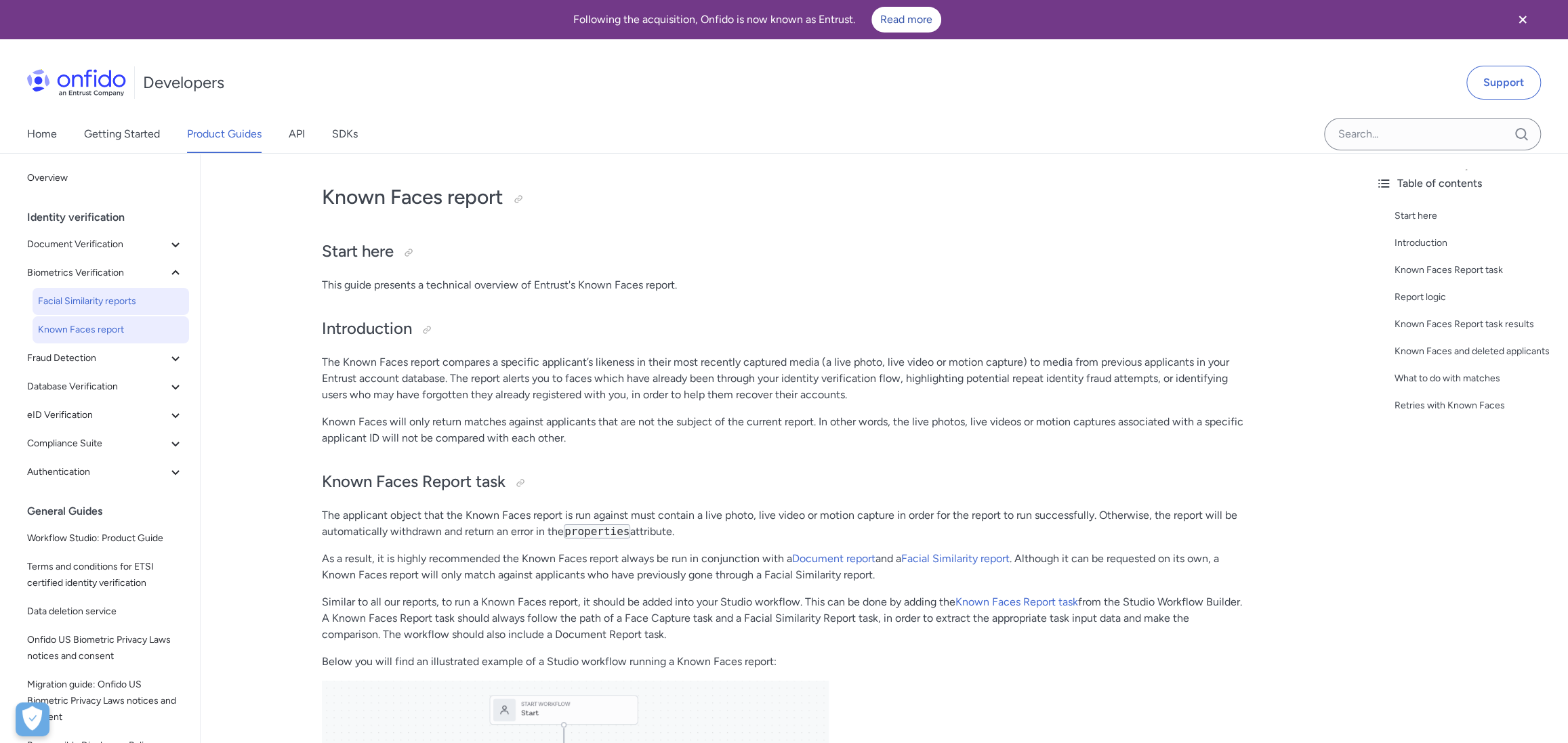
click at [108, 294] on span "Facial Similarity reports" at bounding box center [111, 302] width 146 height 17
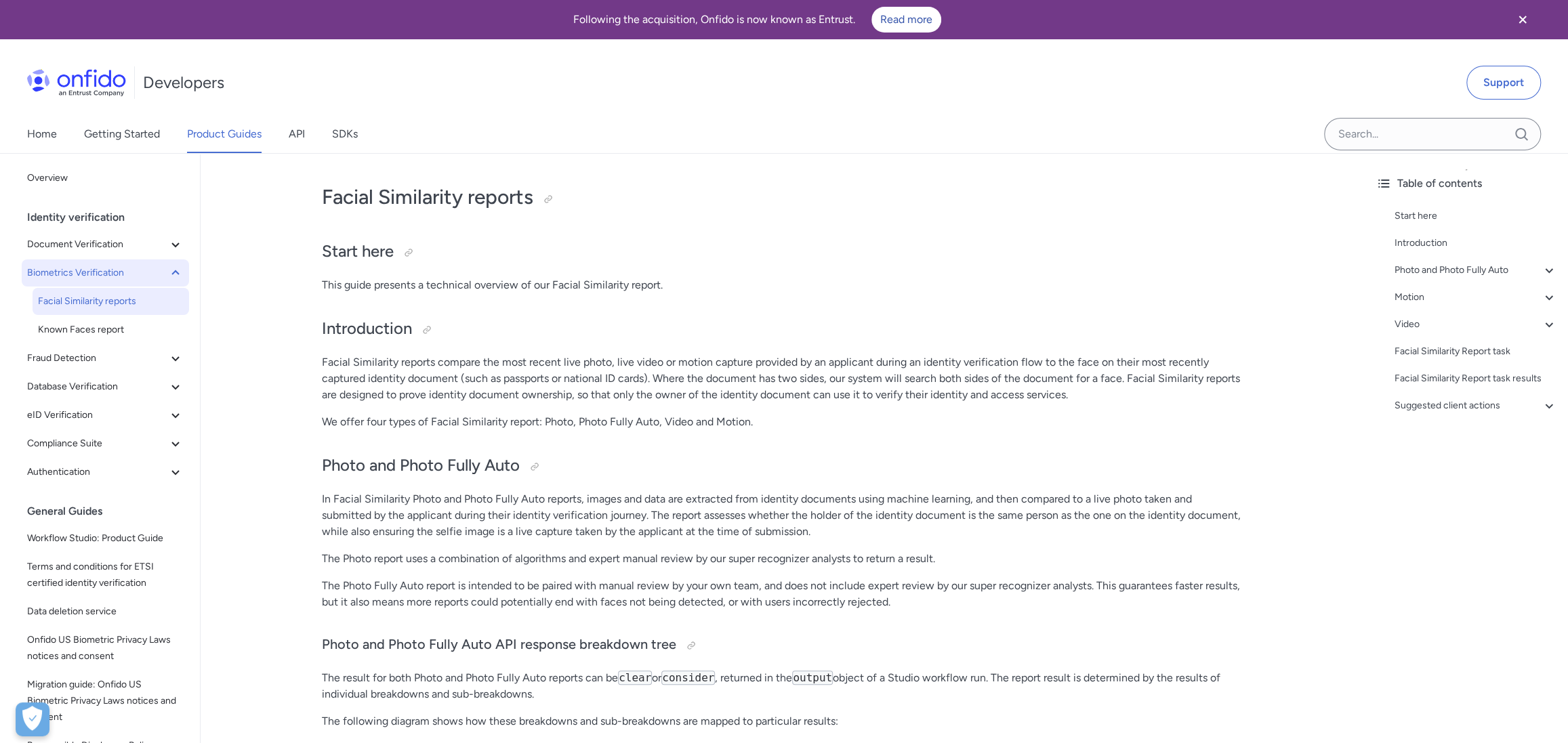
click at [118, 275] on span "Biometrics Verification" at bounding box center [97, 273] width 140 height 17
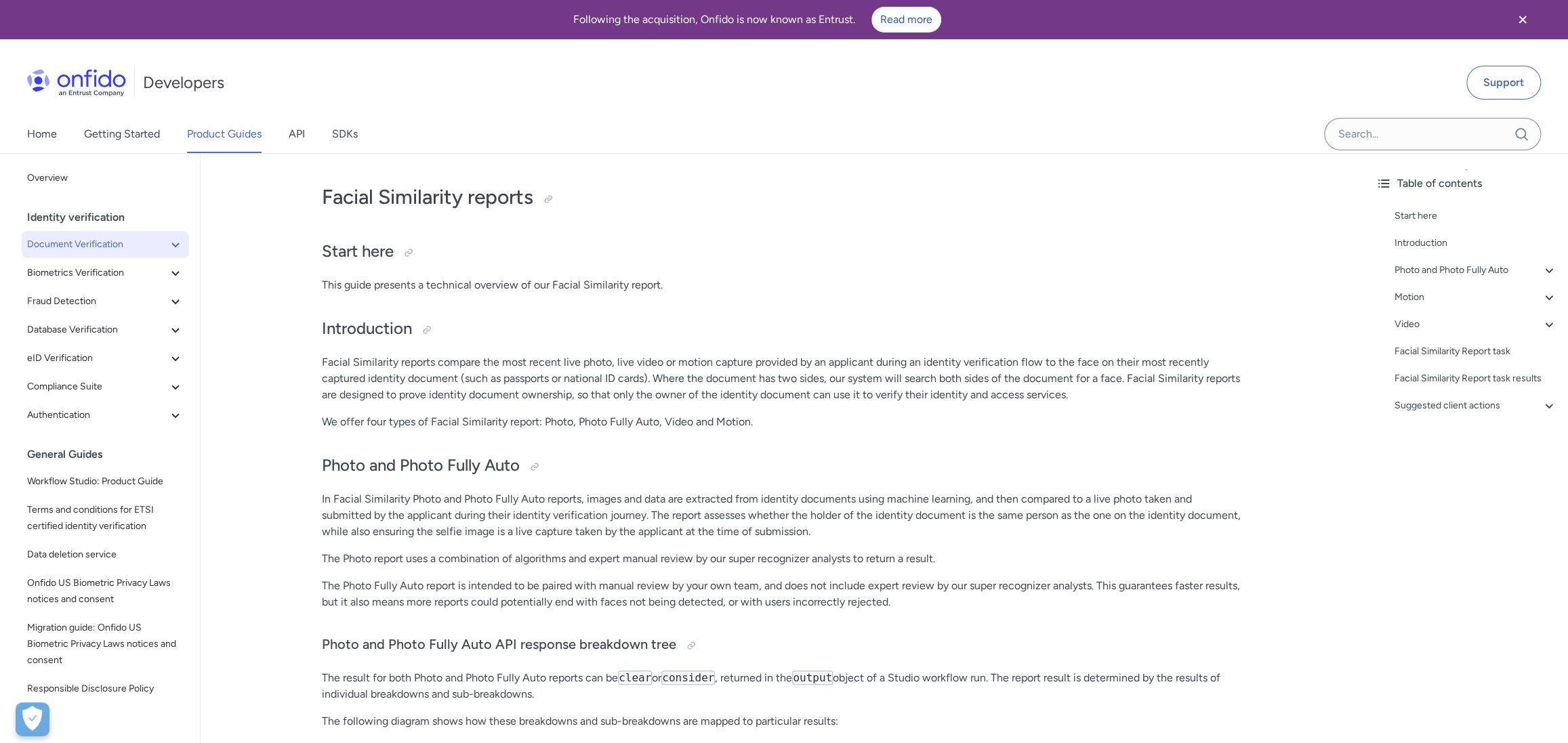
click at [117, 245] on span "Document Verification" at bounding box center [97, 245] width 140 height 17
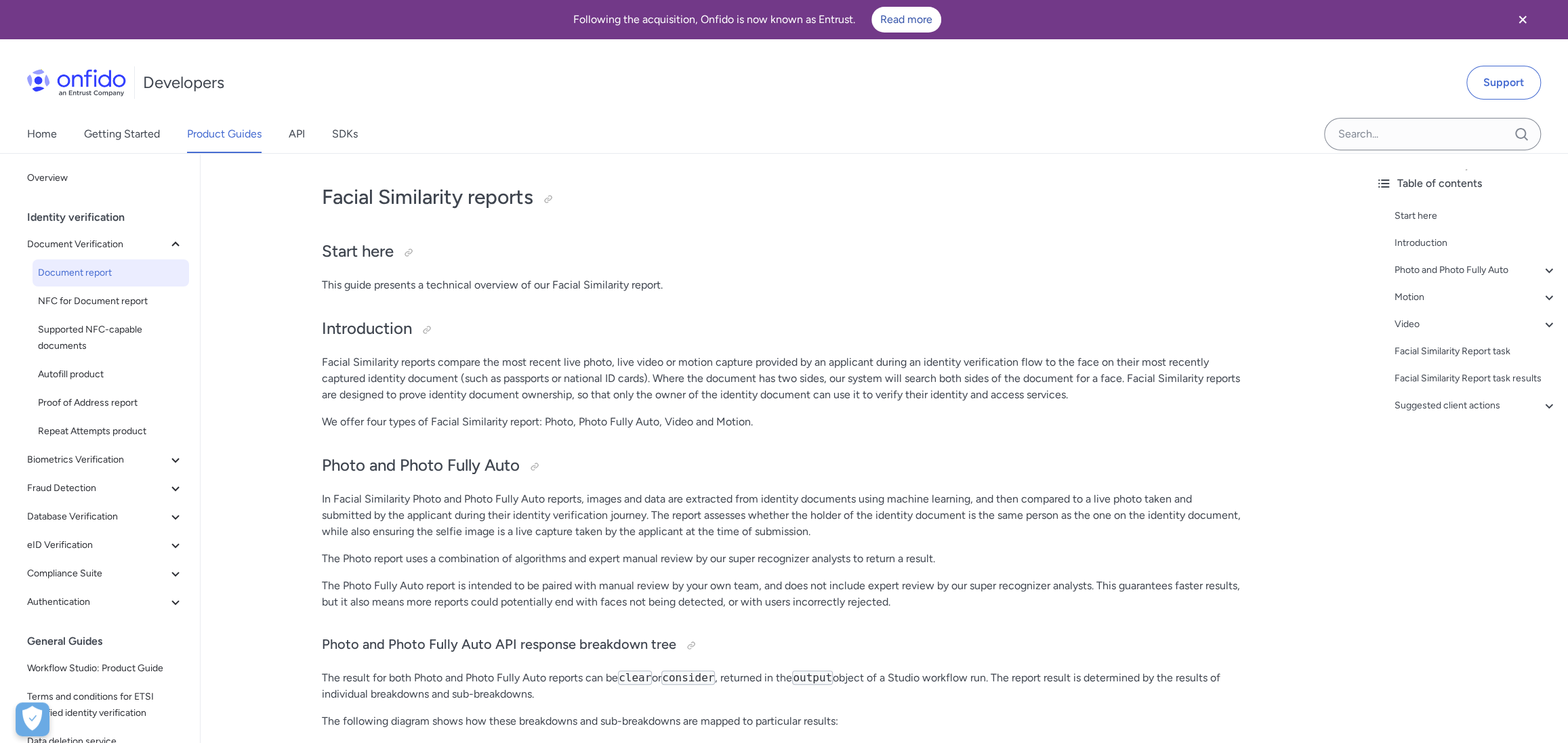
click at [112, 263] on link "Document report" at bounding box center [110, 273] width 157 height 27
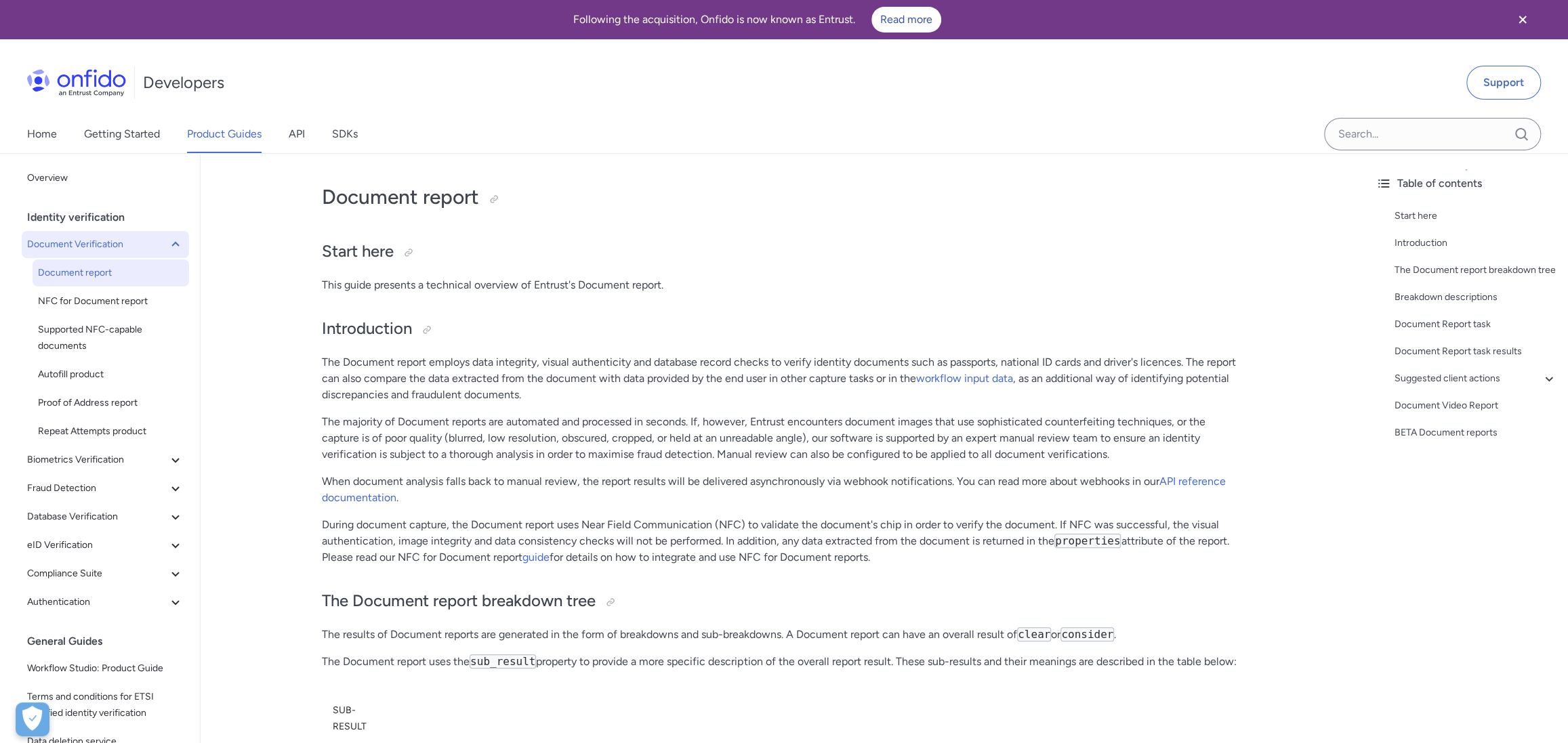
click at [118, 254] on button "Document Verification" at bounding box center [105, 245] width 167 height 27
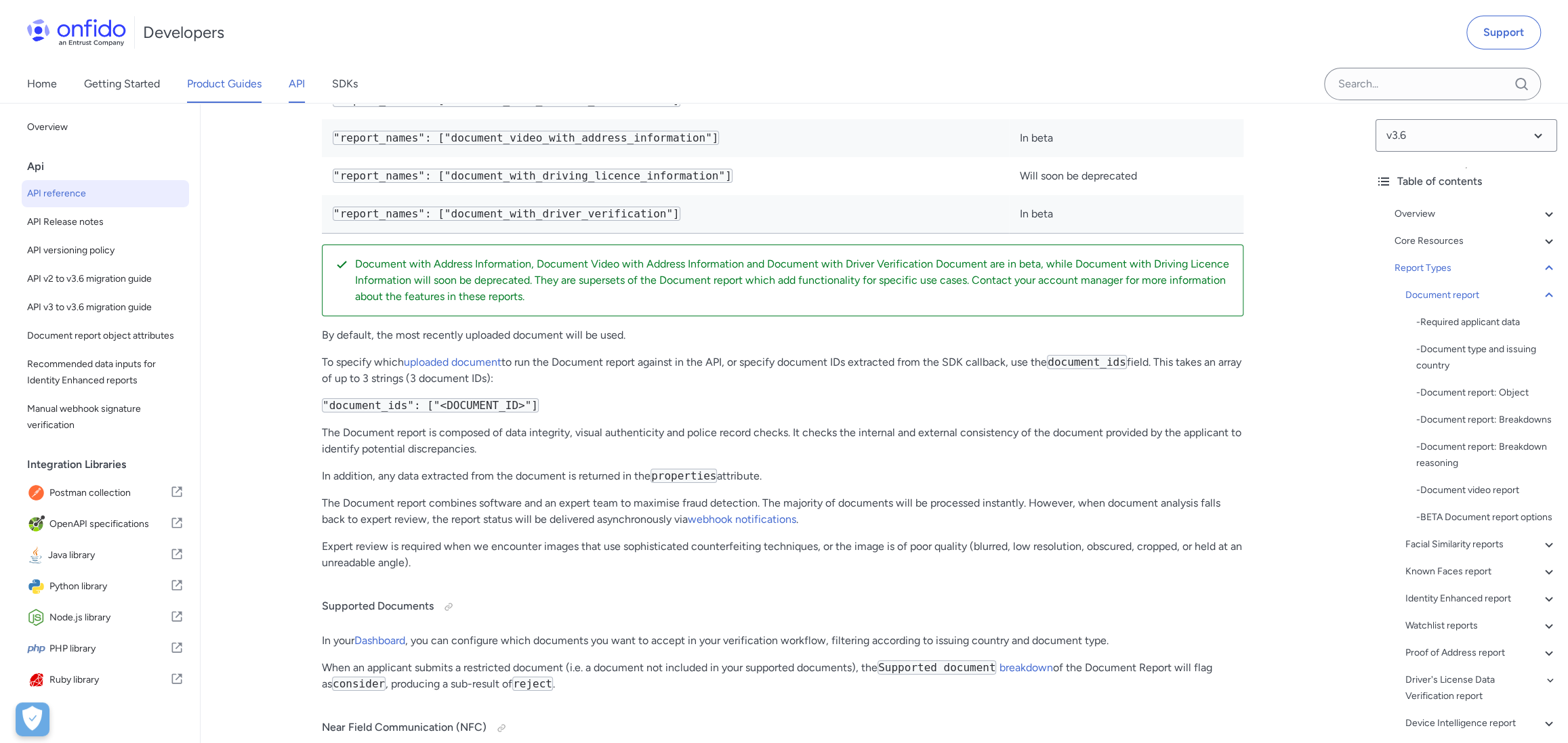
click at [210, 77] on link "Product Guides" at bounding box center [225, 84] width 75 height 38
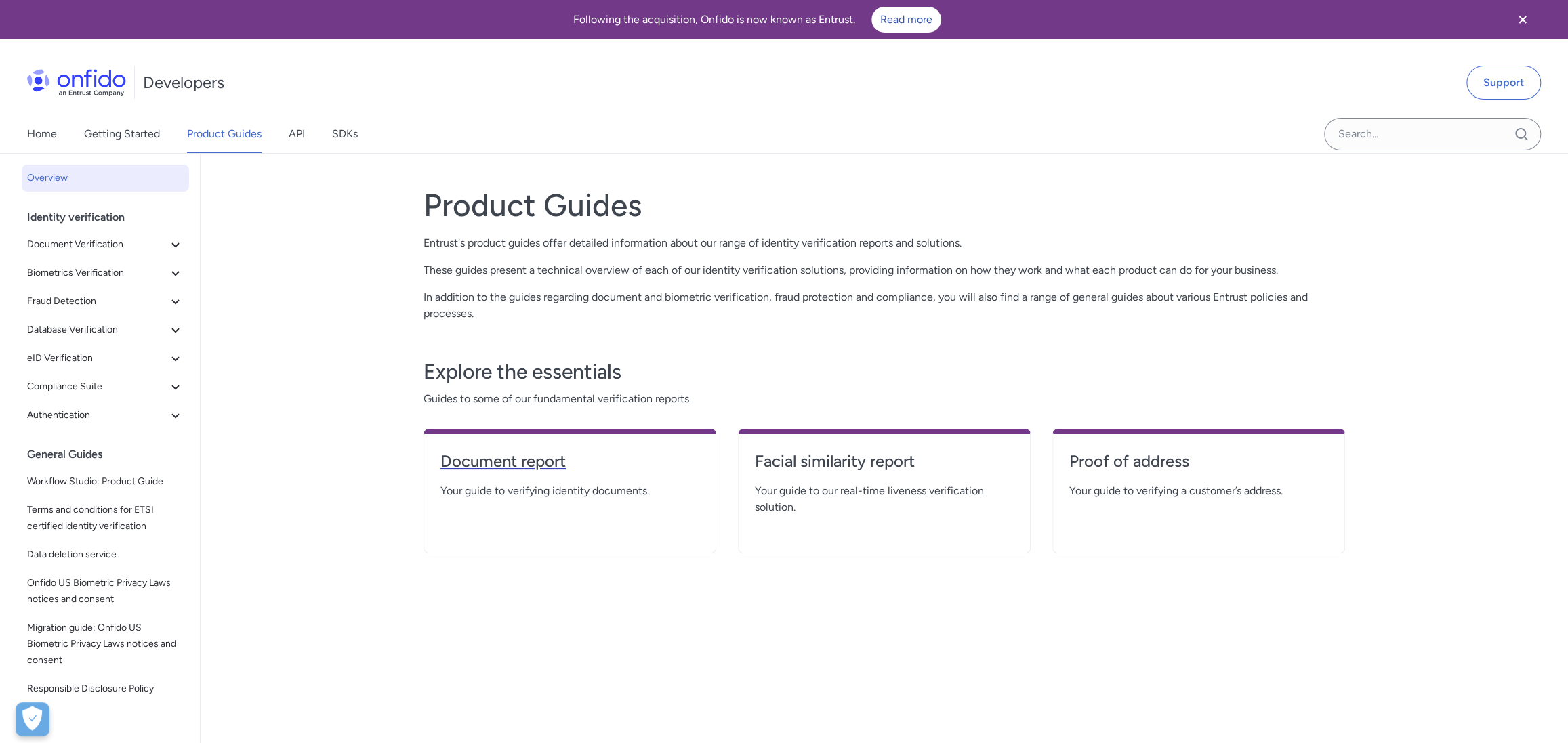
click at [524, 464] on h4 "Document report" at bounding box center [570, 461] width 259 height 22
click at [153, 405] on button "Authentication" at bounding box center [105, 415] width 167 height 27
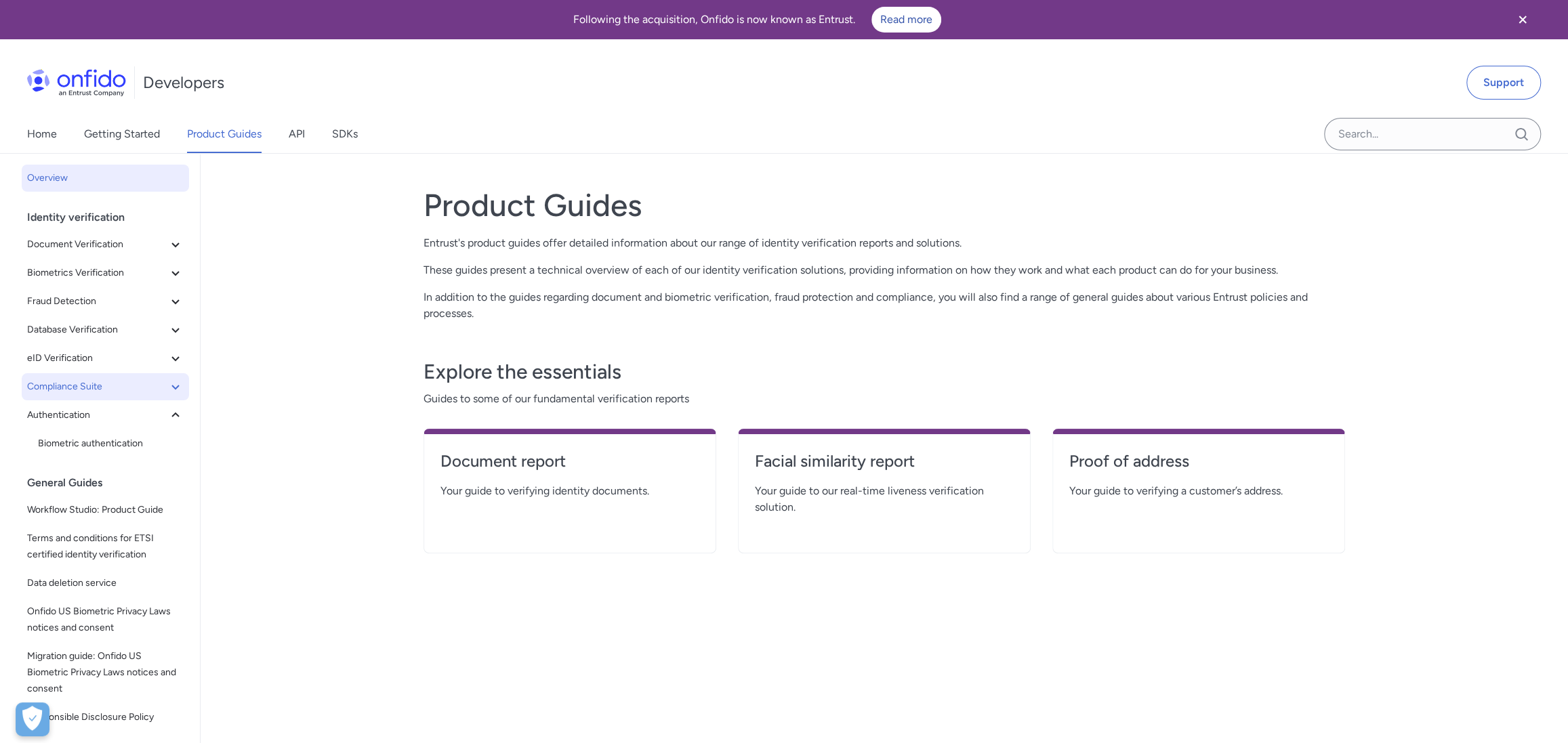
click at [148, 387] on span "Compliance Suite" at bounding box center [97, 387] width 140 height 17
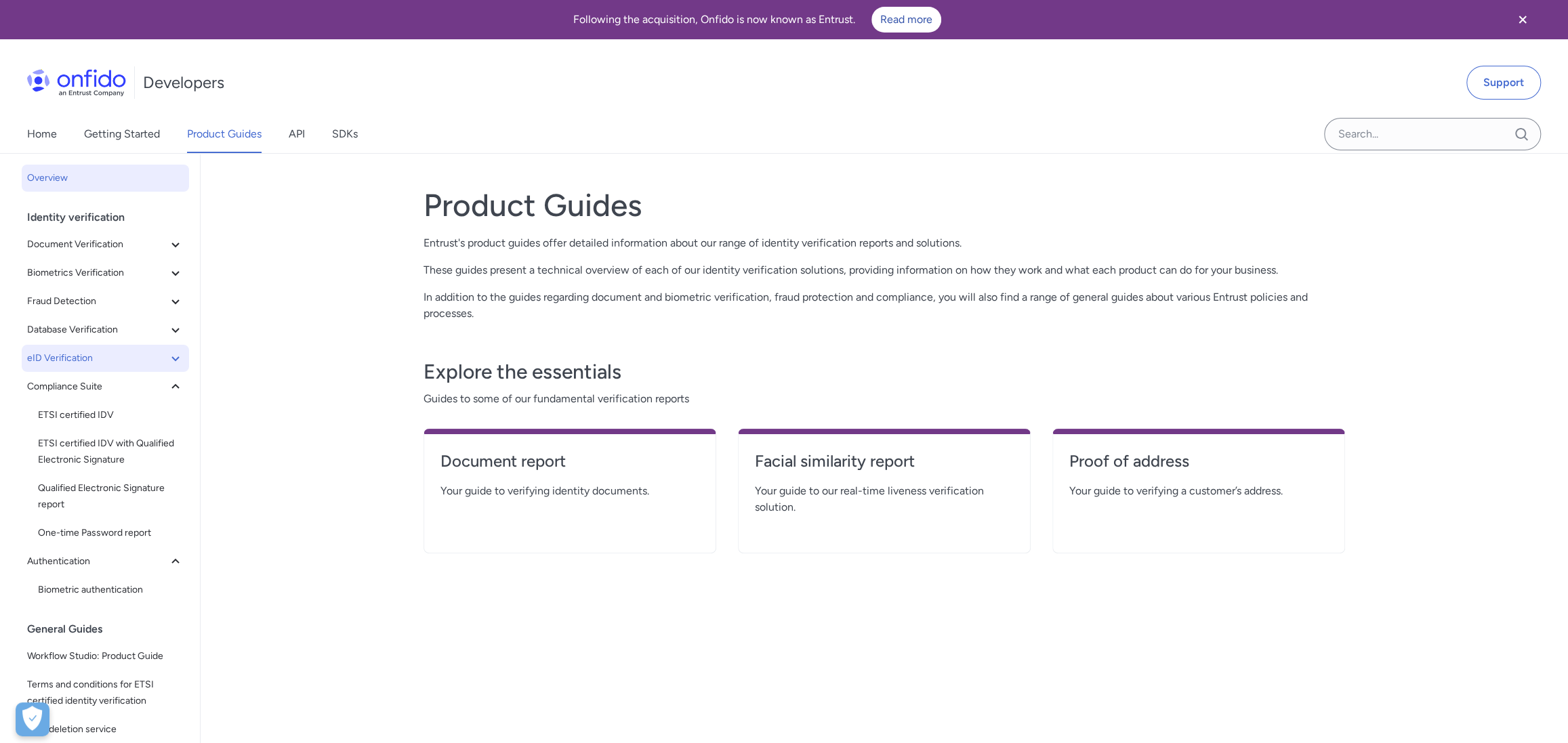
click at [142, 361] on span "eID Verification" at bounding box center [97, 358] width 140 height 17
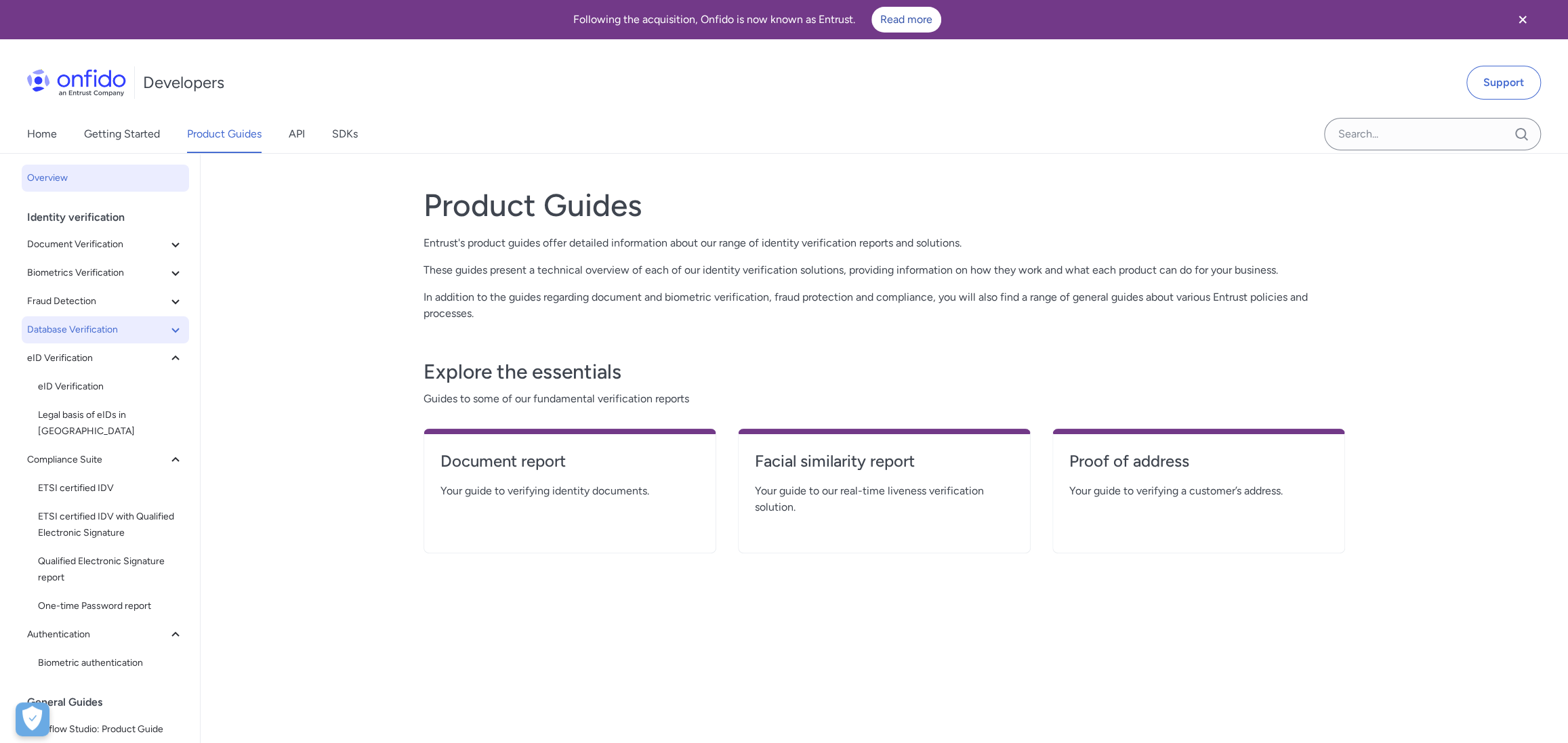
click at [133, 335] on span "Database Verification" at bounding box center [97, 330] width 140 height 17
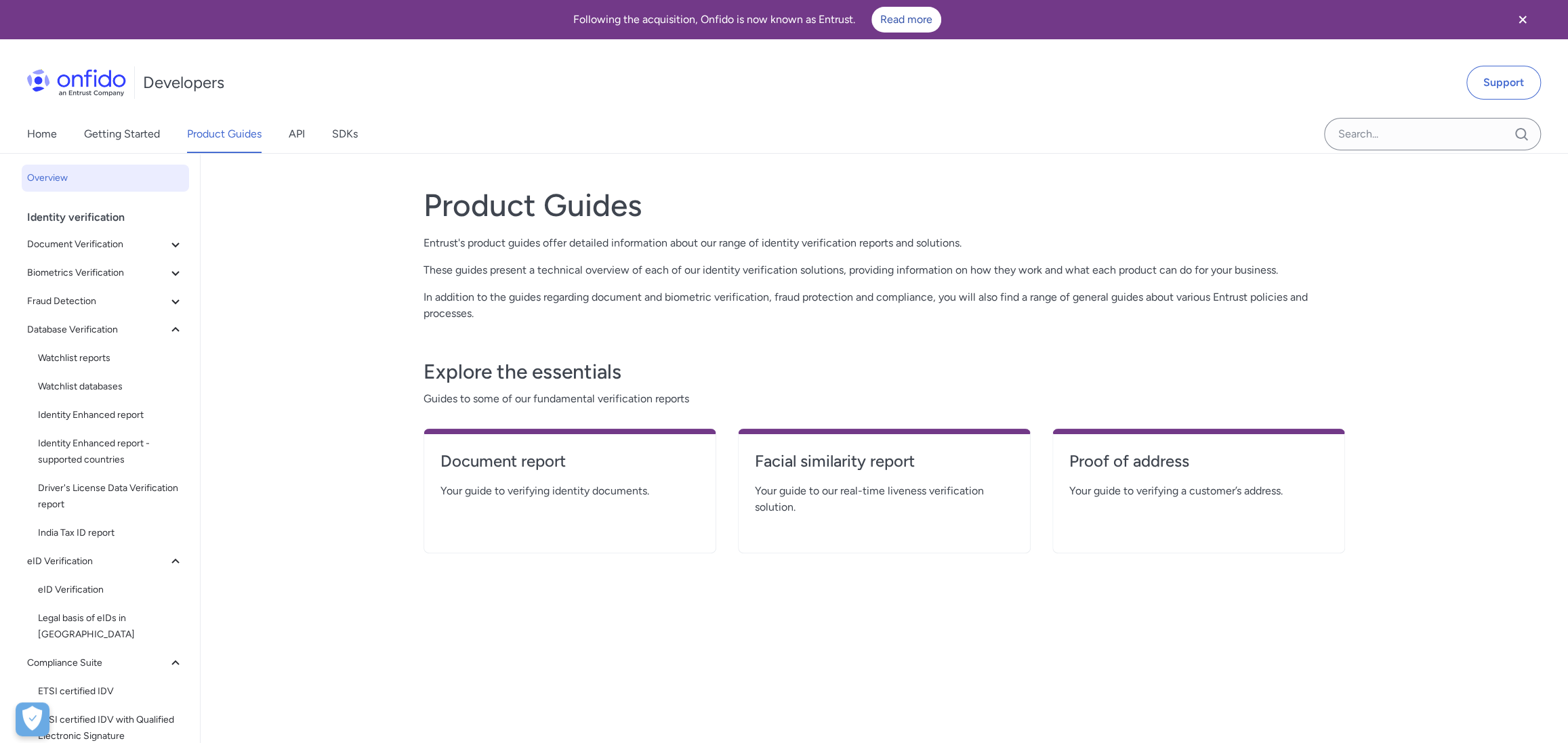
click at [125, 287] on div "Identity verification Document Verification Document report NFC for Document re…" at bounding box center [111, 548] width 167 height 688
click at [124, 291] on button "Fraud Detection" at bounding box center [105, 301] width 167 height 27
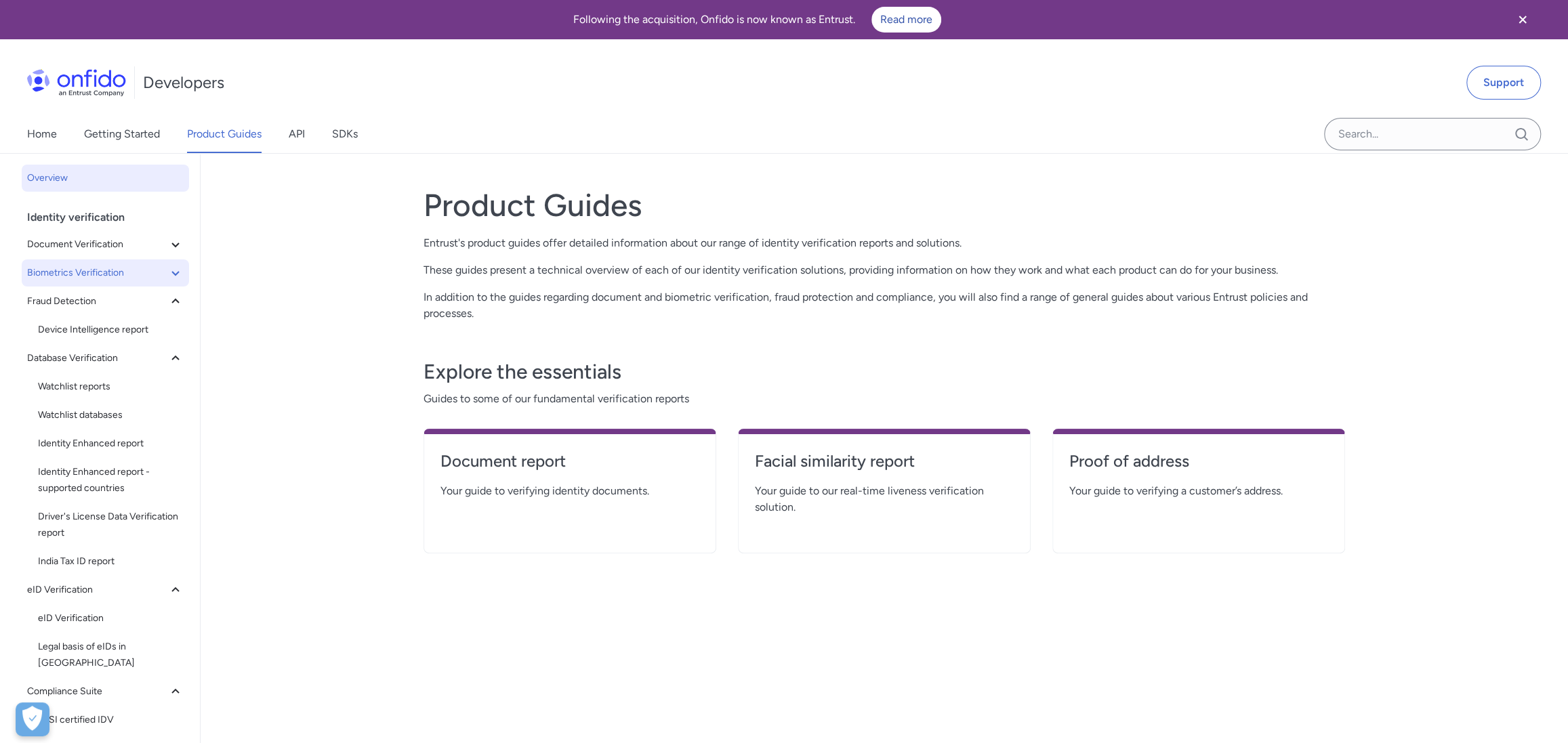
click at [123, 270] on span "Biometrics Verification" at bounding box center [97, 273] width 140 height 17
click at [137, 305] on span "Fraud Detection" at bounding box center [97, 302] width 140 height 17
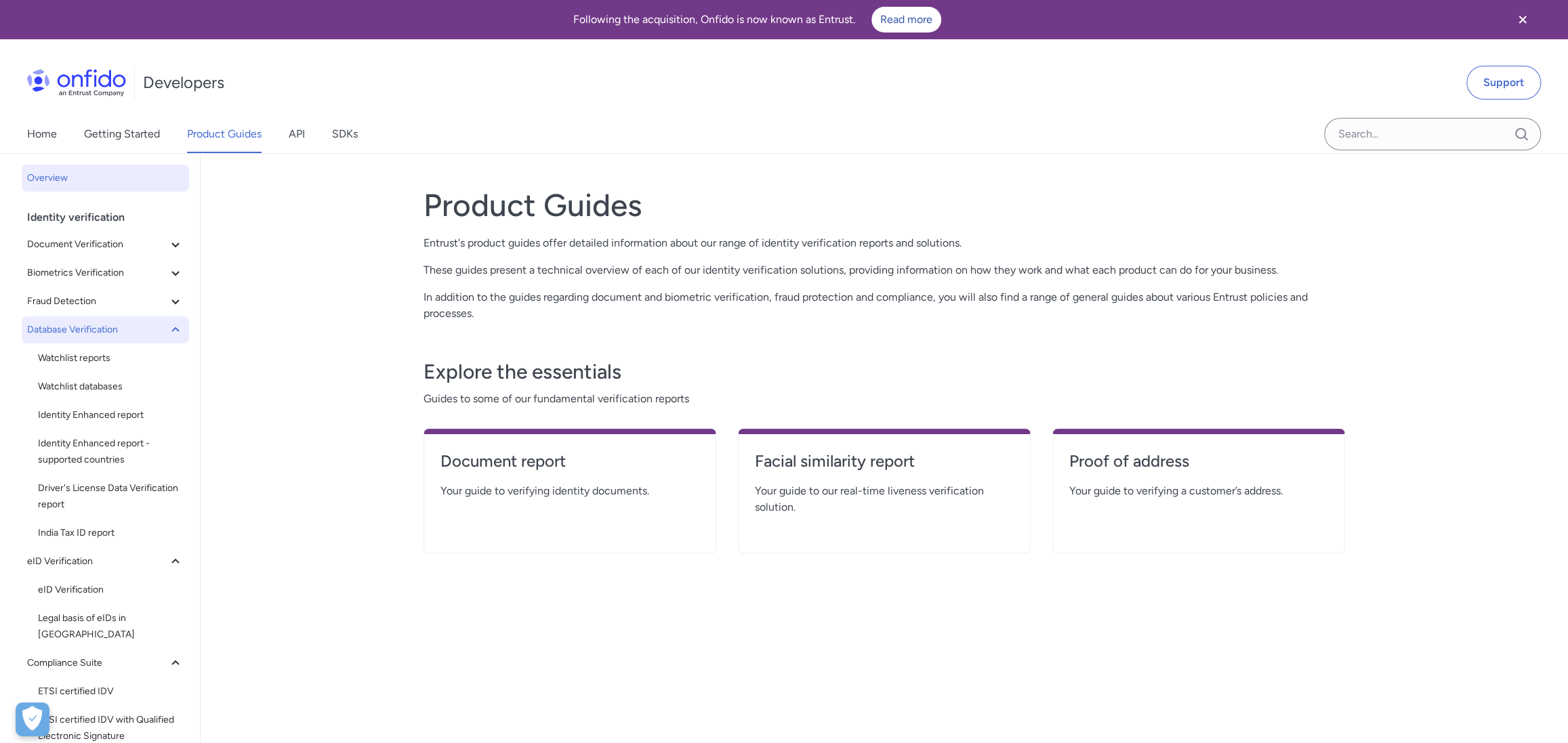
click at [138, 322] on span "Database Verification" at bounding box center [97, 330] width 140 height 17
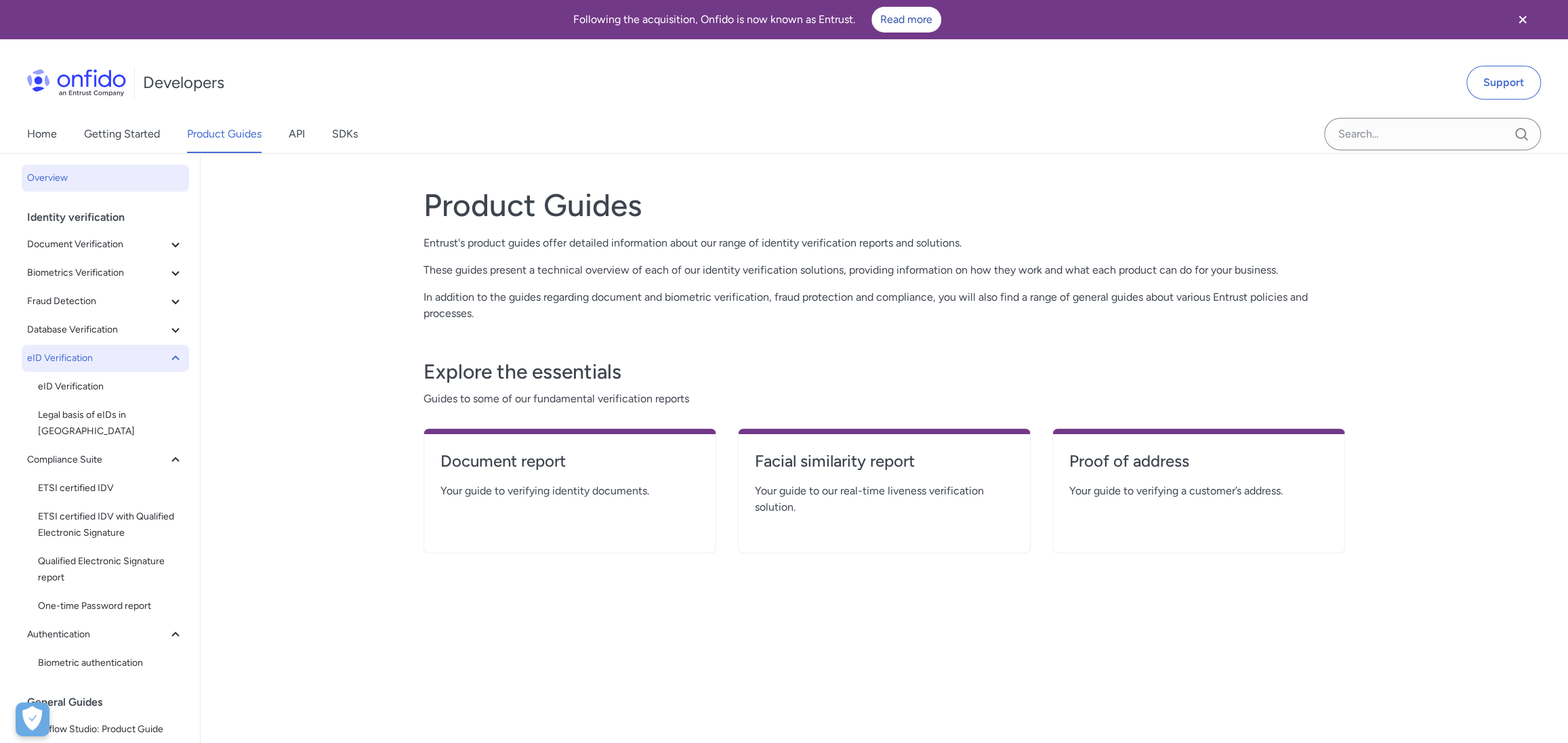
click at [151, 366] on button "eID Verification" at bounding box center [105, 358] width 167 height 27
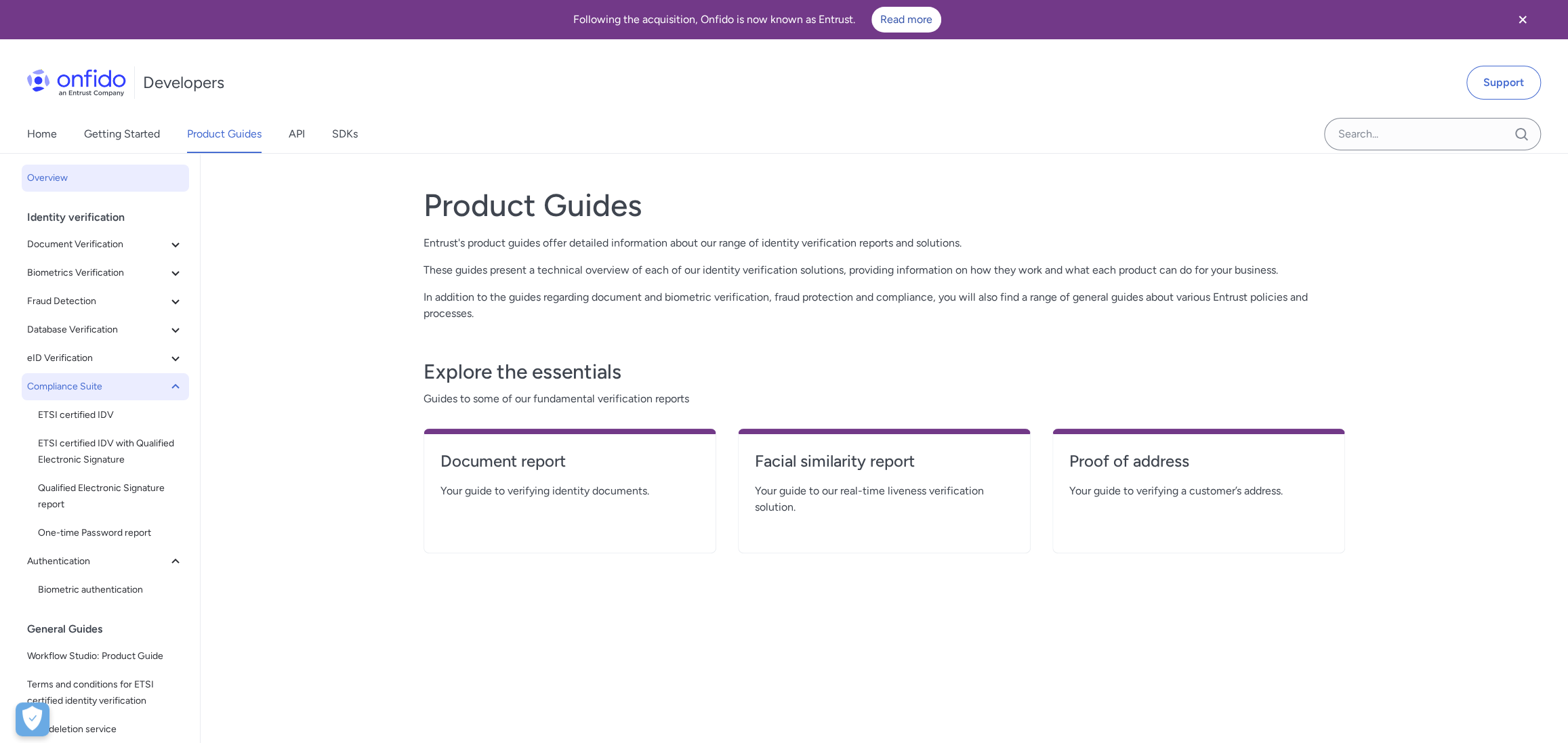
click at [152, 388] on span "Compliance Suite" at bounding box center [97, 387] width 140 height 17
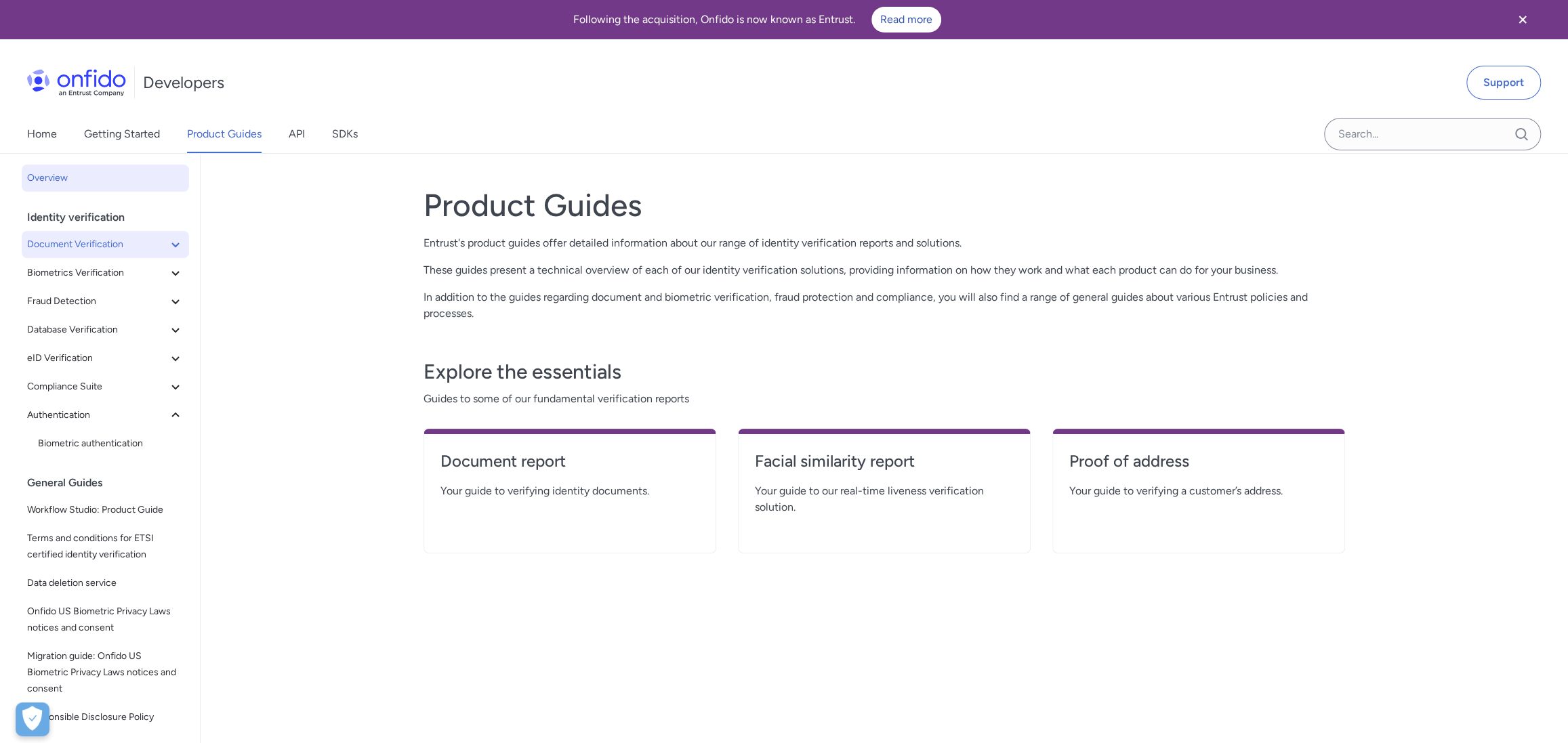
click at [104, 245] on span "Document Verification" at bounding box center [97, 245] width 140 height 17
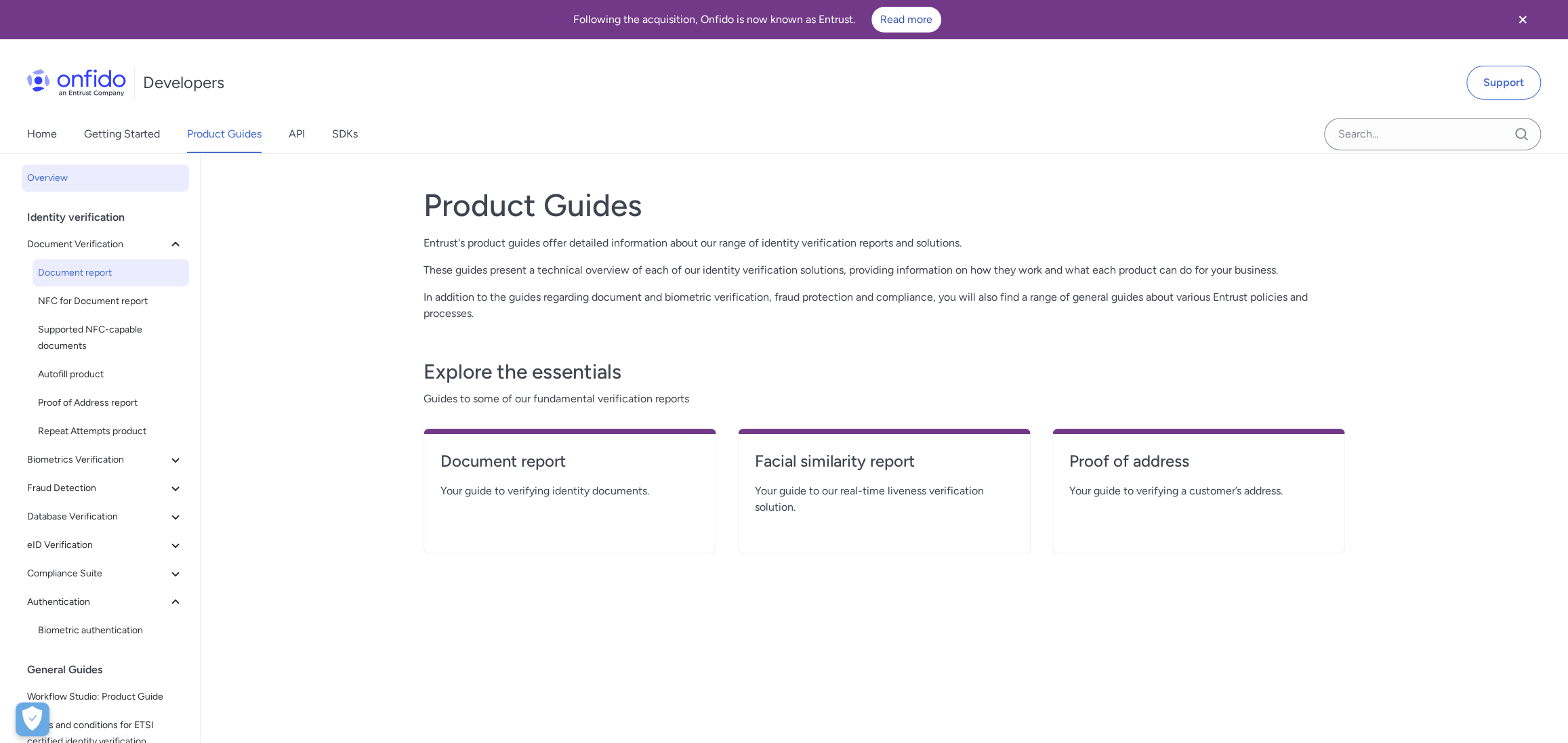
click at [100, 280] on link "Document report" at bounding box center [110, 273] width 157 height 27
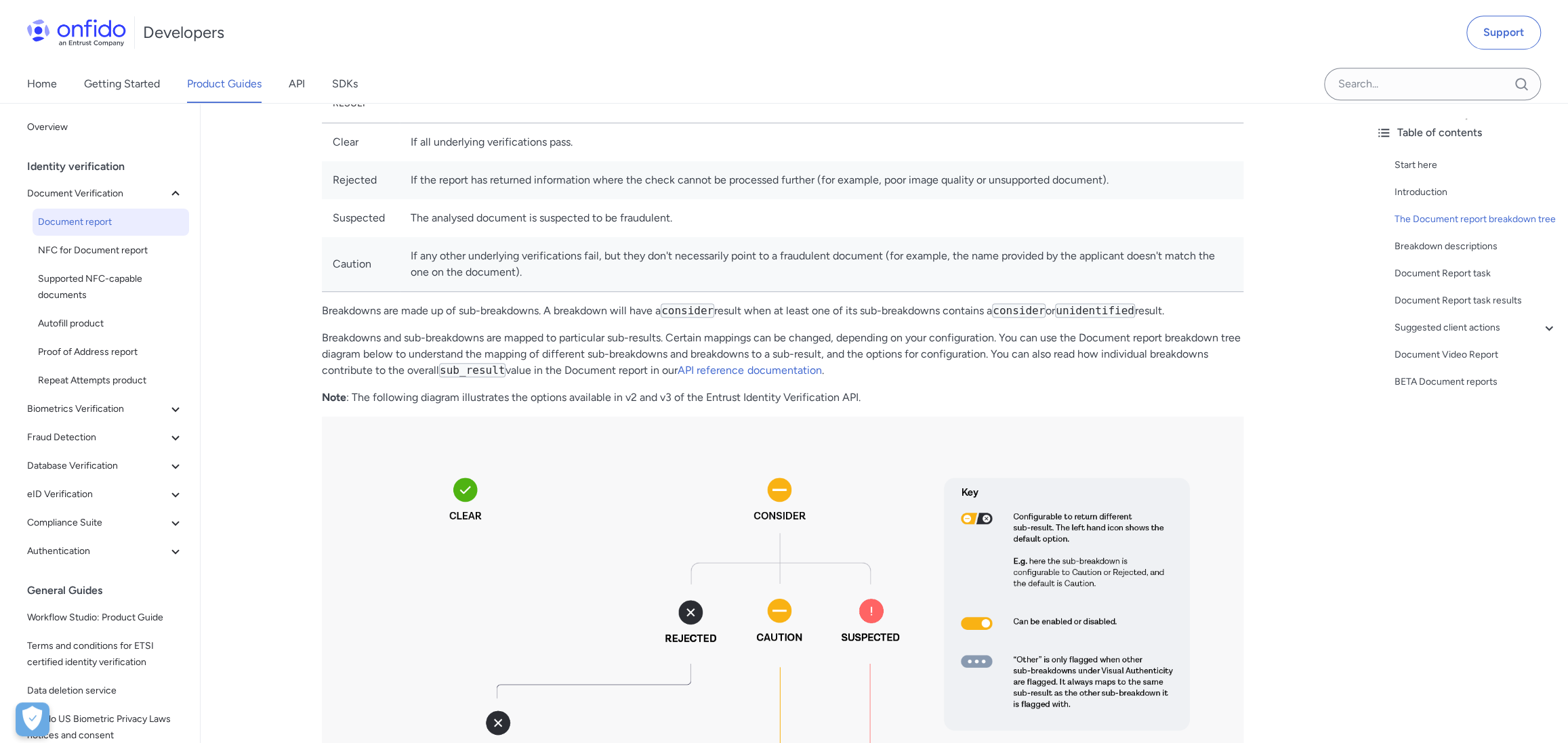
scroll to position [152, 0]
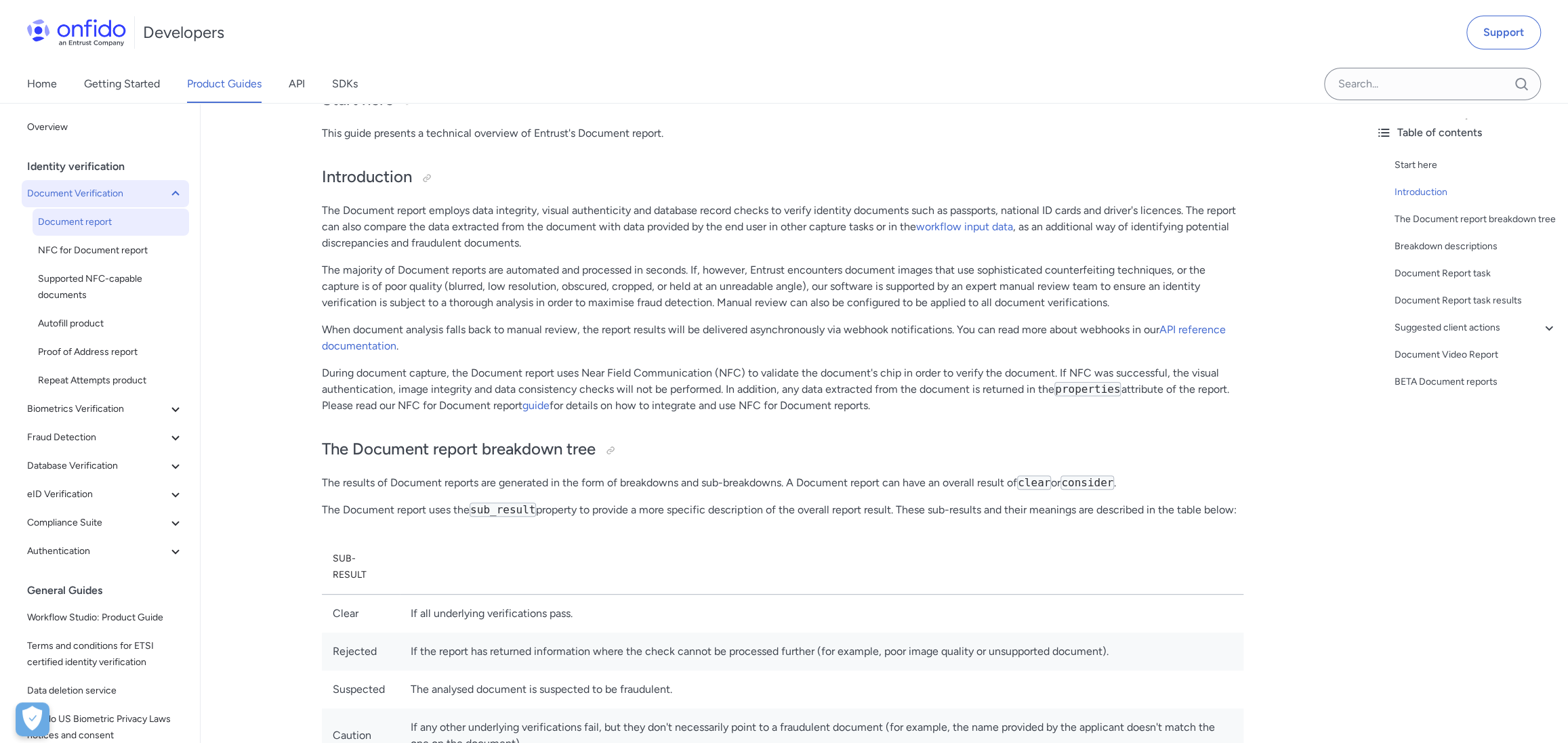
click at [135, 202] on span "Document Verification" at bounding box center [97, 194] width 140 height 17
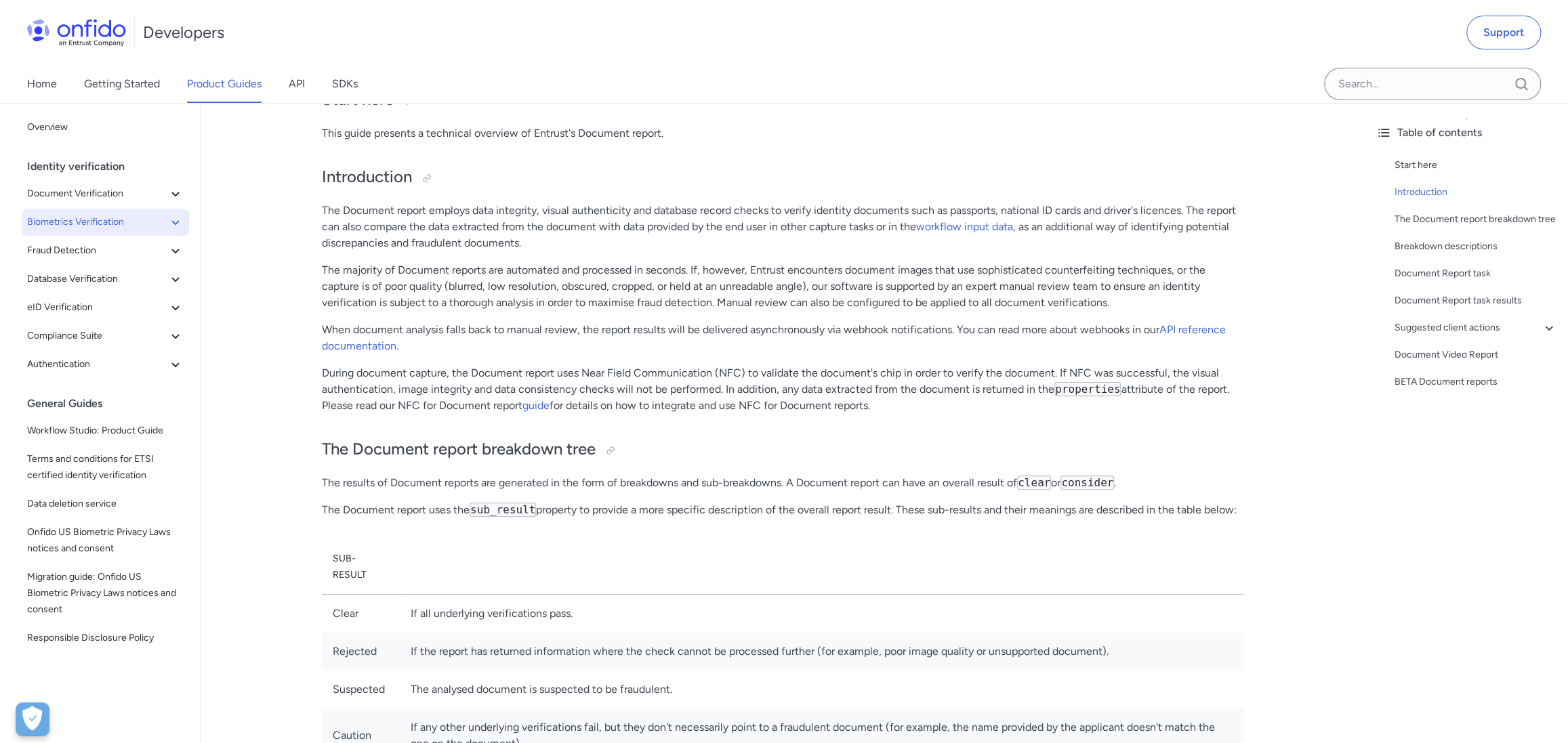
click at [129, 221] on span "Biometrics Verification" at bounding box center [97, 222] width 140 height 17
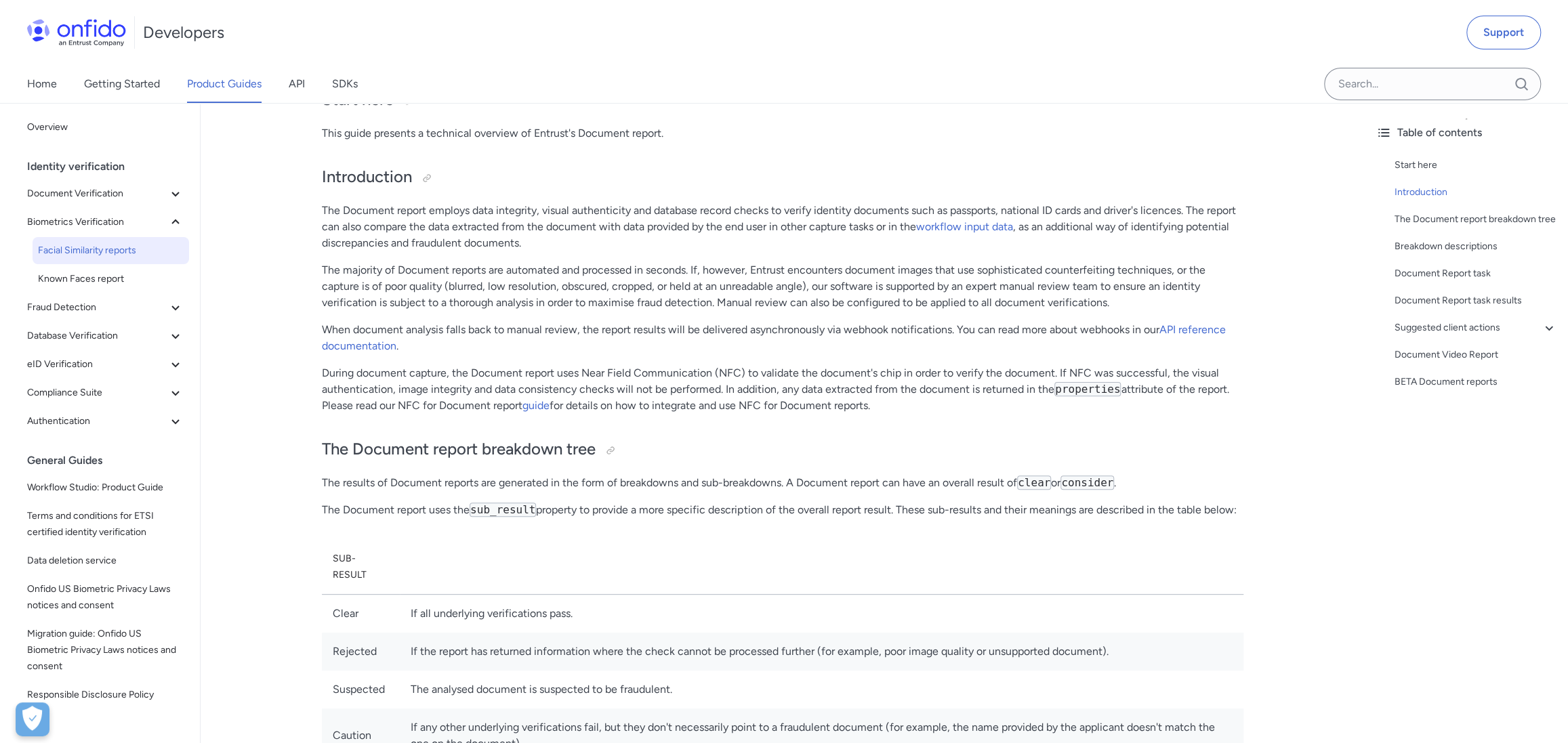
click at [119, 261] on link "Facial Similarity reports" at bounding box center [110, 250] width 157 height 27
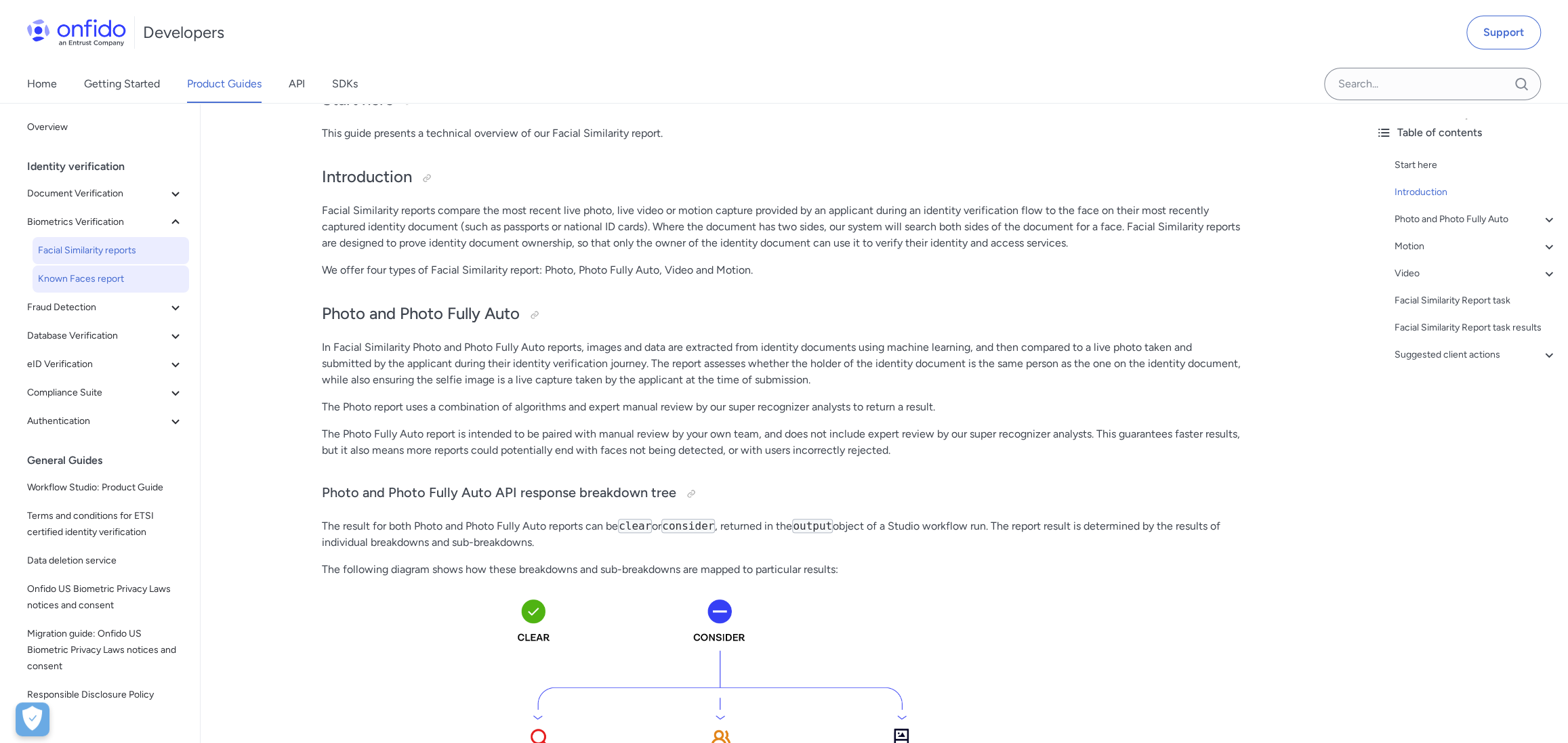
click at [112, 287] on span "Known Faces report" at bounding box center [111, 279] width 146 height 17
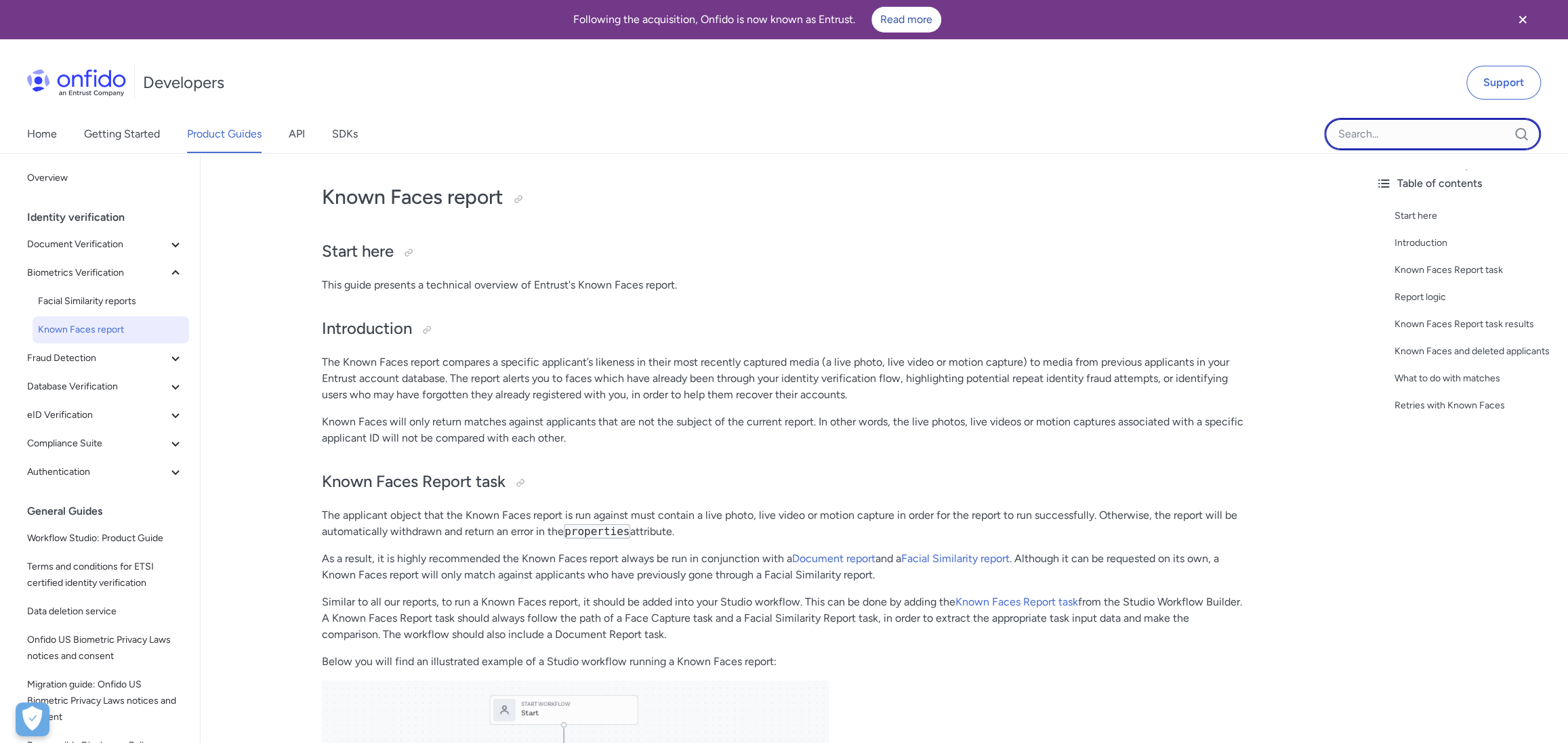
click at [1376, 146] on input "Onfido search input field" at bounding box center [1431, 134] width 216 height 32
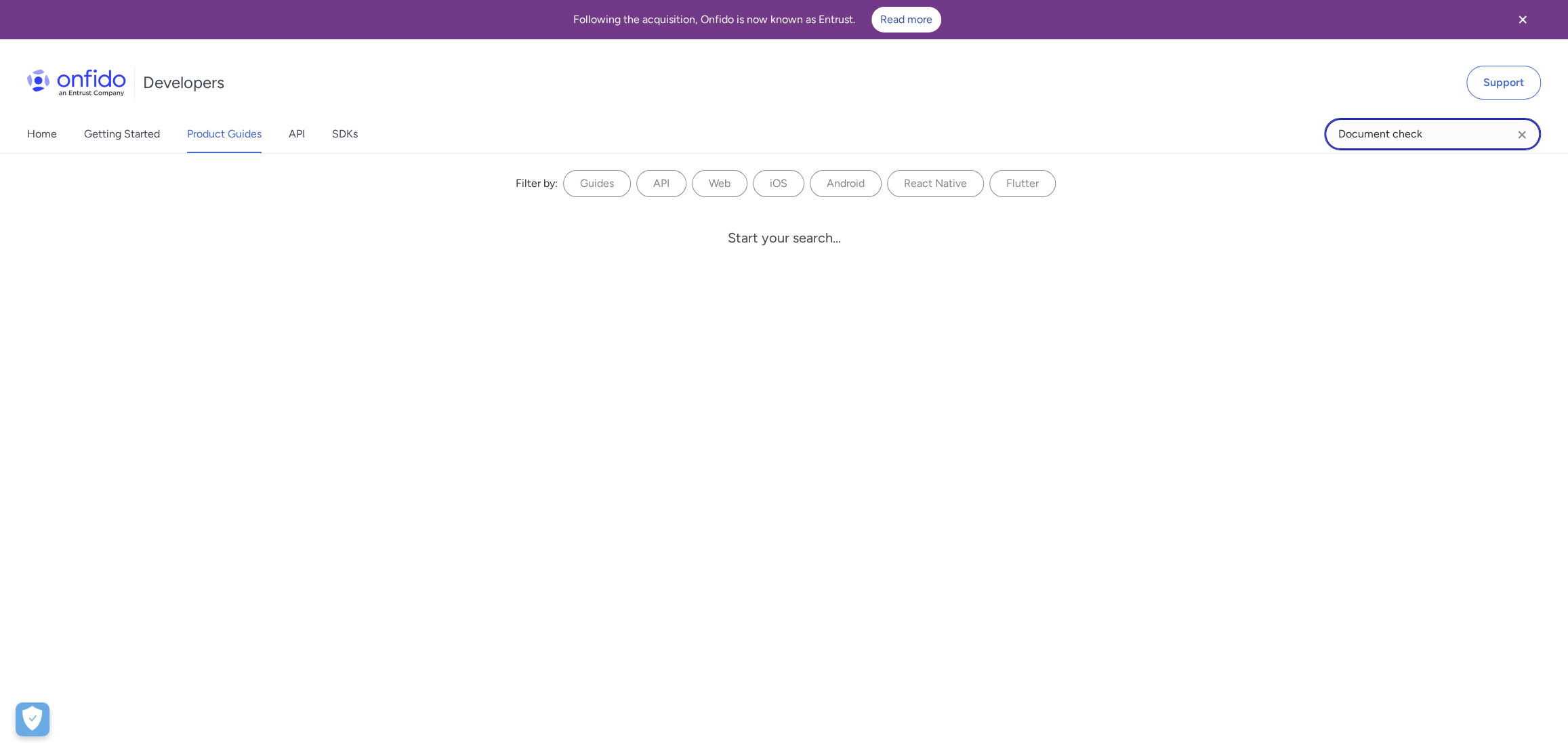
type input "Document check"
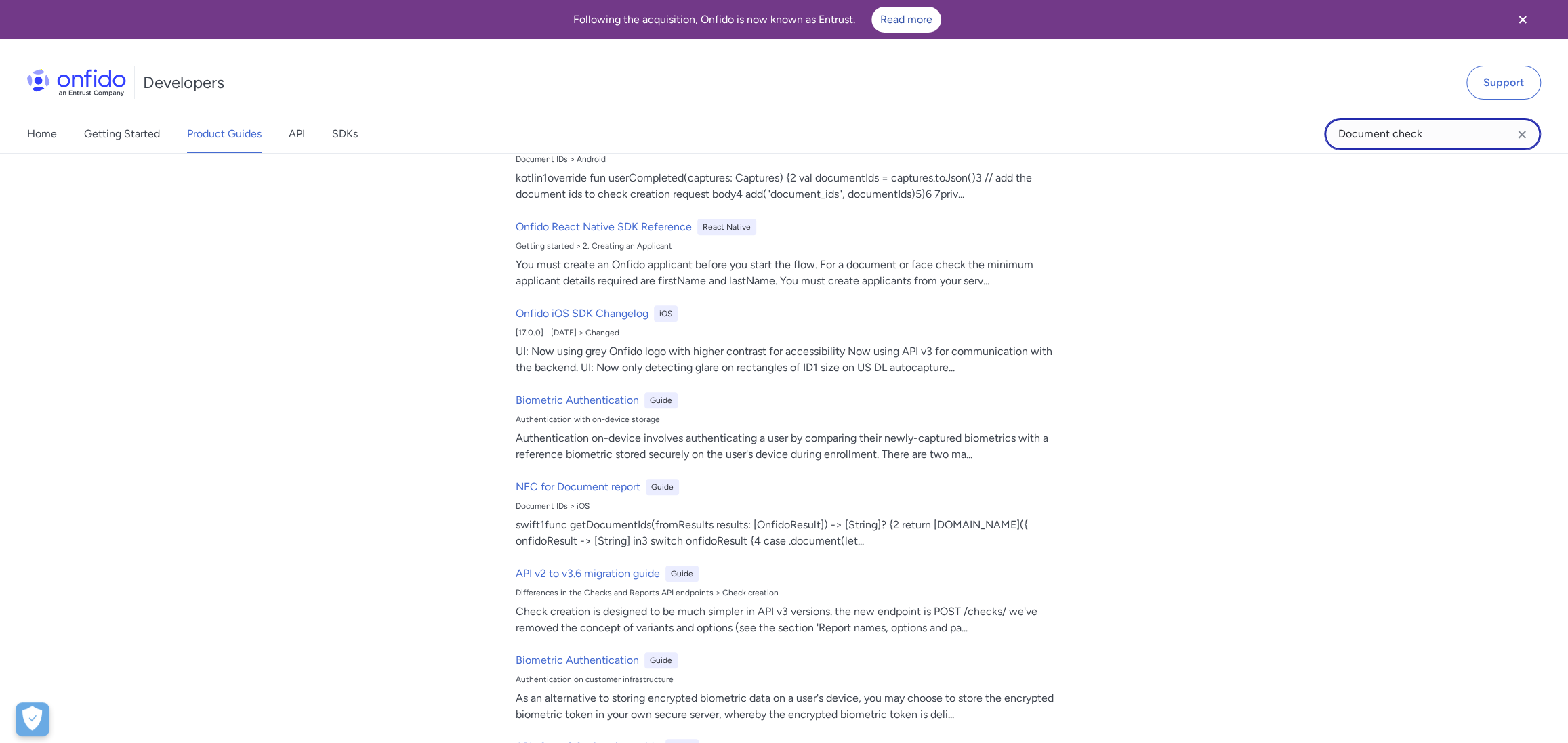
scroll to position [1283, 0]
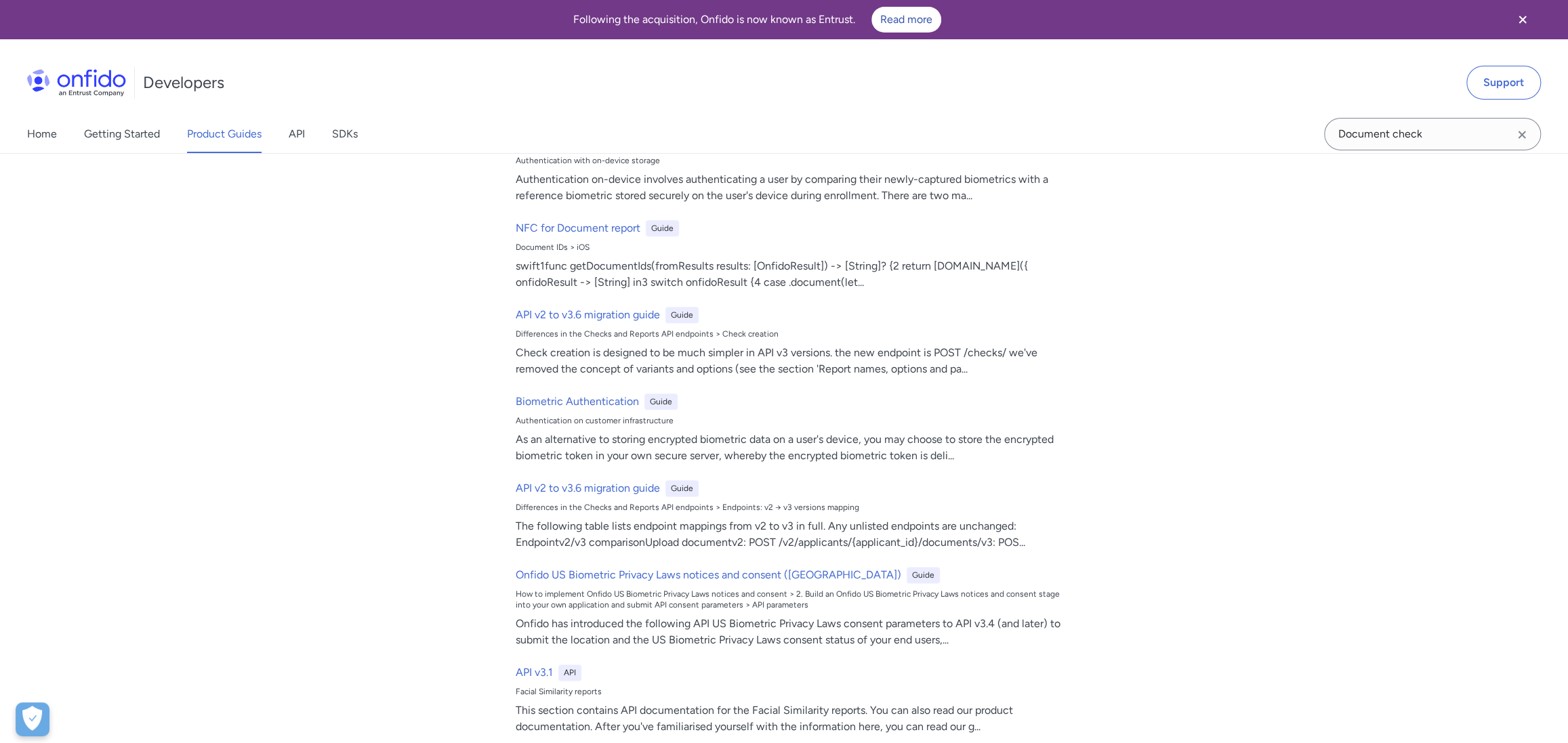
click at [434, 318] on div "Filter by: Guides API Web iOS Android React Native Flutter Filter by... Search …" at bounding box center [784, 473] width 1568 height 640
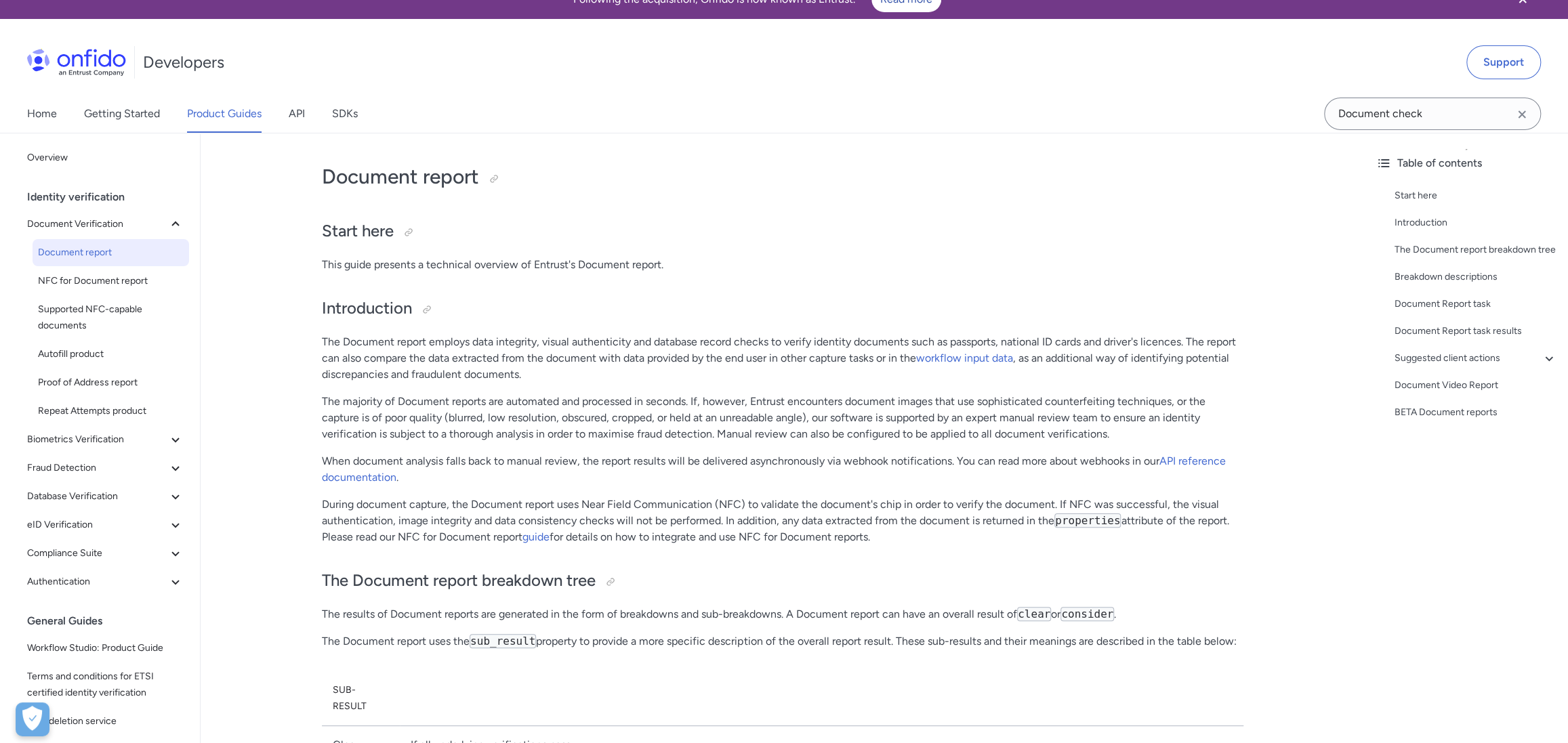
scroll to position [21, 0]
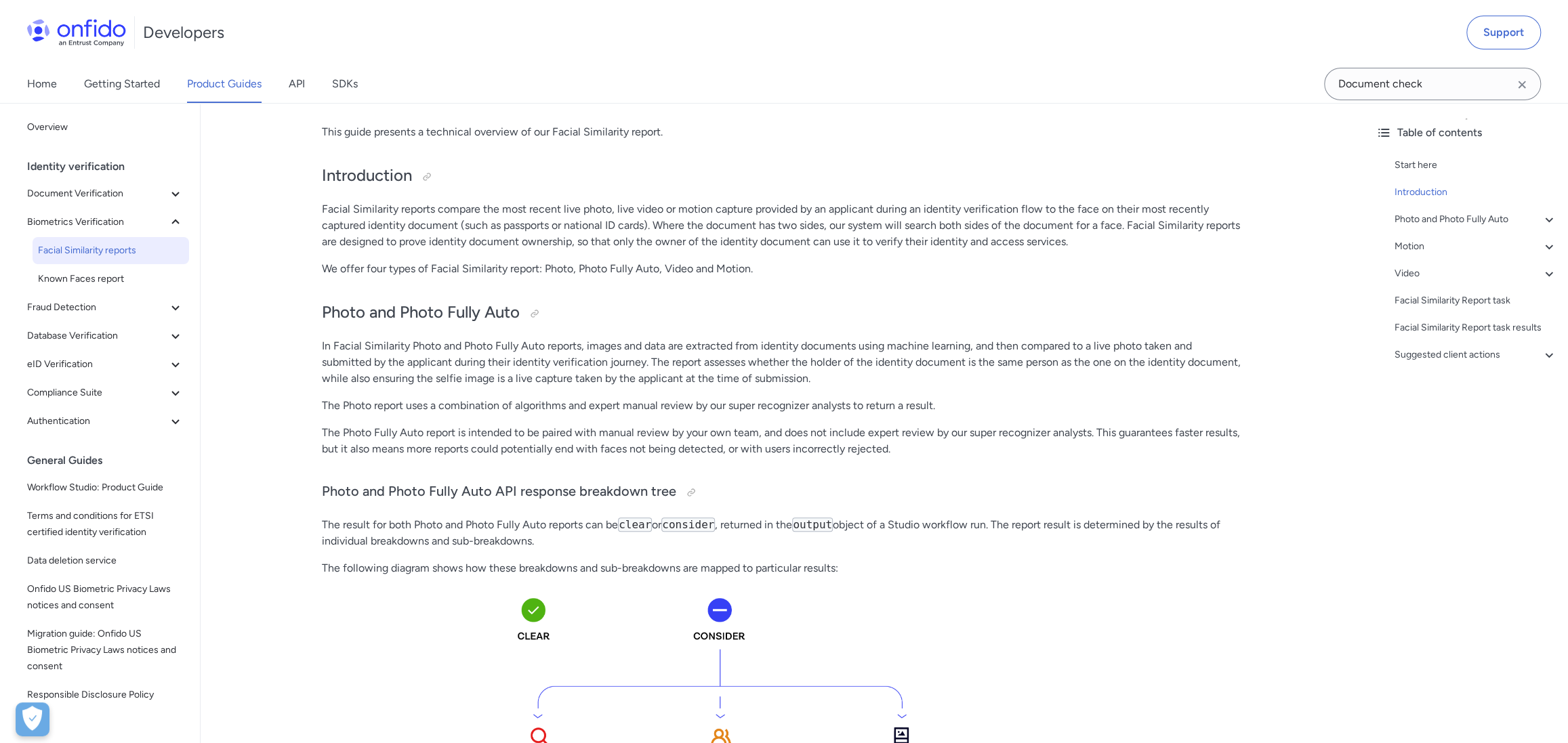
click at [426, 342] on p "In Facial Similarity Photo and Photo Fully Auto reports, images and data are ex…" at bounding box center [782, 362] width 921 height 49
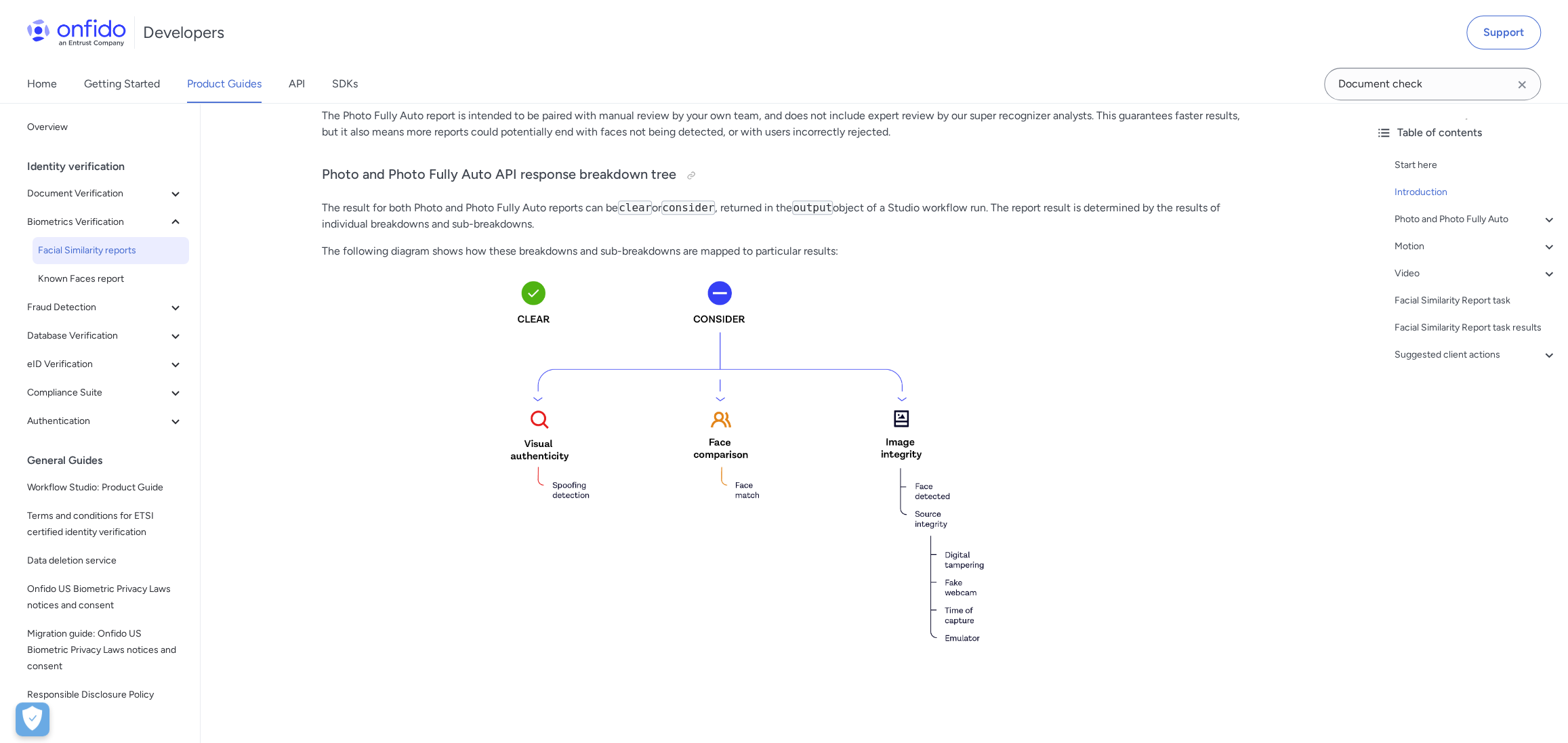
scroll to position [548, 0]
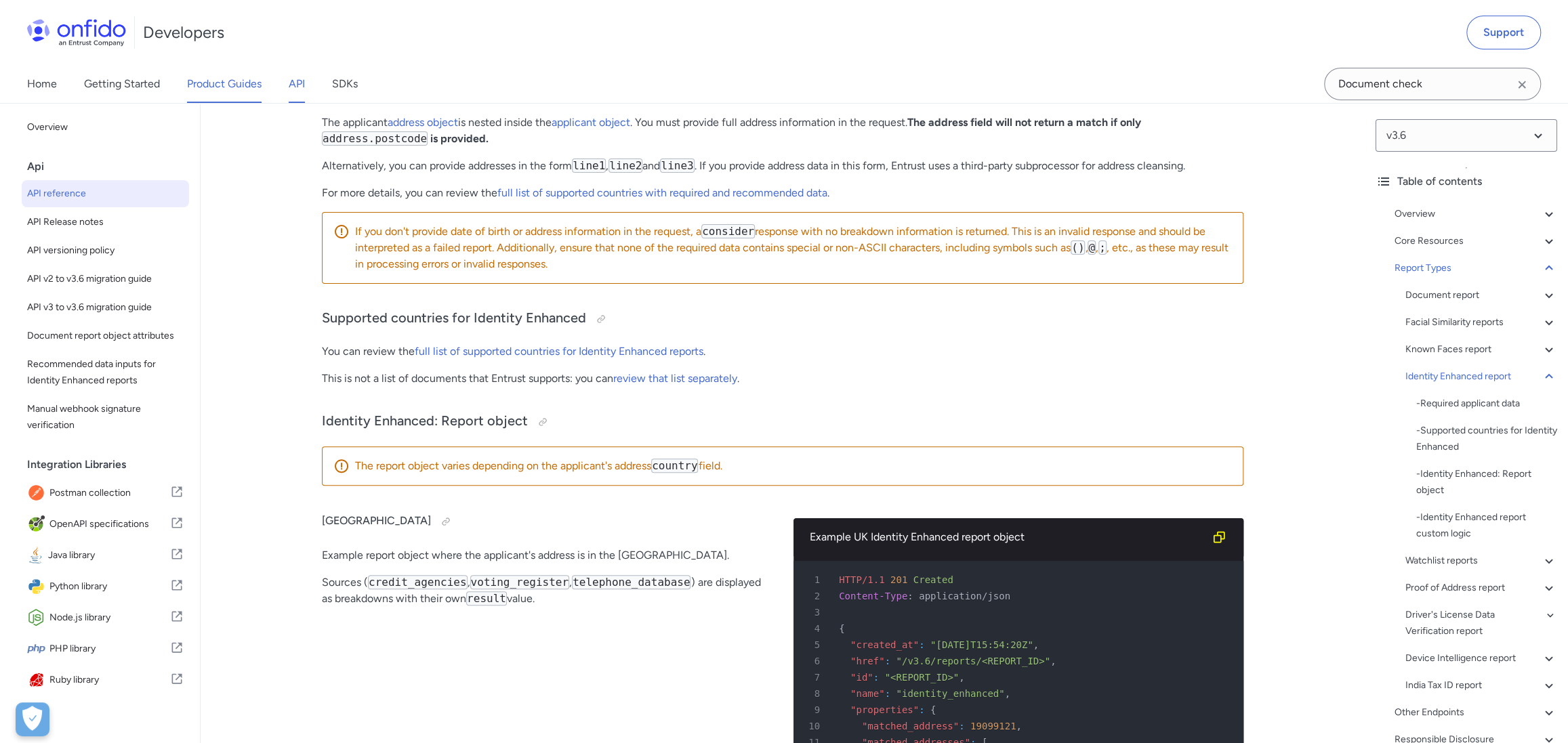
click at [200, 100] on link "Product Guides" at bounding box center [225, 84] width 75 height 38
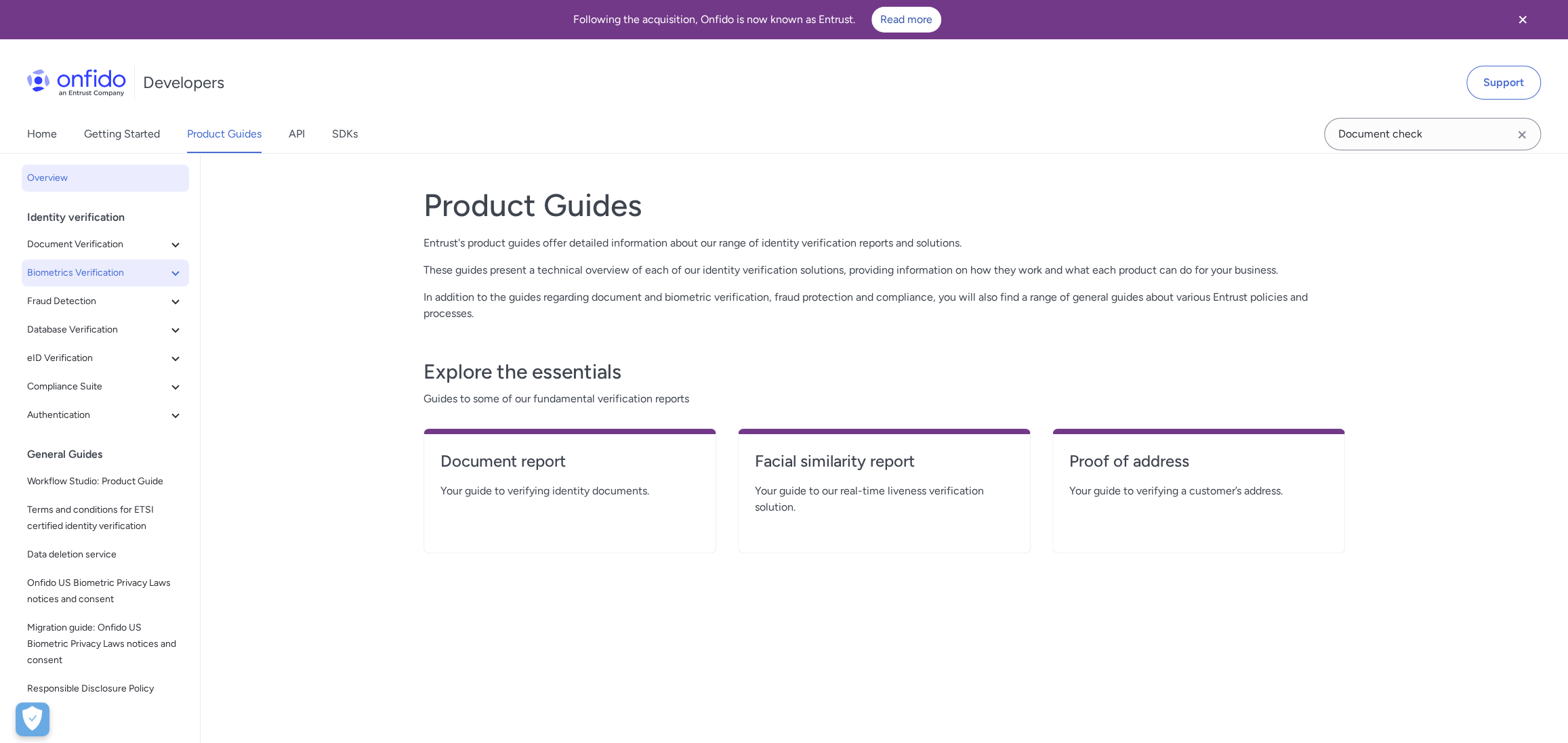
click at [105, 276] on span "Biometrics Verification" at bounding box center [97, 273] width 140 height 17
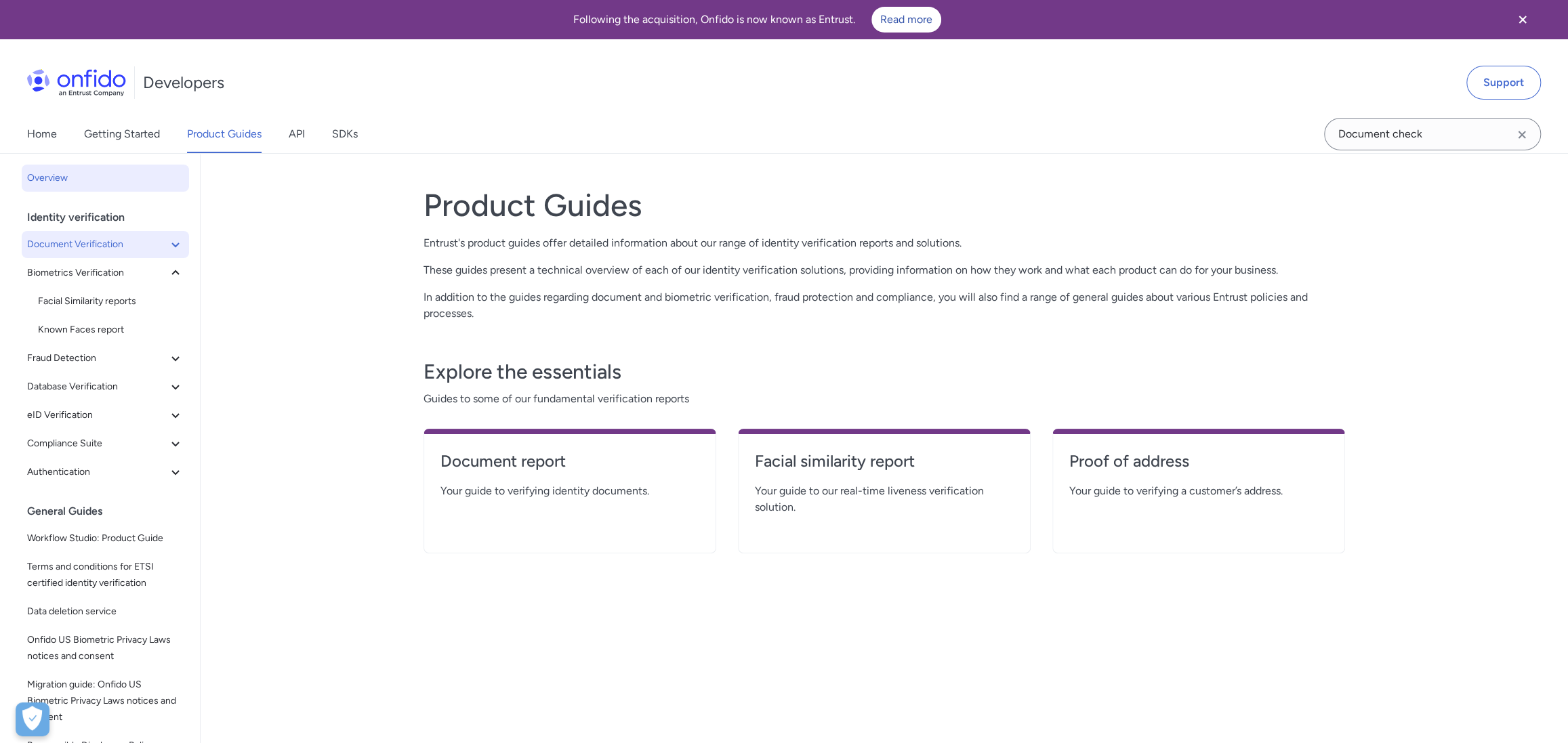
click at [114, 243] on span "Document Verification" at bounding box center [97, 245] width 140 height 17
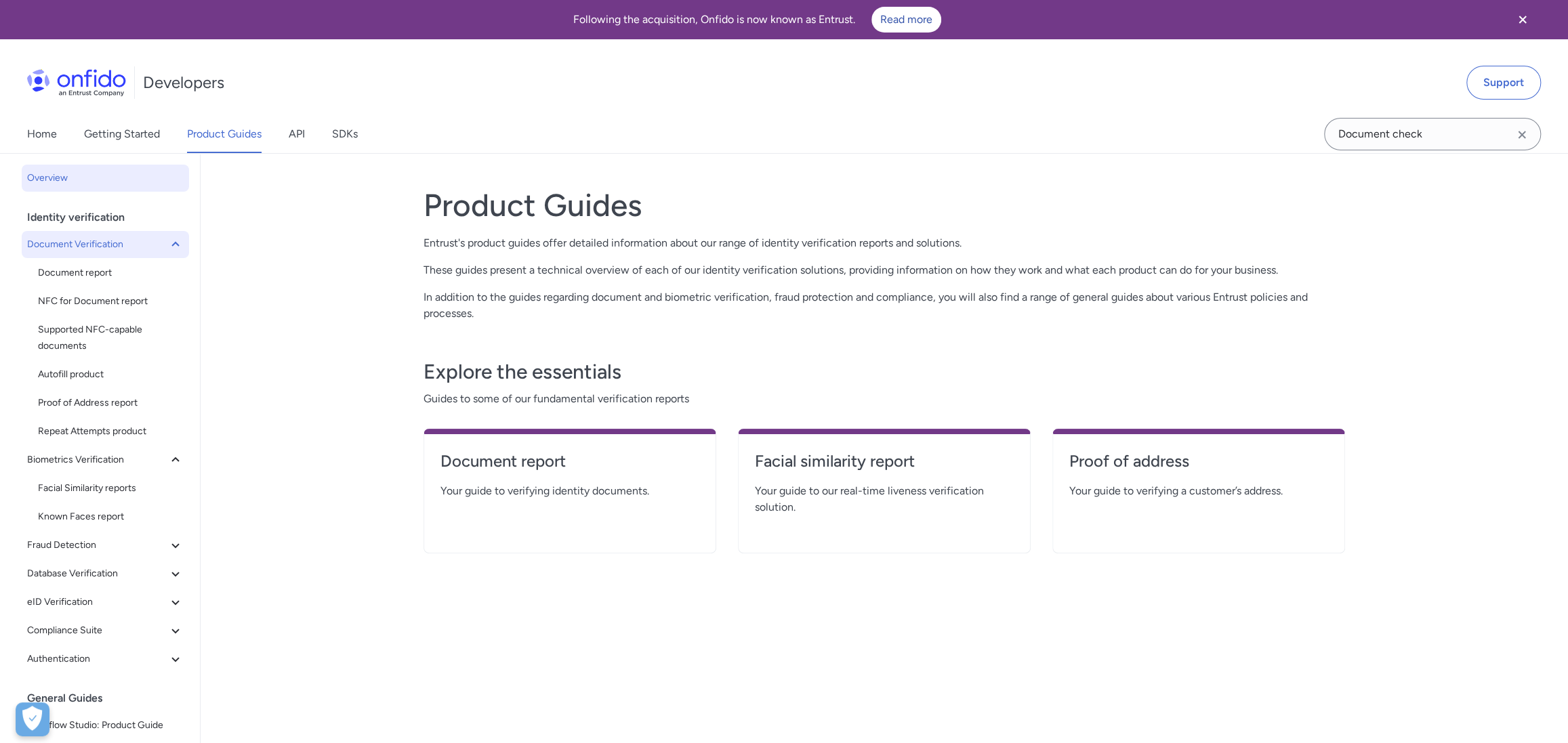
click at [114, 243] on span "Document Verification" at bounding box center [97, 245] width 140 height 17
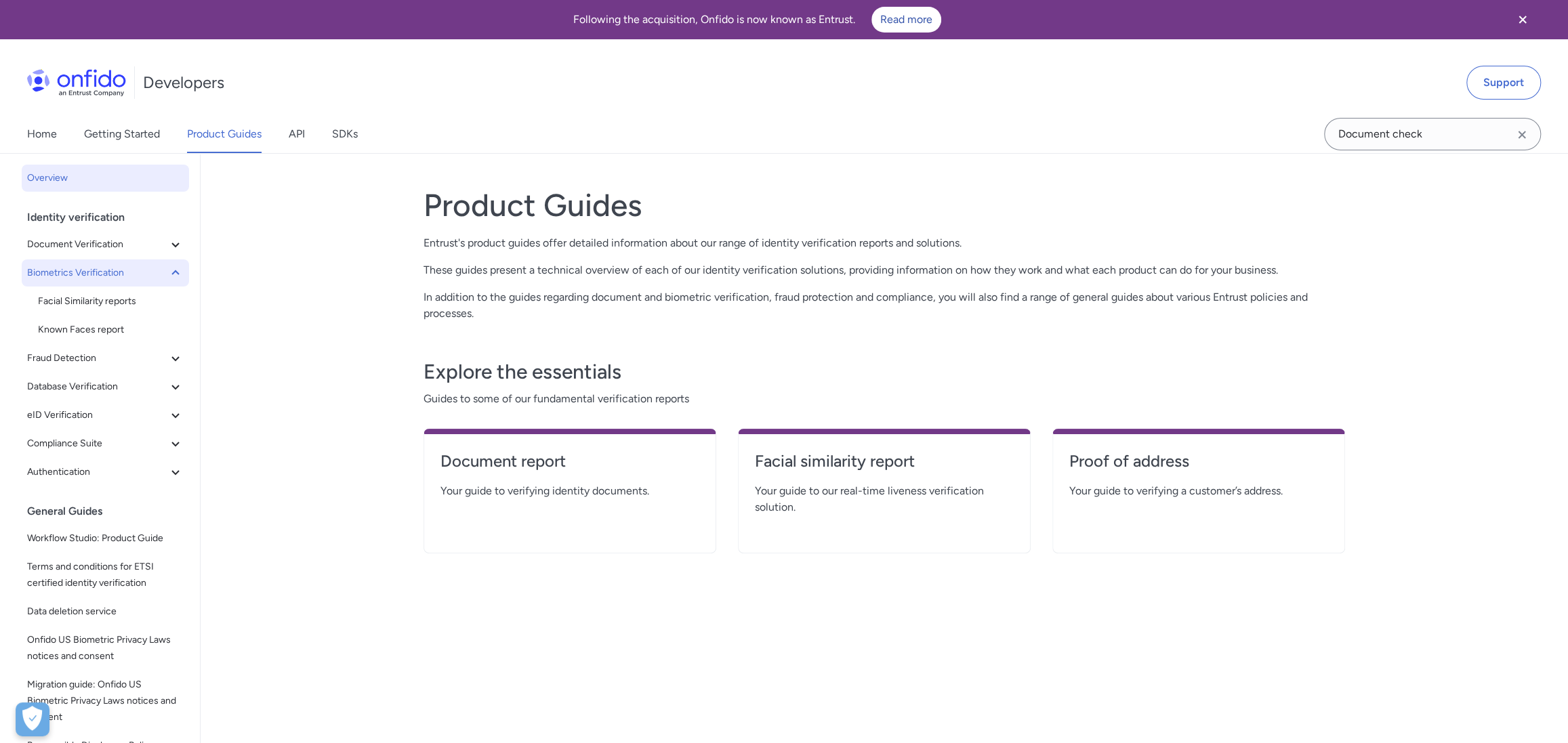
click at [114, 261] on button "Biometrics Verification" at bounding box center [105, 273] width 167 height 27
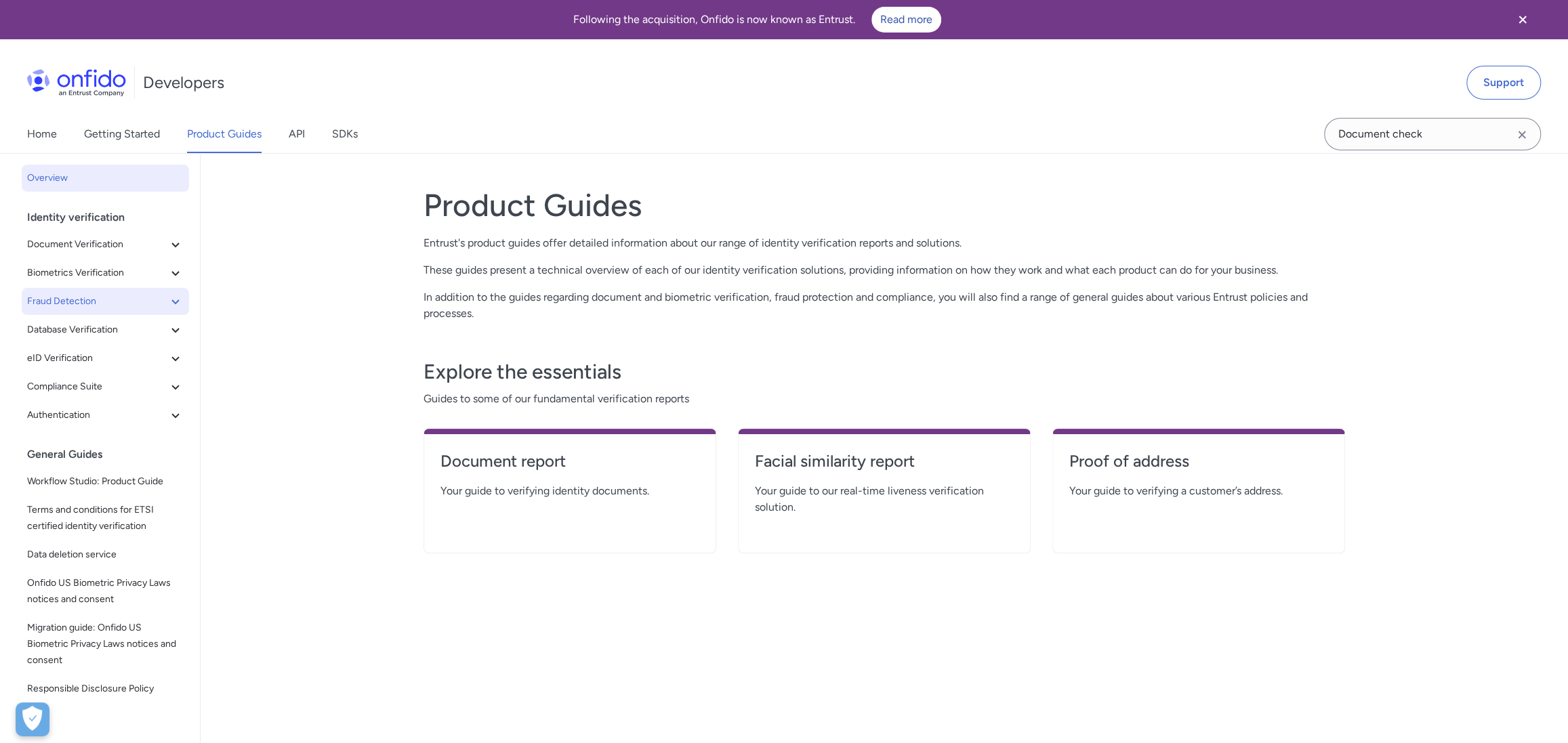
click at [104, 301] on span "Fraud Detection" at bounding box center [97, 302] width 140 height 17
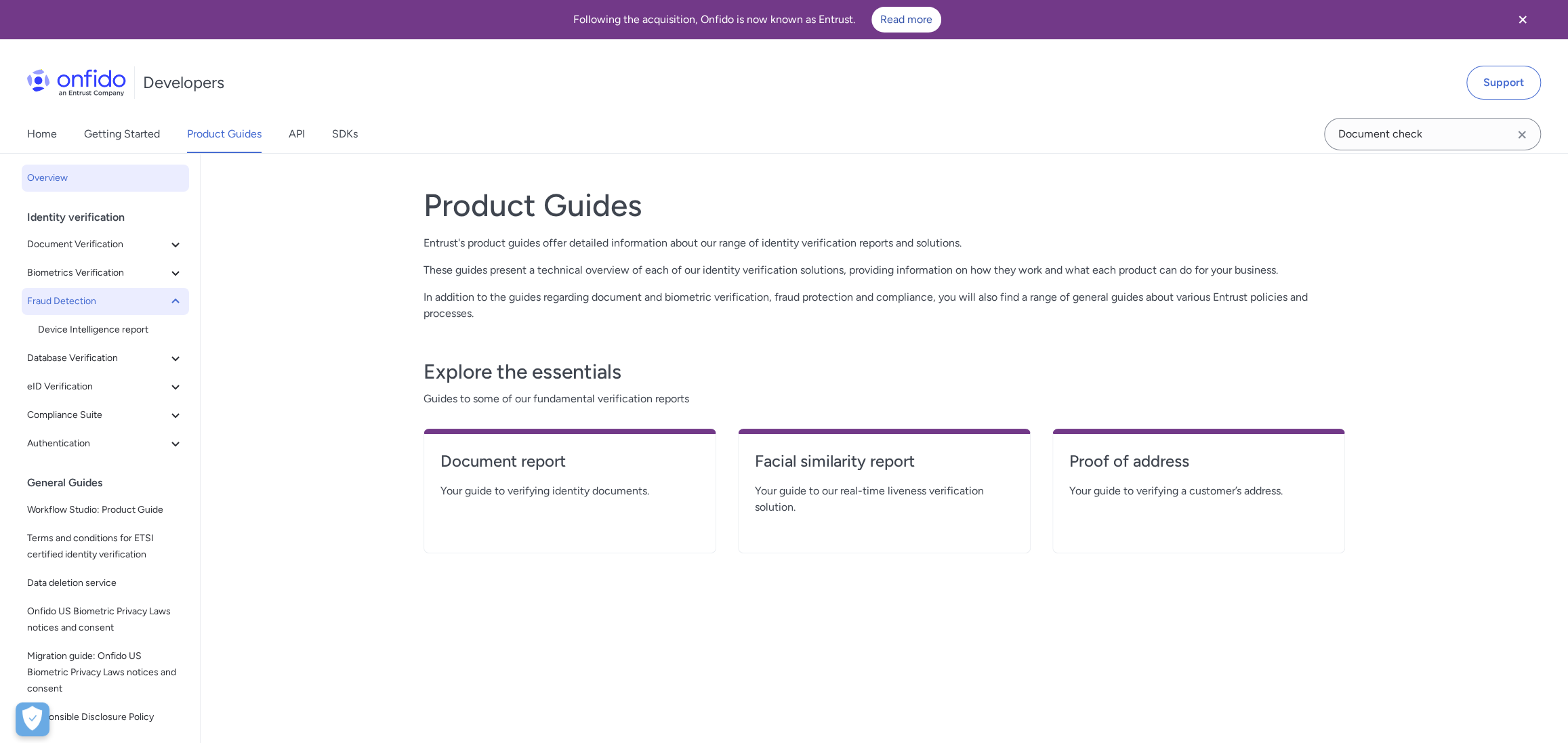
click at [104, 301] on span "Fraud Detection" at bounding box center [97, 302] width 140 height 17
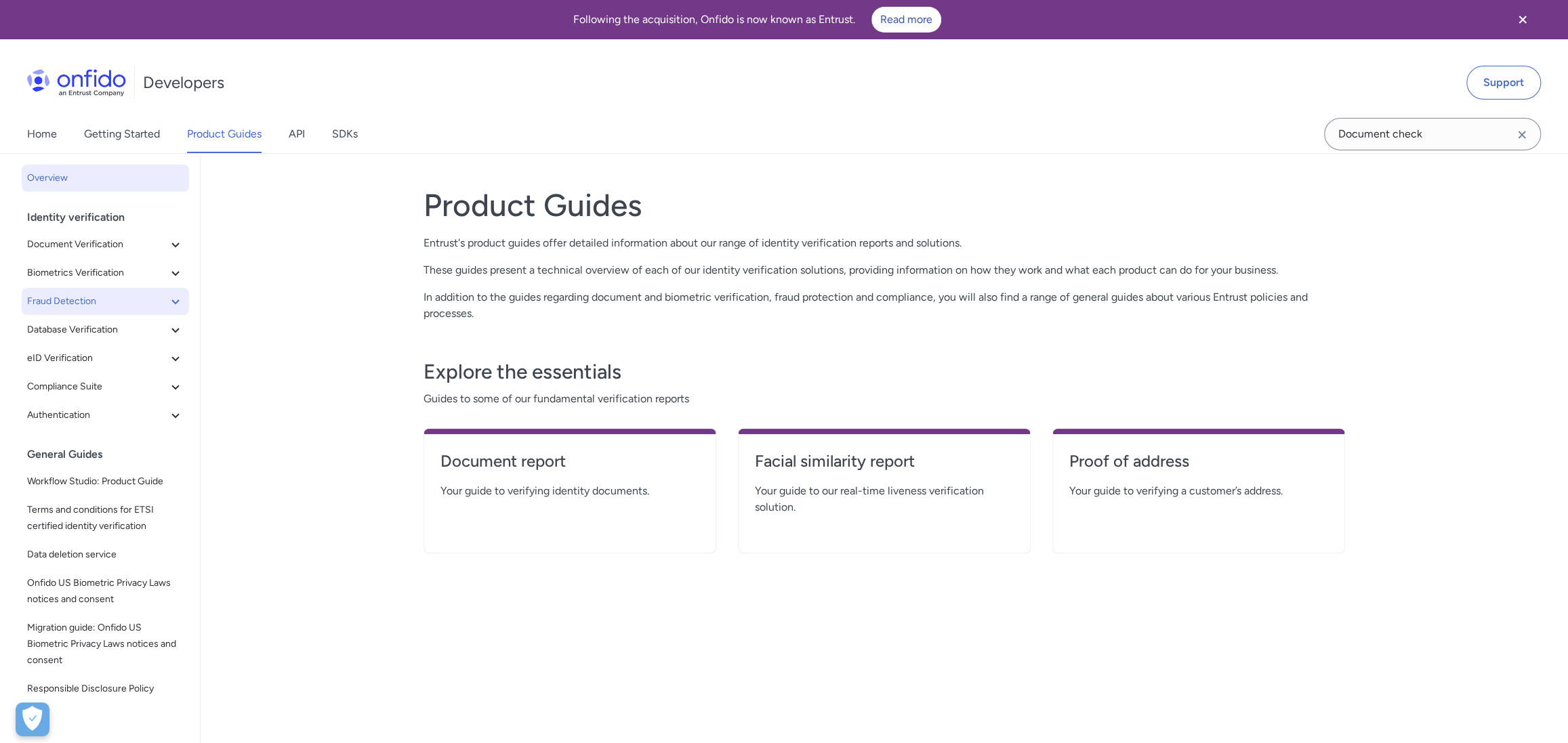
click at [101, 309] on button "Fraud Detection" at bounding box center [105, 301] width 167 height 27
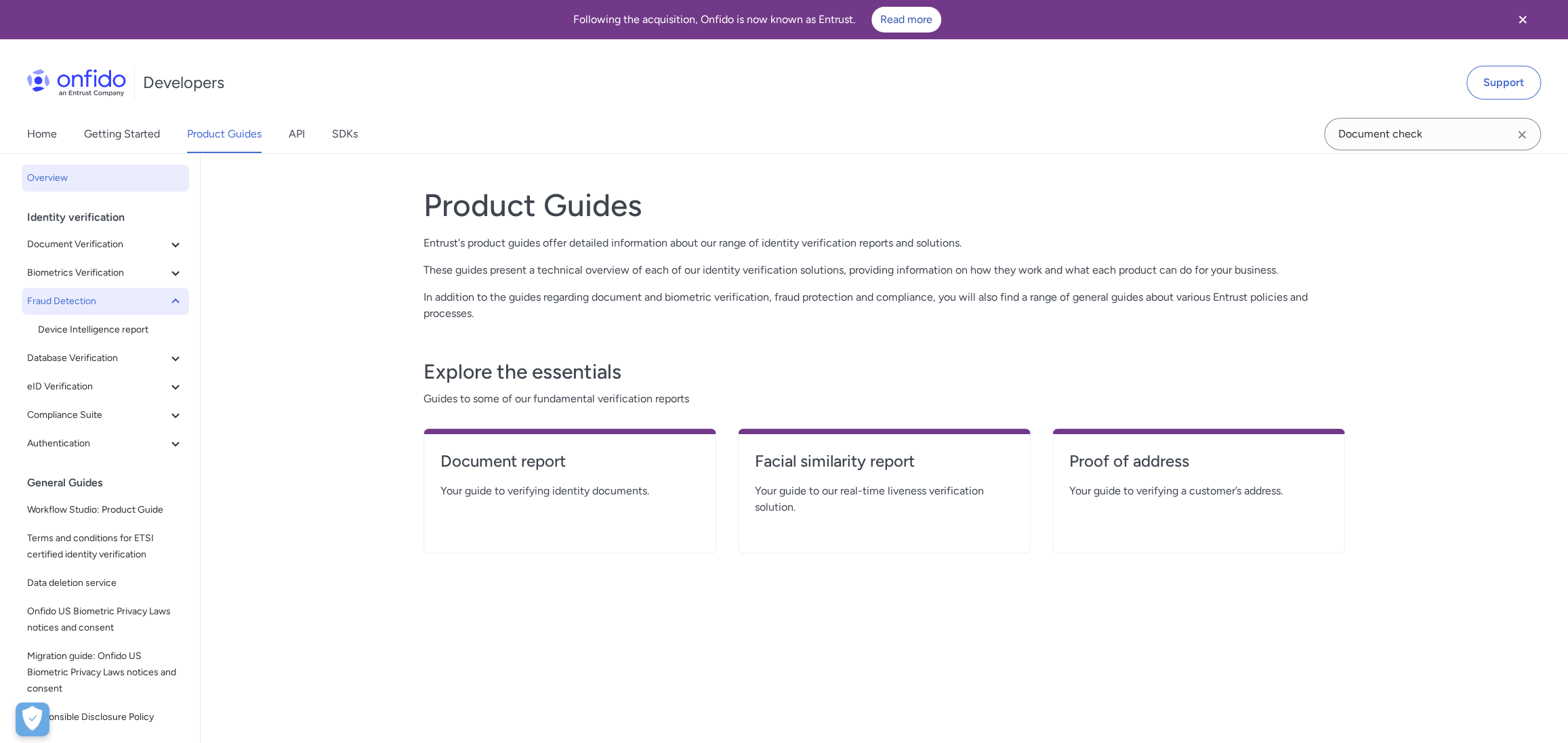
click at [99, 314] on button "Fraud Detection" at bounding box center [105, 301] width 167 height 27
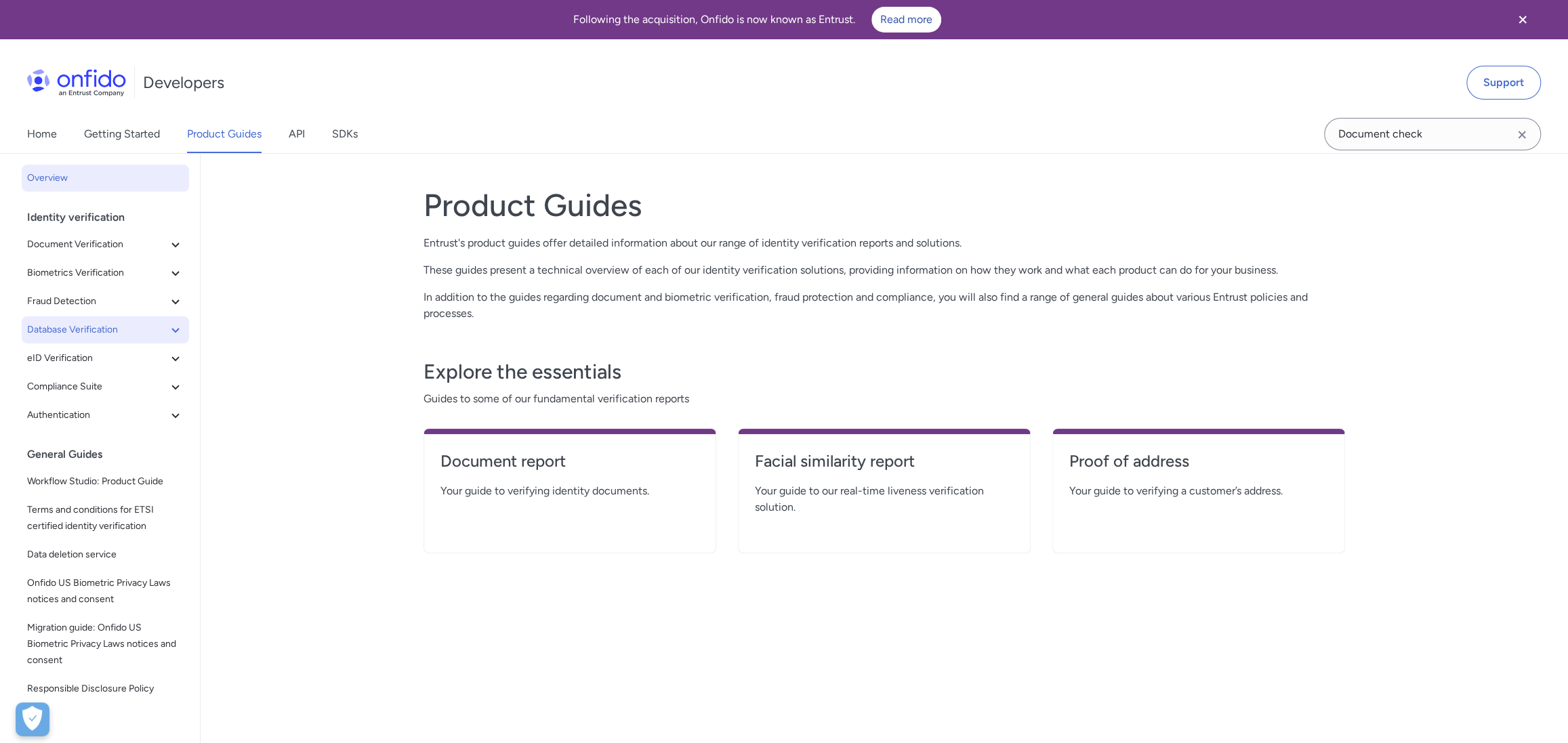
click at [88, 329] on span "Database Verification" at bounding box center [97, 330] width 140 height 17
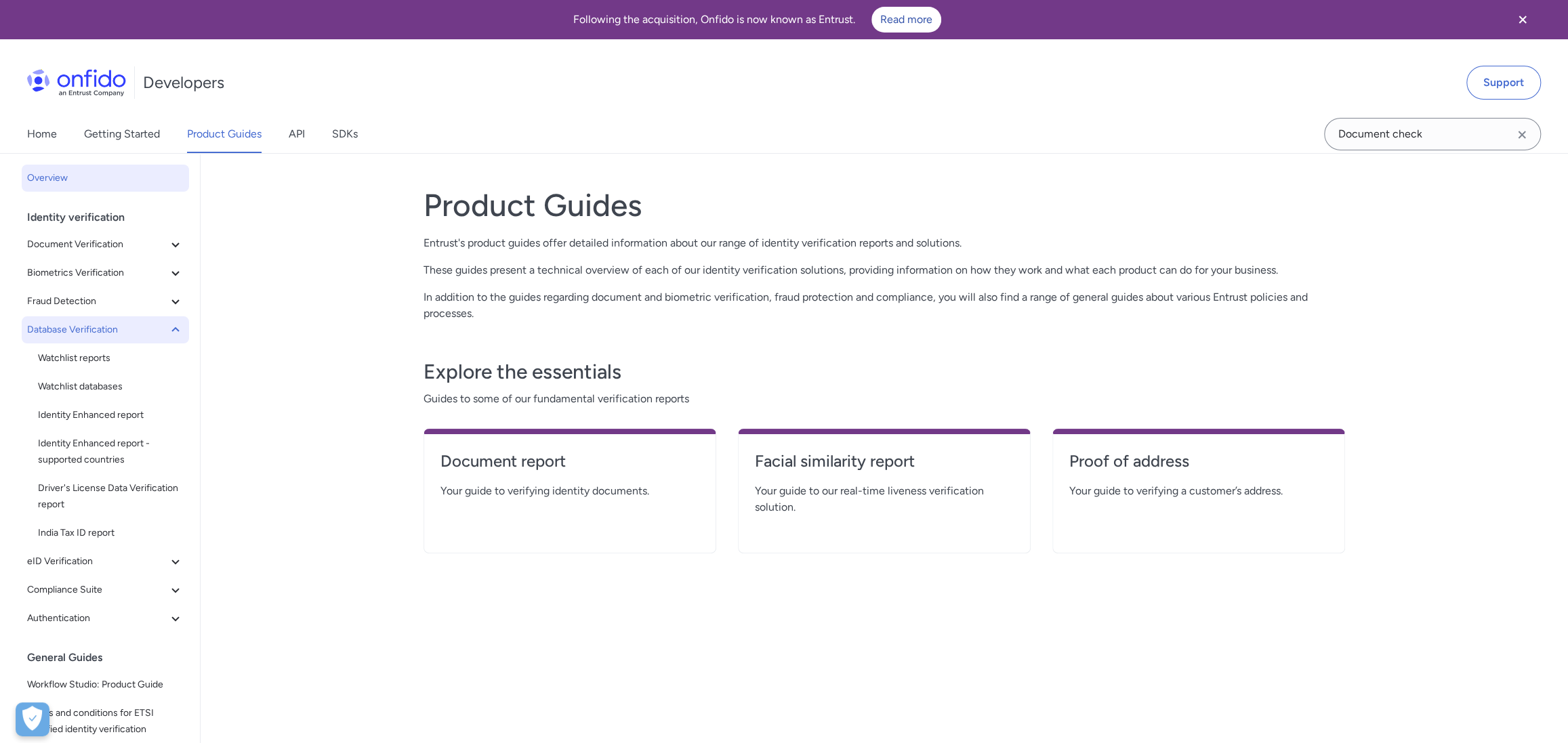
click at [88, 329] on span "Database Verification" at bounding box center [97, 330] width 140 height 17
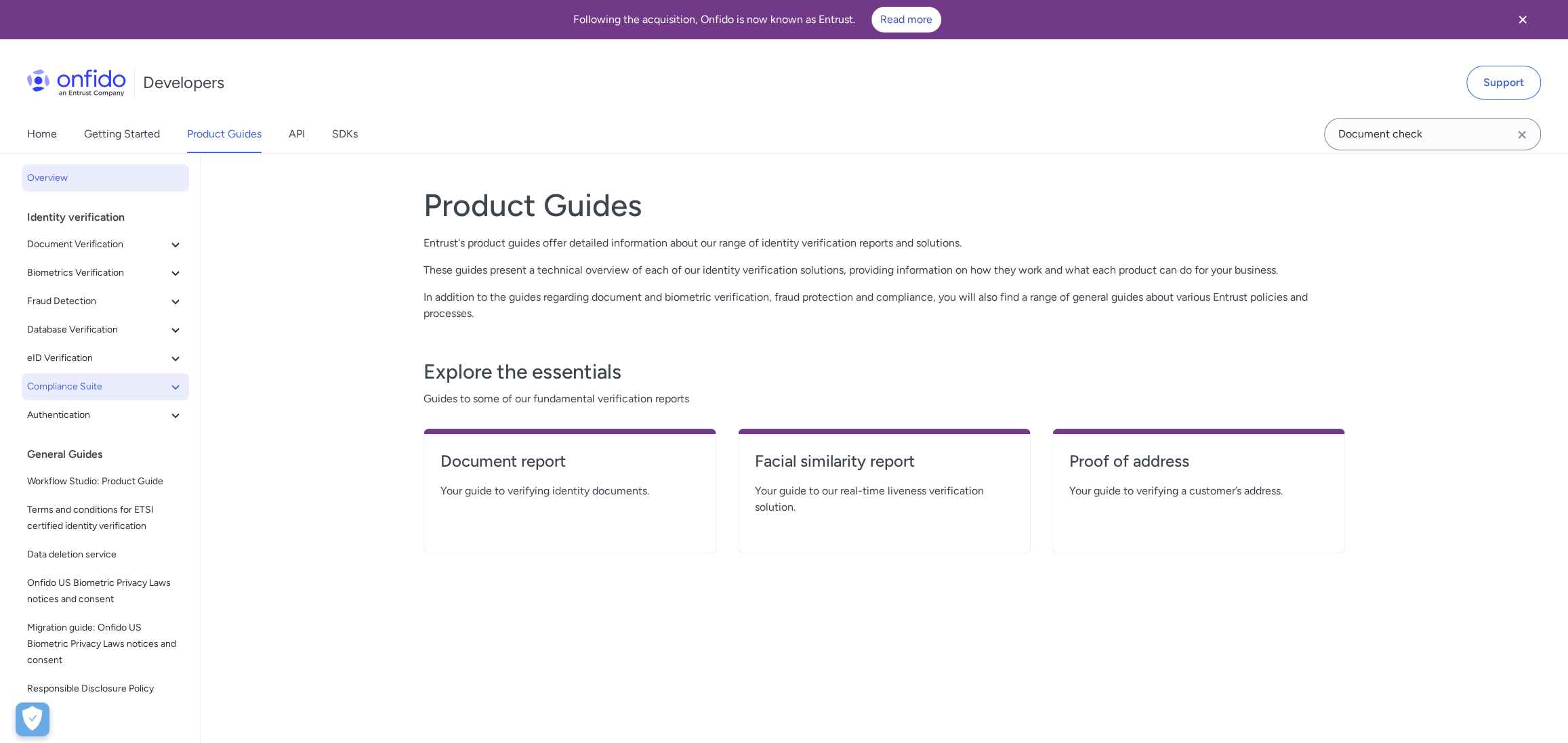
click at [73, 389] on span "Compliance Suite" at bounding box center [97, 387] width 140 height 17
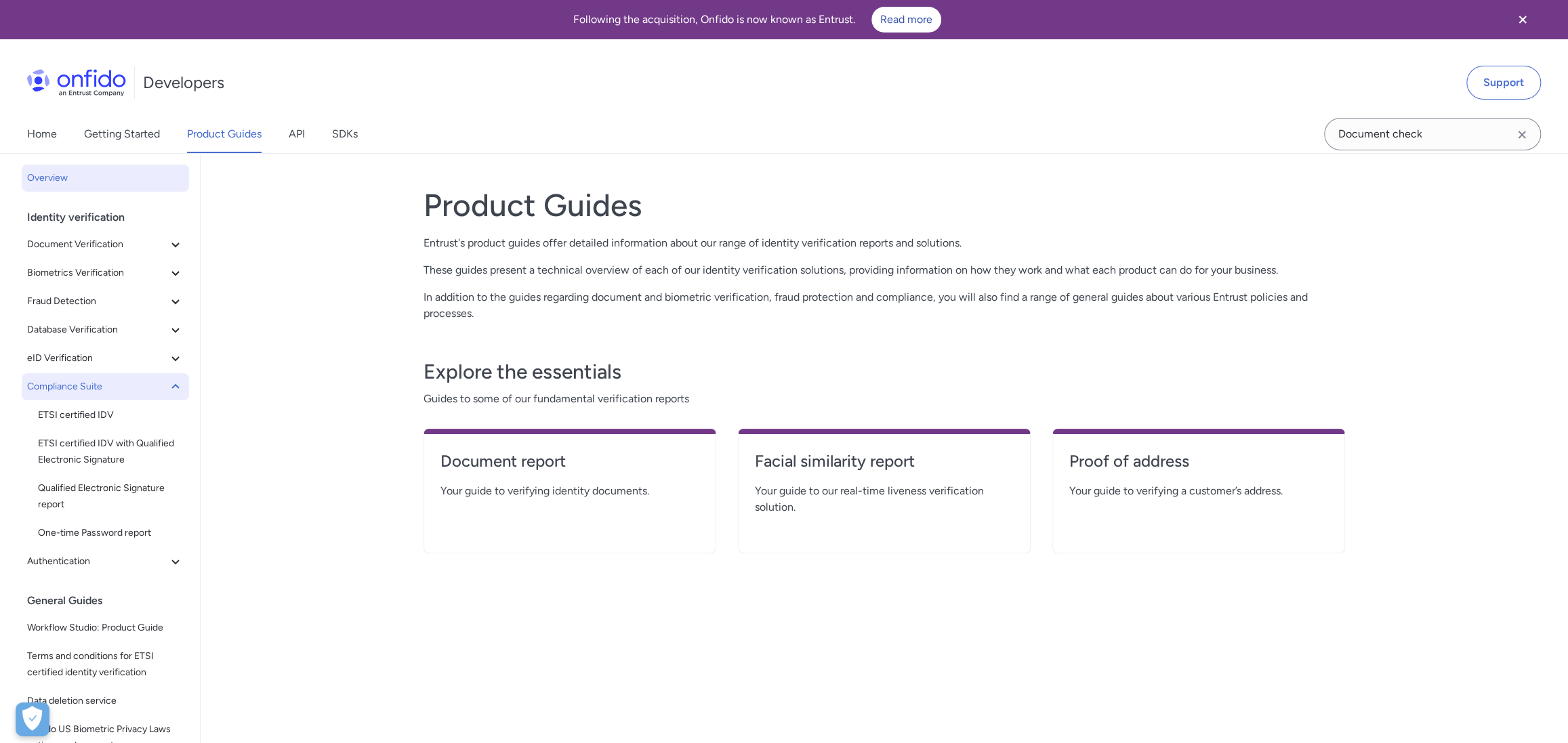
click at [73, 389] on span "Compliance Suite" at bounding box center [97, 387] width 140 height 17
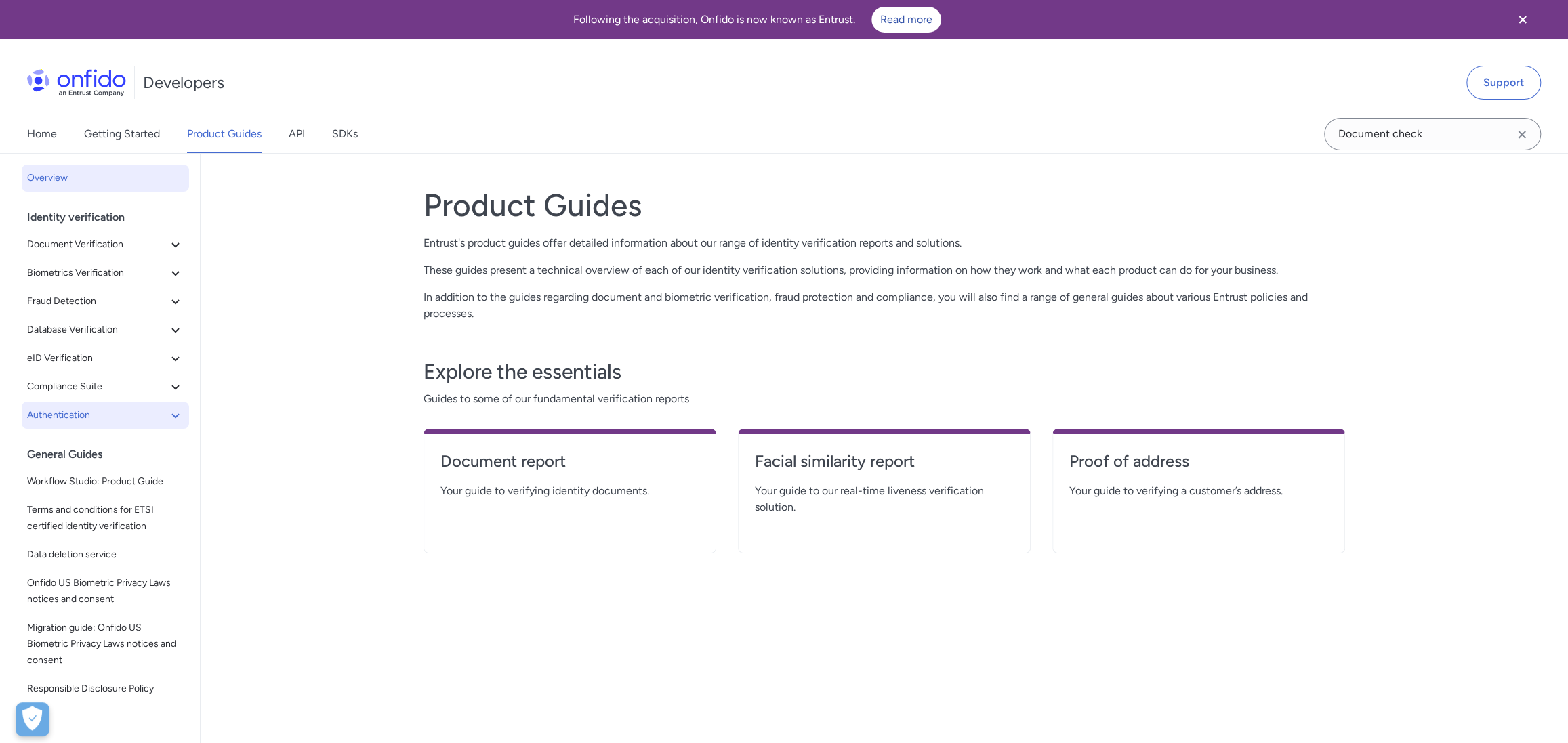
click at [65, 409] on span "Authentication" at bounding box center [97, 415] width 140 height 17
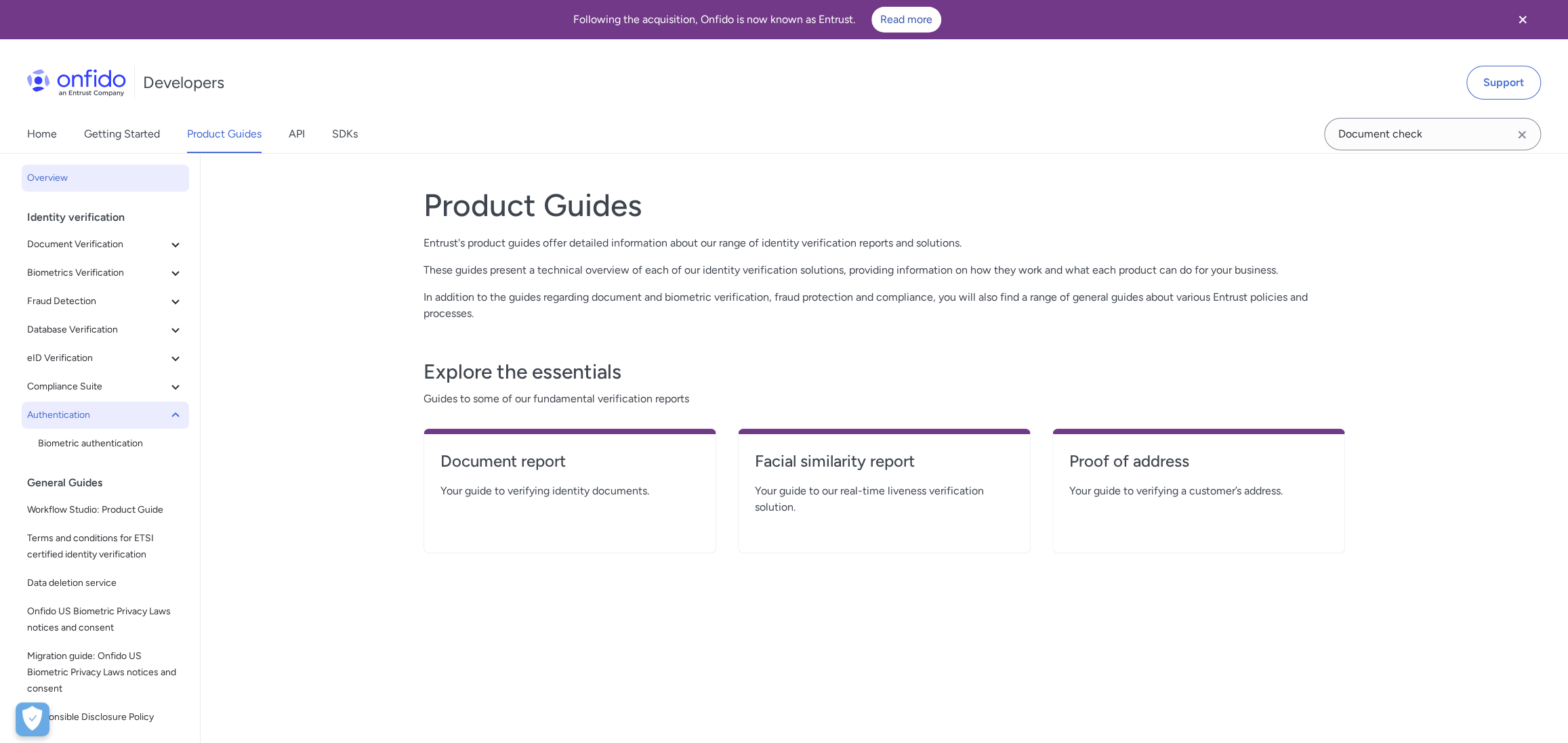
click at [65, 409] on span "Authentication" at bounding box center [97, 415] width 140 height 17
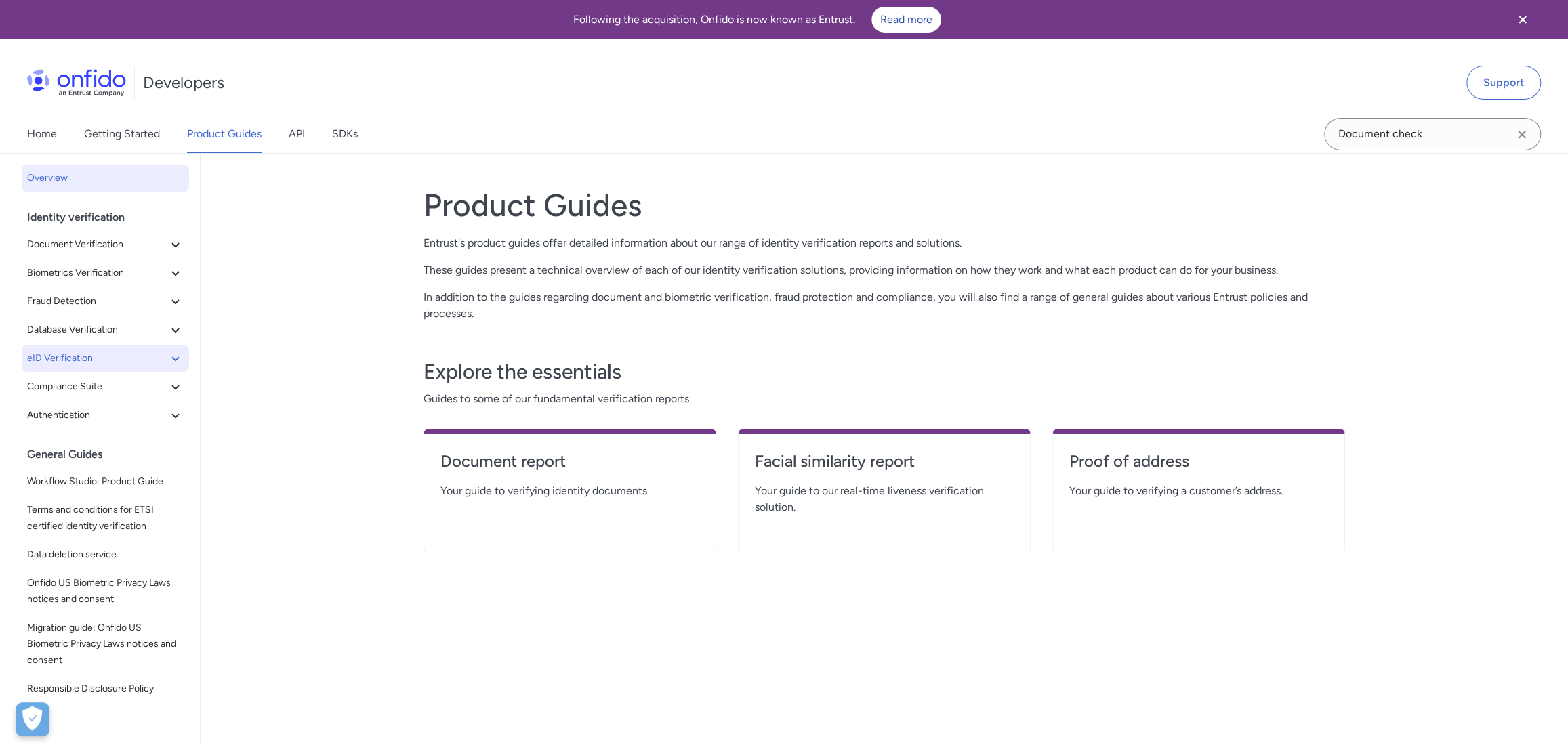
click at [69, 362] on span "eID Verification" at bounding box center [97, 358] width 140 height 17
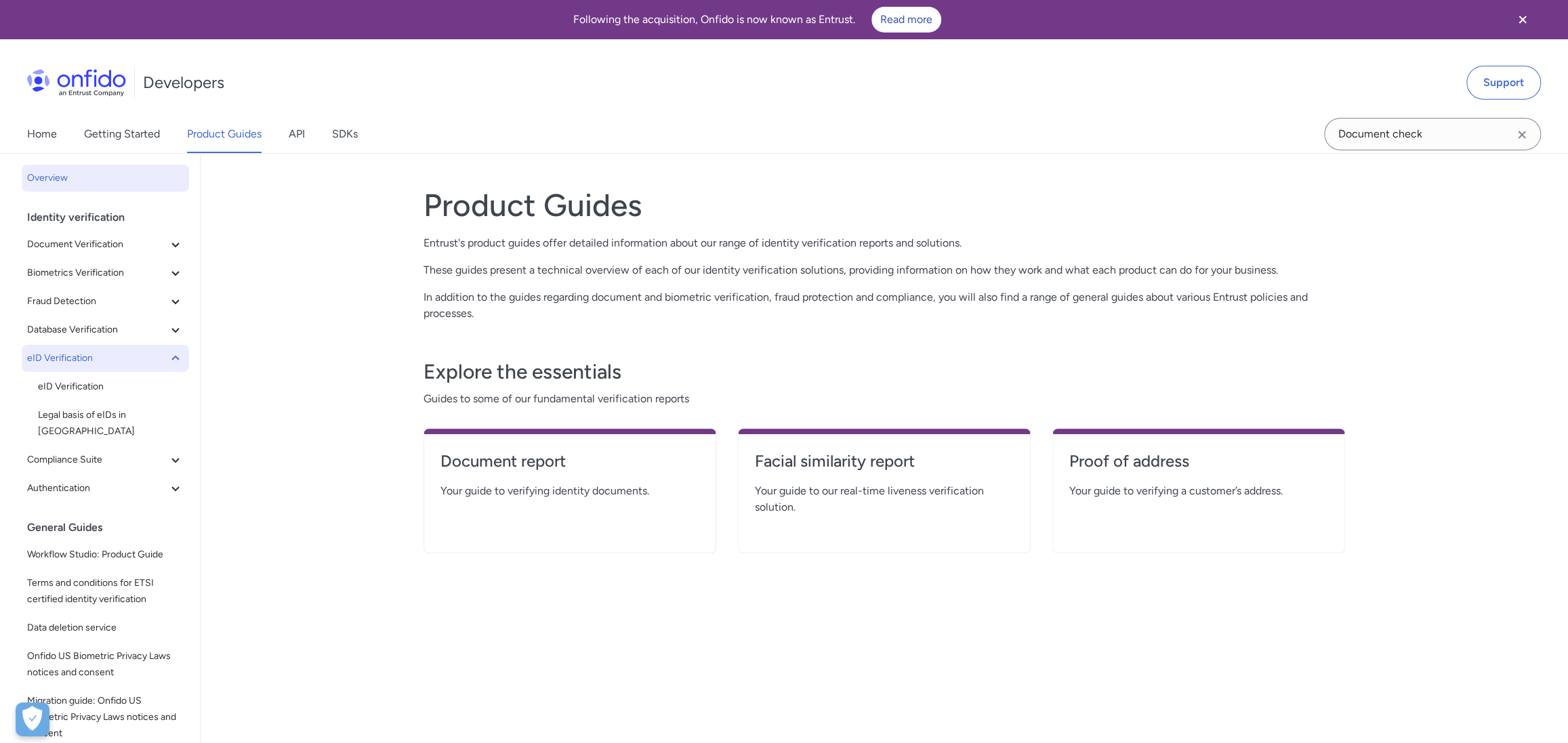
click at [69, 362] on span "eID Verification" at bounding box center [97, 358] width 140 height 17
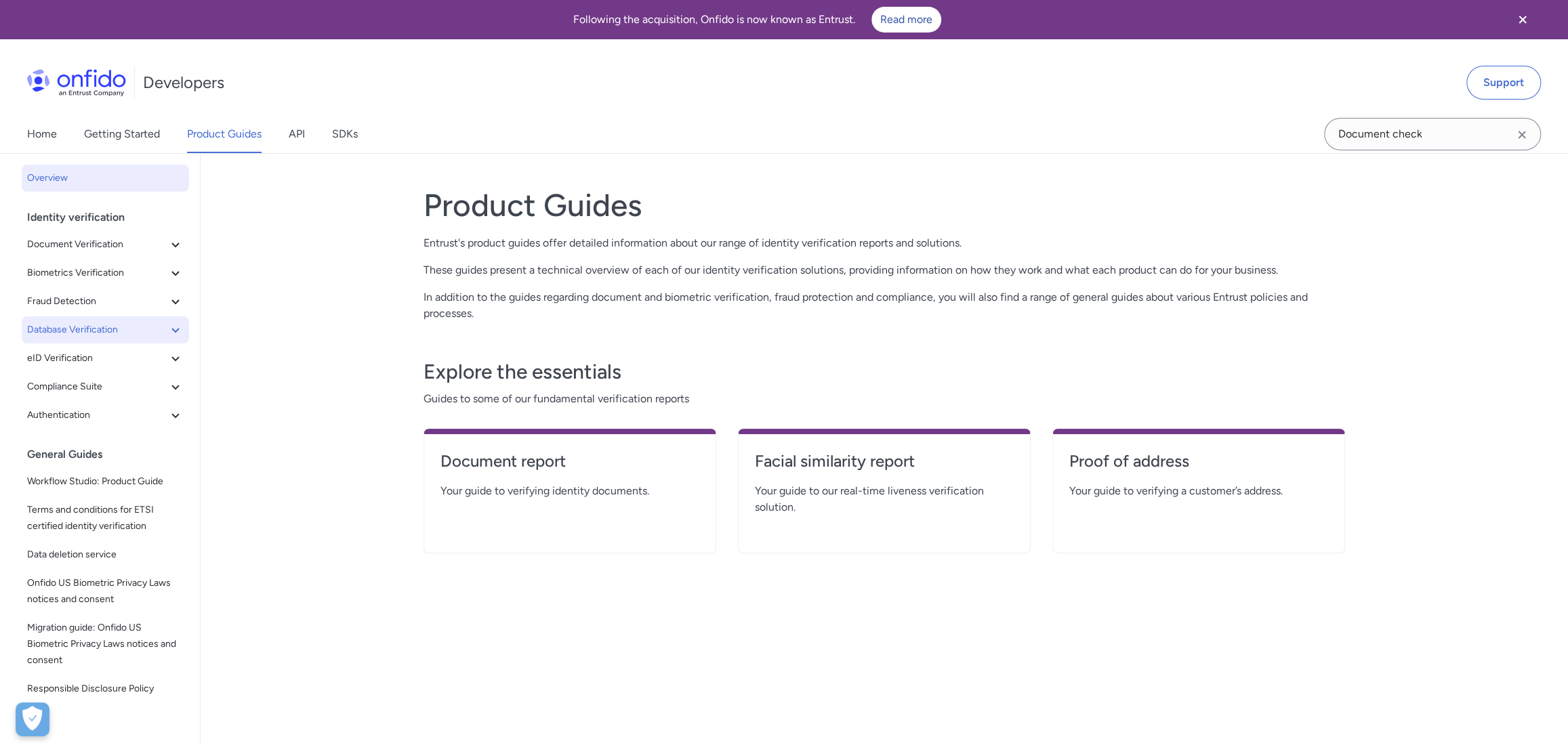
click at [70, 332] on span "Database Verification" at bounding box center [97, 330] width 140 height 17
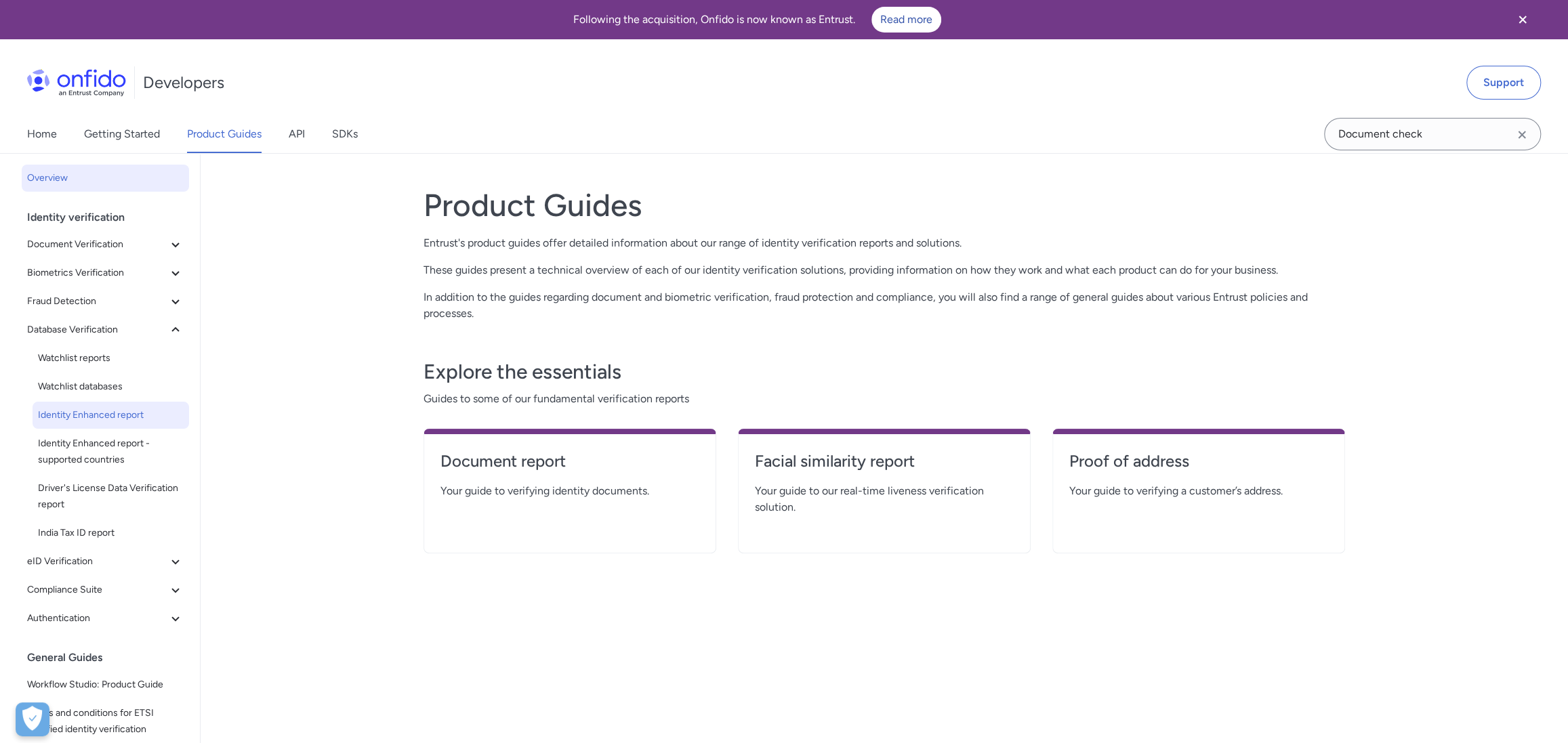
click at [71, 403] on link "Identity Enhanced report" at bounding box center [110, 415] width 157 height 27
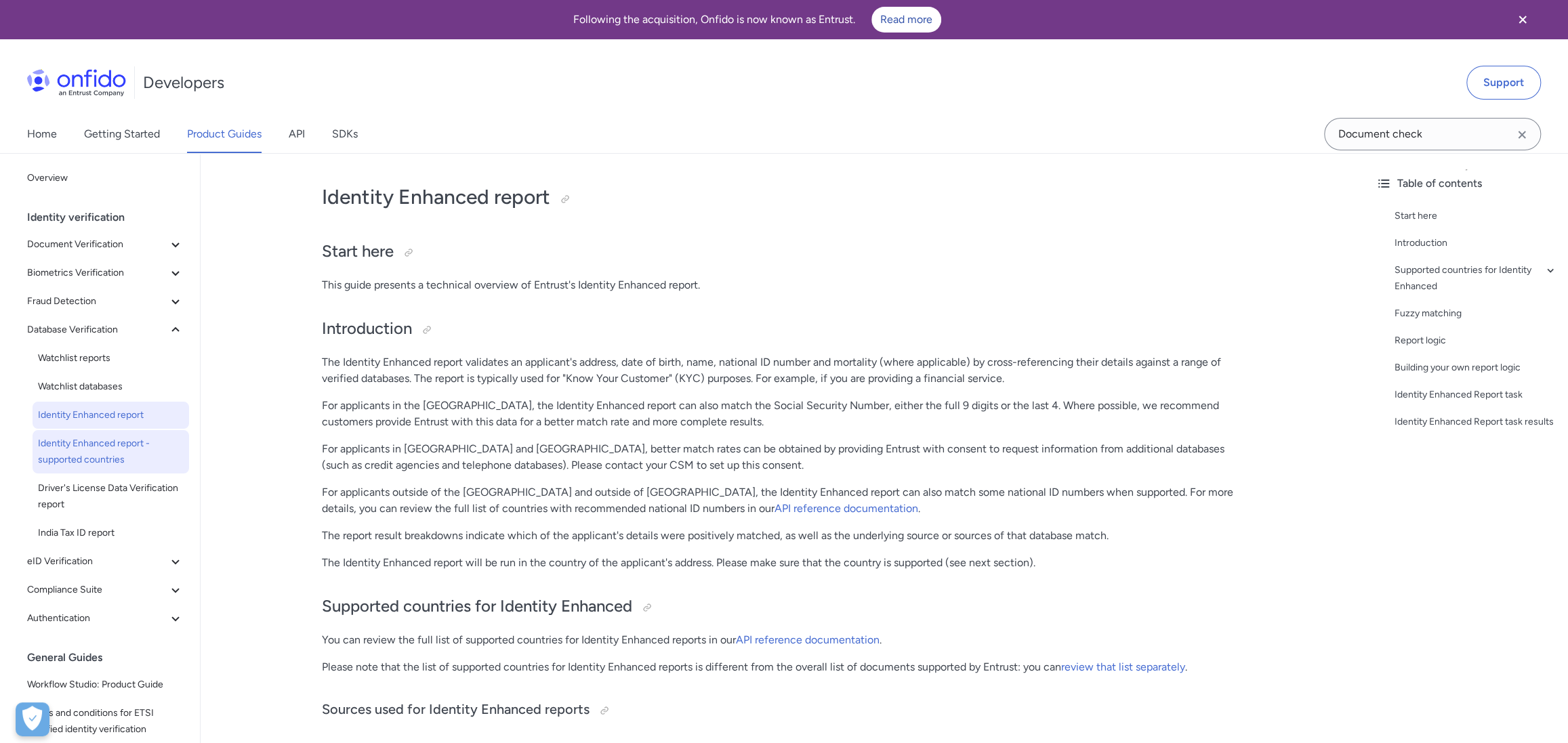
click at [78, 446] on span "Identity Enhanced report - supported countries" at bounding box center [111, 451] width 146 height 32
